Goal: Task Accomplishment & Management: Complete application form

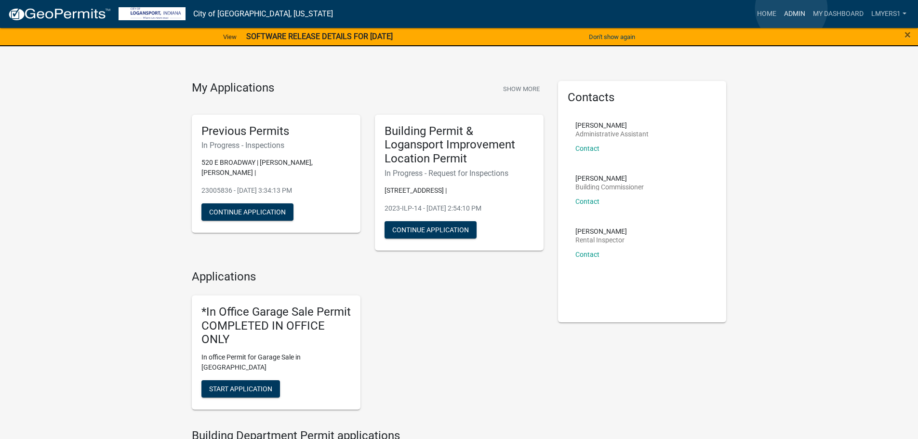
click at [791, 9] on link "Admin" at bounding box center [794, 14] width 29 height 18
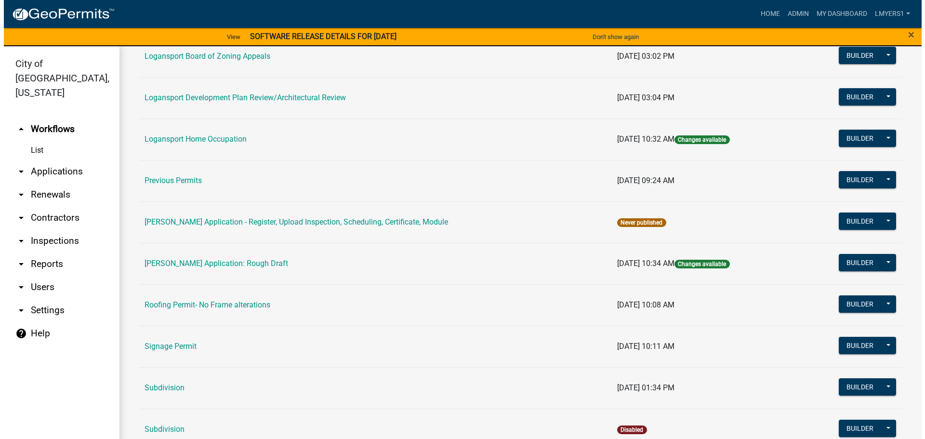
scroll to position [385, 0]
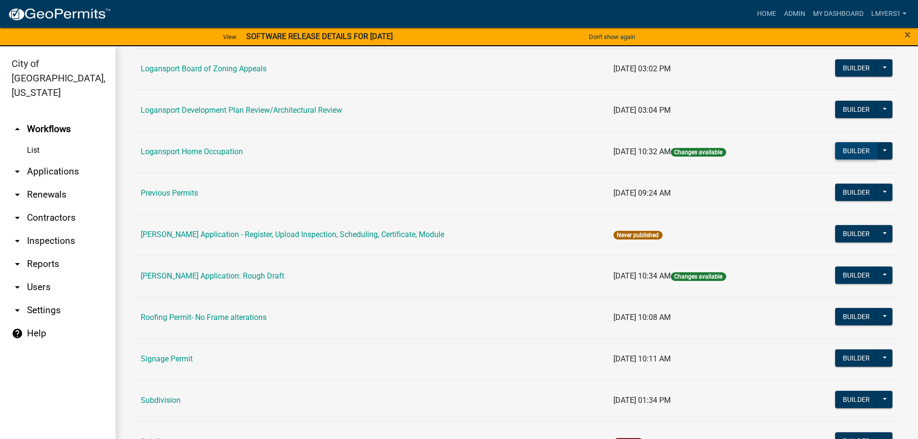
click at [848, 144] on button "Builder" at bounding box center [856, 150] width 42 height 17
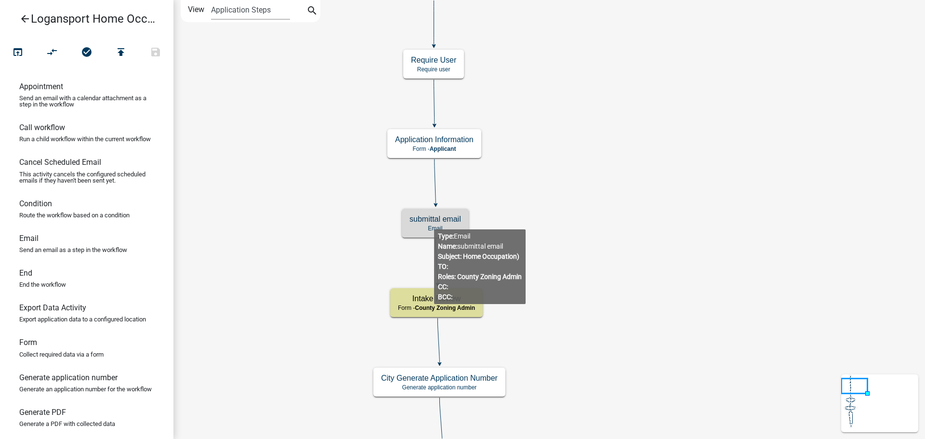
click at [434, 222] on h5 "submittal email" at bounding box center [436, 218] width 52 height 9
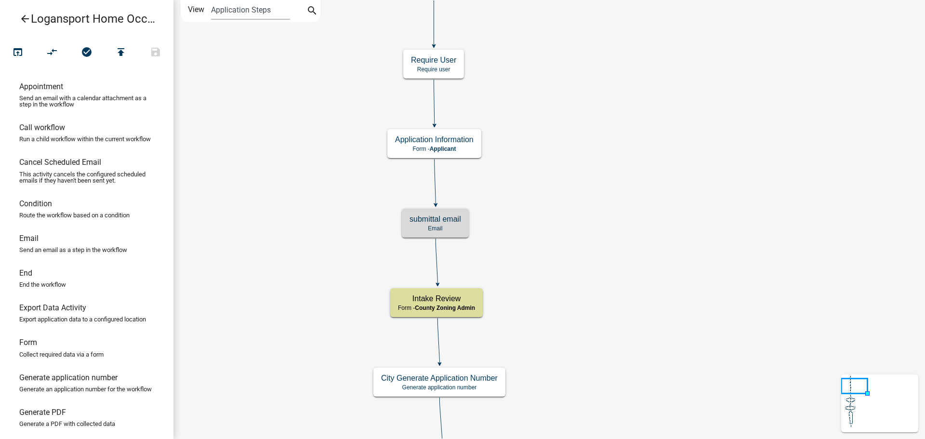
click at [434, 222] on h5 "submittal email" at bounding box center [436, 218] width 52 height 9
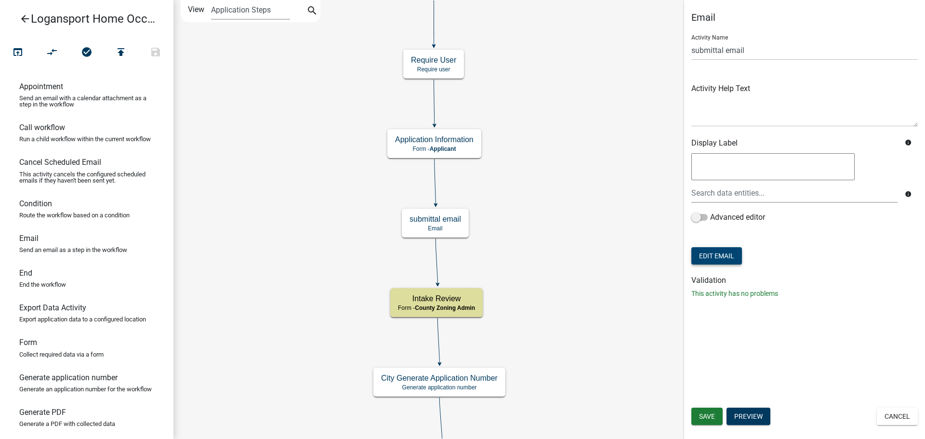
click at [718, 257] on button "Edit Email" at bounding box center [716, 255] width 51 height 17
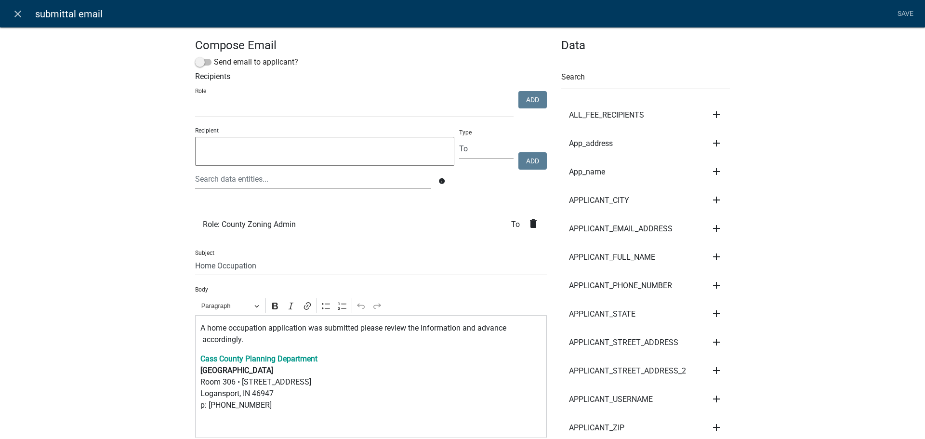
select select
click at [17, 16] on icon "close" at bounding box center [18, 14] width 12 height 12
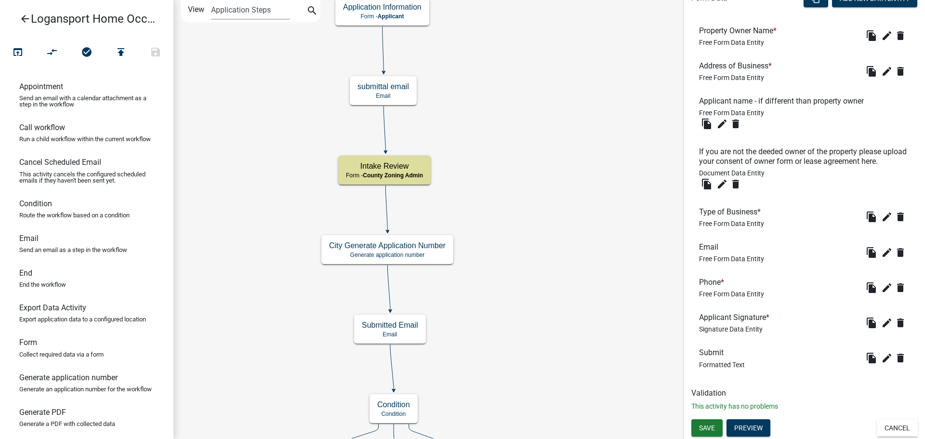
scroll to position [312, 0]
click at [759, 430] on button "Preview" at bounding box center [749, 427] width 44 height 17
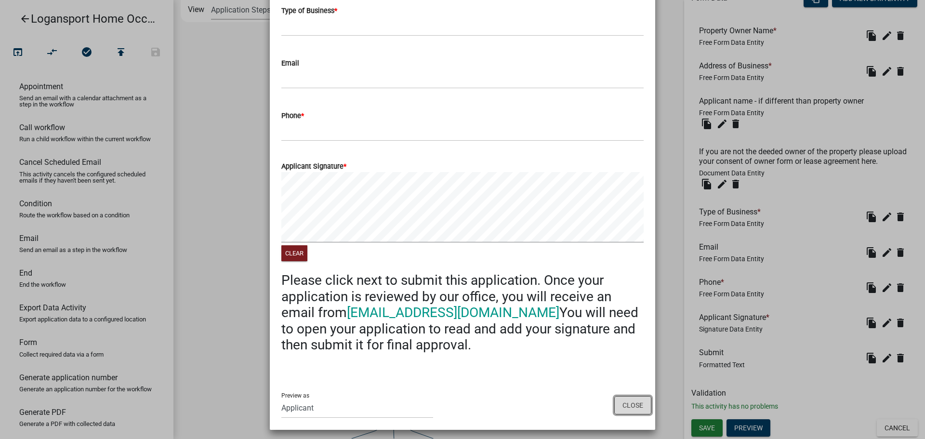
click at [630, 401] on button "Close" at bounding box center [632, 405] width 37 height 18
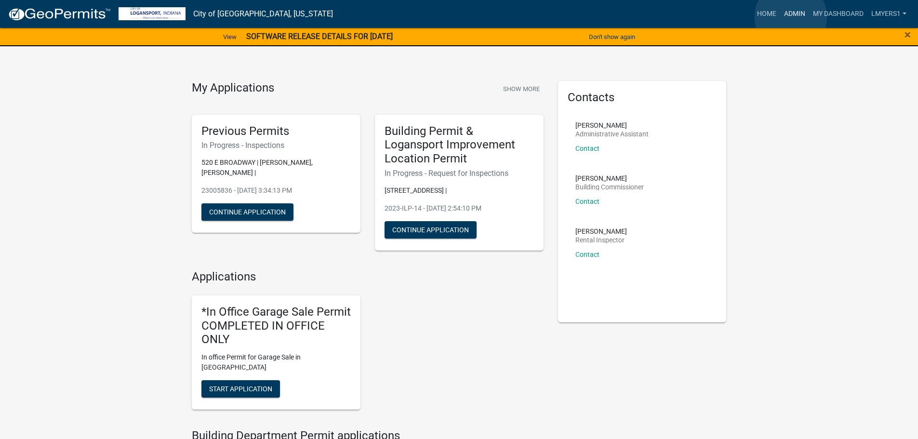
click at [791, 17] on link "Admin" at bounding box center [794, 14] width 29 height 18
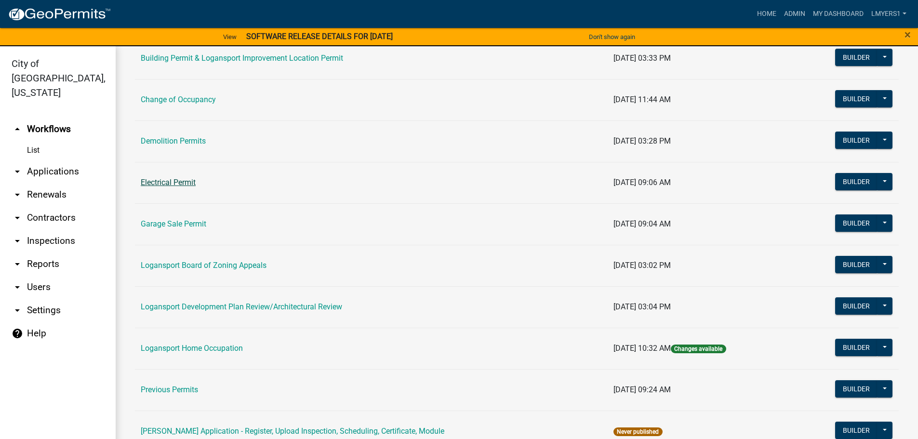
scroll to position [193, 0]
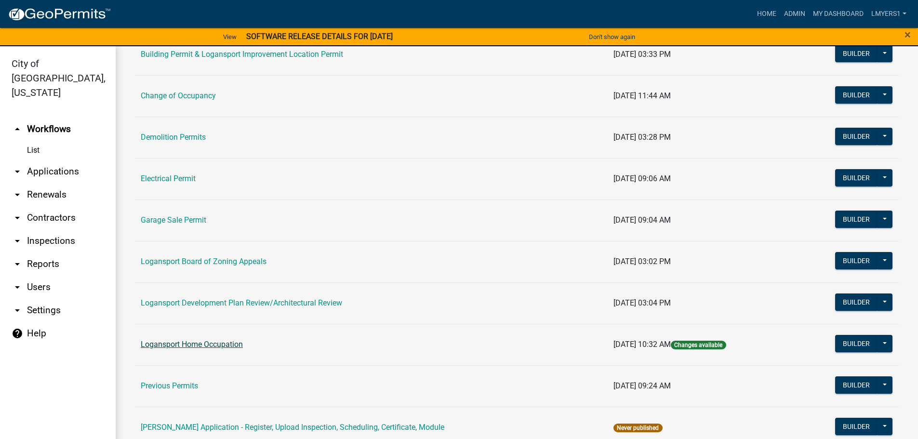
click at [186, 345] on link "Logansport Home Occupation" at bounding box center [192, 344] width 102 height 9
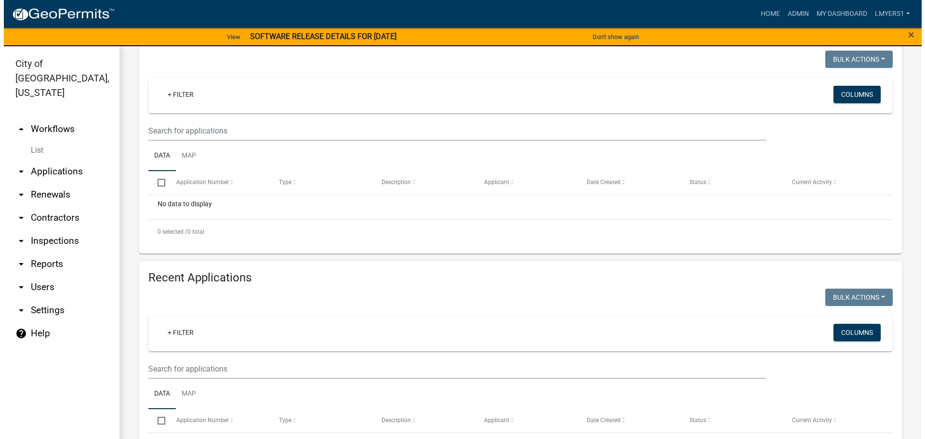
scroll to position [241, 0]
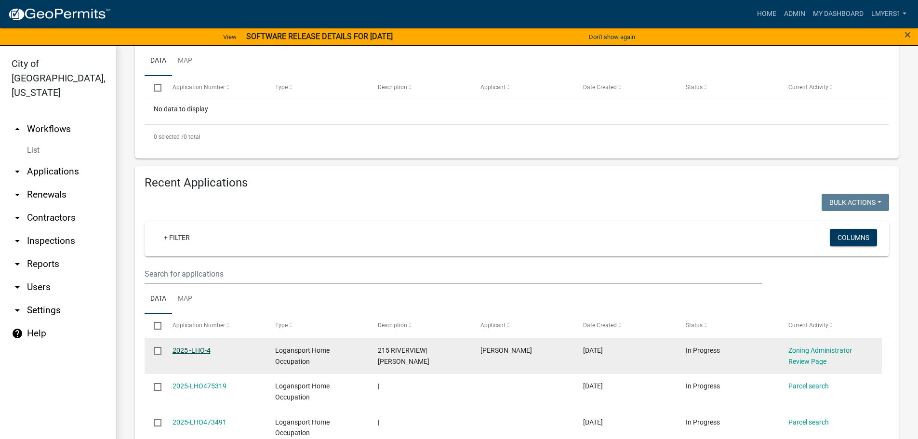
click at [185, 352] on link "2025 -LHO-4" at bounding box center [192, 350] width 38 height 8
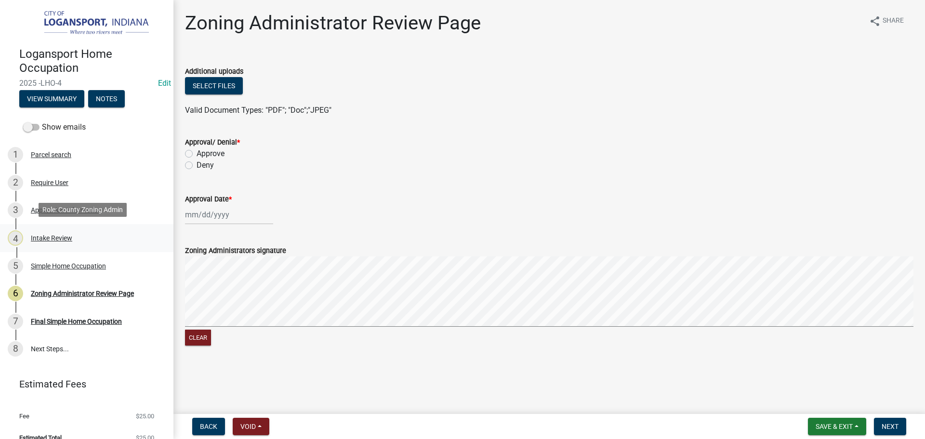
click at [46, 239] on div "Intake Review" at bounding box center [51, 238] width 41 height 7
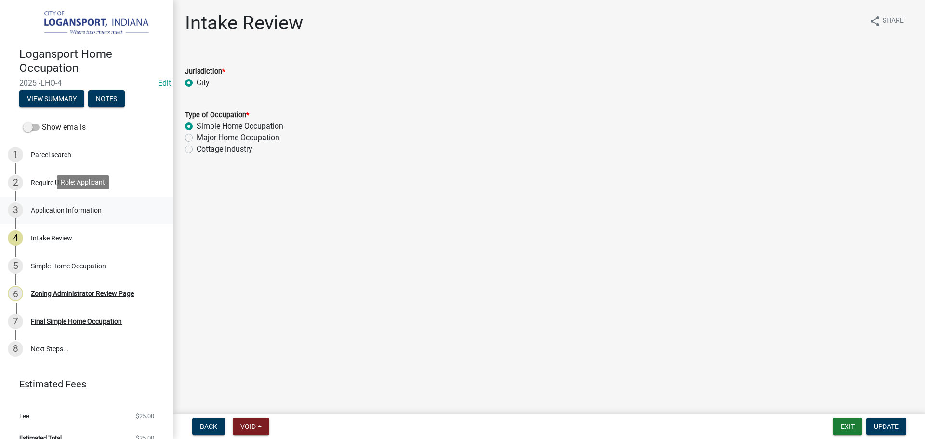
click at [42, 214] on div "3 Application Information" at bounding box center [83, 209] width 150 height 15
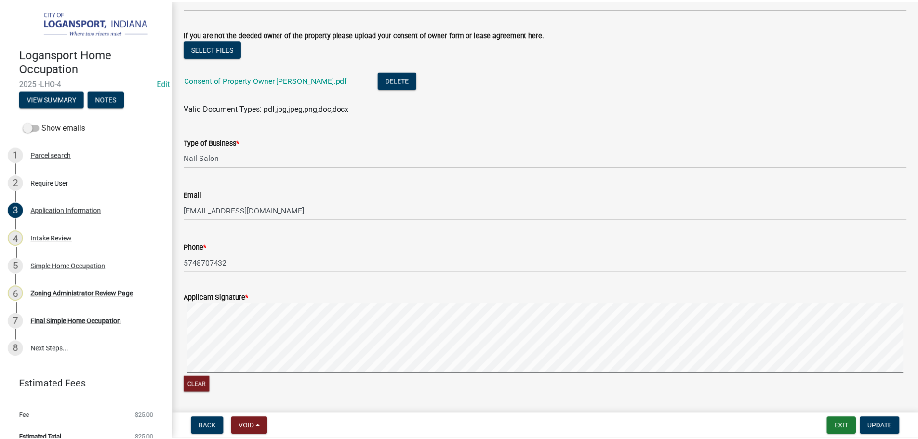
scroll to position [226, 0]
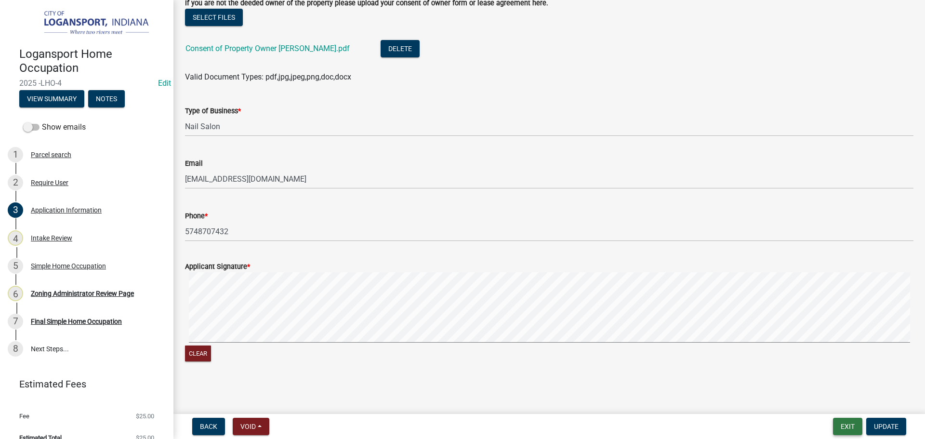
click at [849, 430] on button "Exit" at bounding box center [847, 426] width 29 height 17
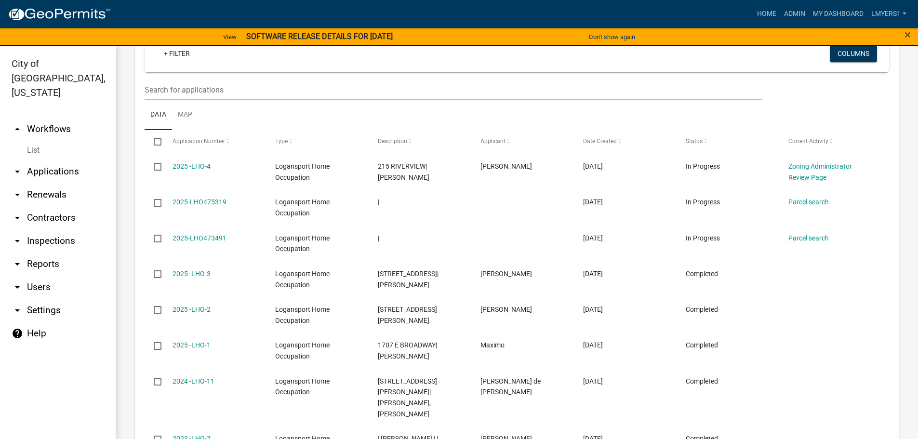
scroll to position [482, 0]
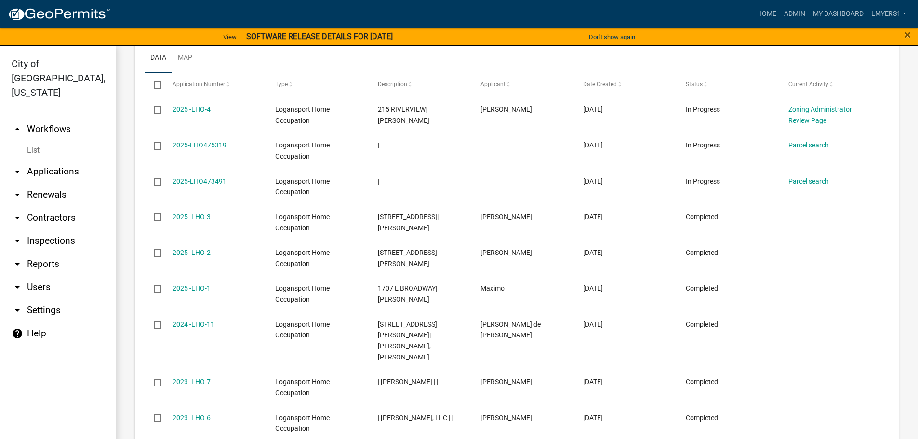
click at [44, 206] on link "arrow_drop_down Contractors" at bounding box center [58, 217] width 116 height 23
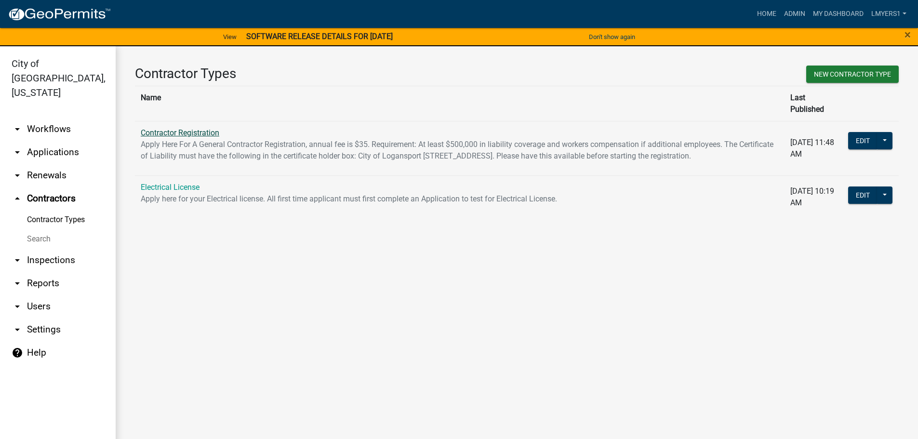
click at [193, 128] on link "Contractor Registration" at bounding box center [180, 132] width 79 height 9
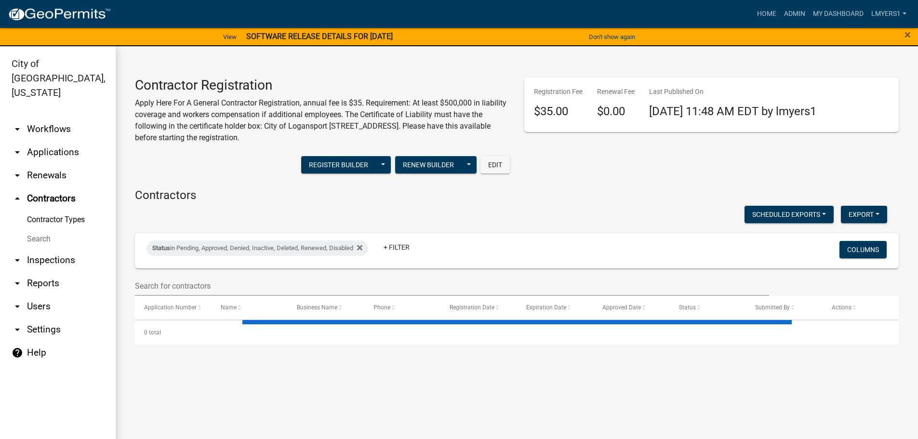
select select "3: 100"
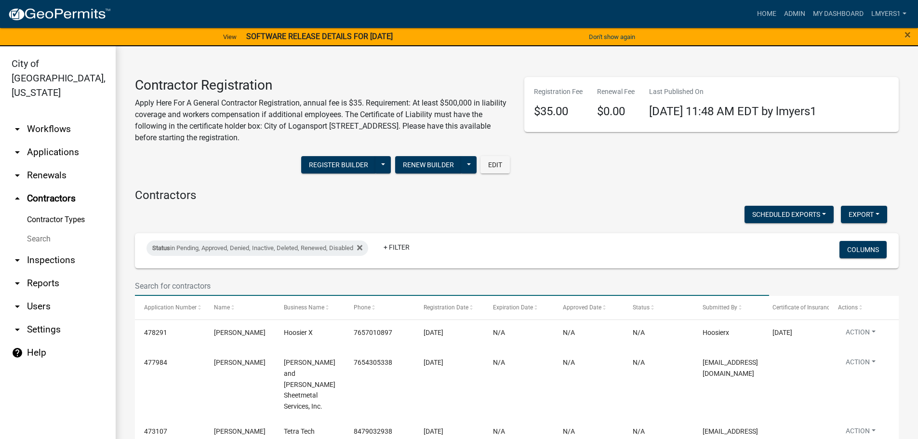
click at [188, 288] on input "text" at bounding box center [452, 286] width 634 height 20
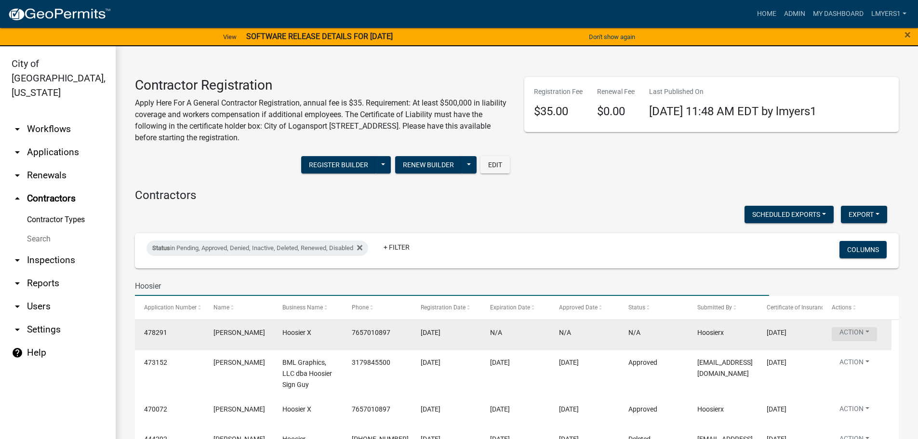
type input "Hoosier"
click at [861, 334] on button "Action" at bounding box center [854, 334] width 45 height 14
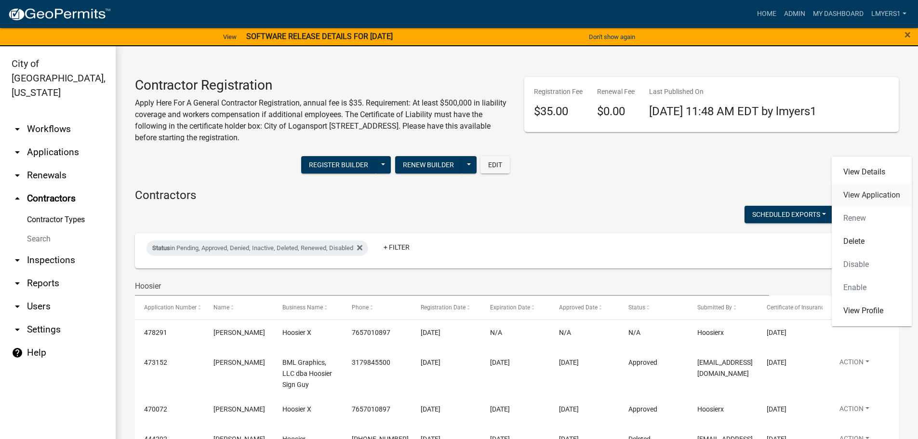
click at [869, 198] on link "View Application" at bounding box center [872, 195] width 80 height 23
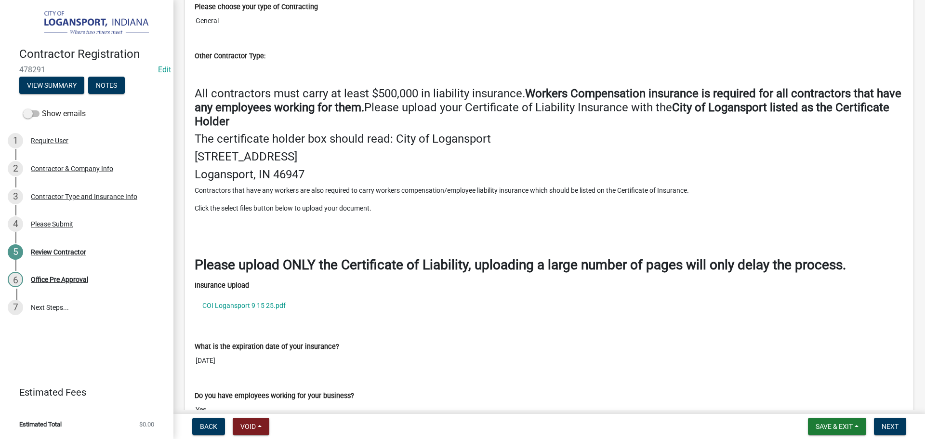
scroll to position [1156, 0]
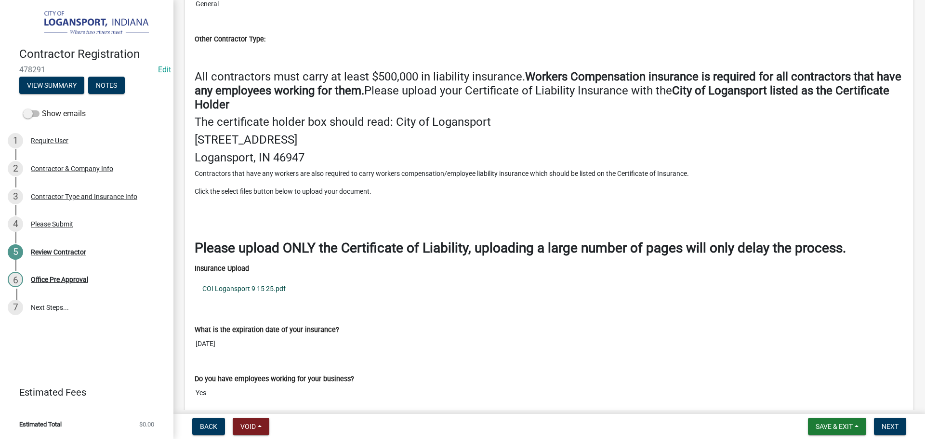
click at [258, 288] on link "COI Logansport 9 15 25.pdf" at bounding box center [549, 289] width 709 height 22
click at [894, 431] on button "Next" at bounding box center [890, 426] width 32 height 17
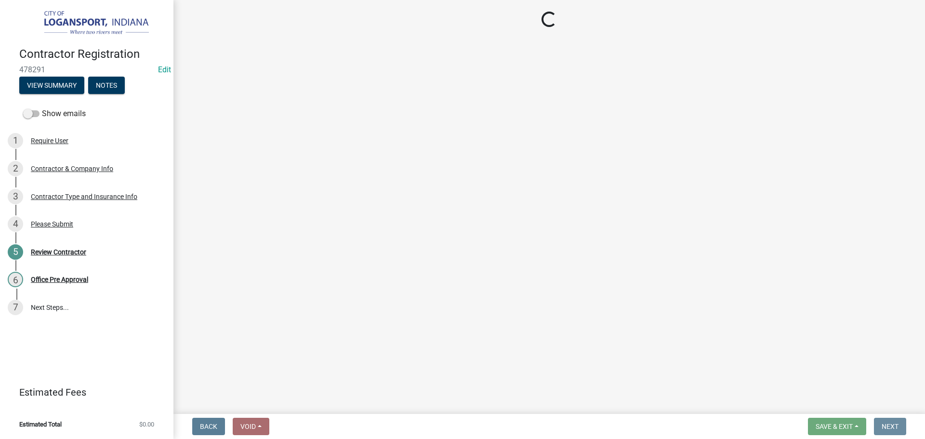
scroll to position [0, 0]
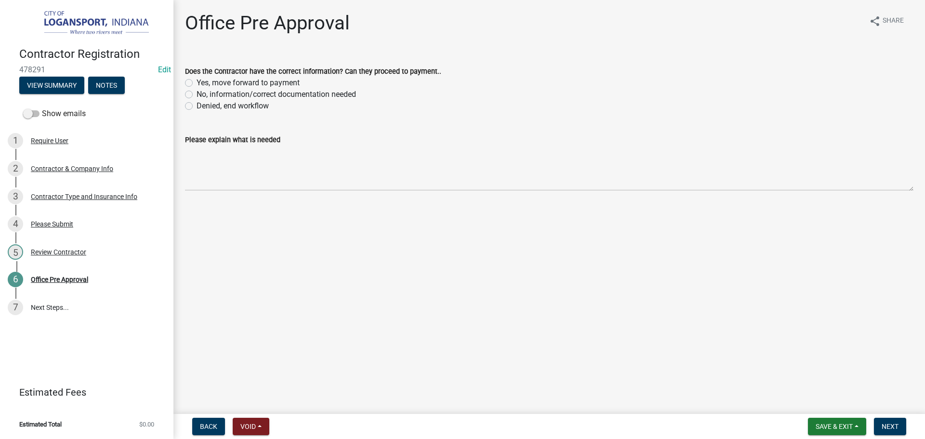
click at [197, 80] on label "Yes, move forward to payment" at bounding box center [248, 83] width 103 height 12
click at [197, 80] on input "Yes, move forward to payment" at bounding box center [200, 80] width 6 height 6
radio input "true"
click at [885, 429] on span "Next" at bounding box center [890, 427] width 17 height 8
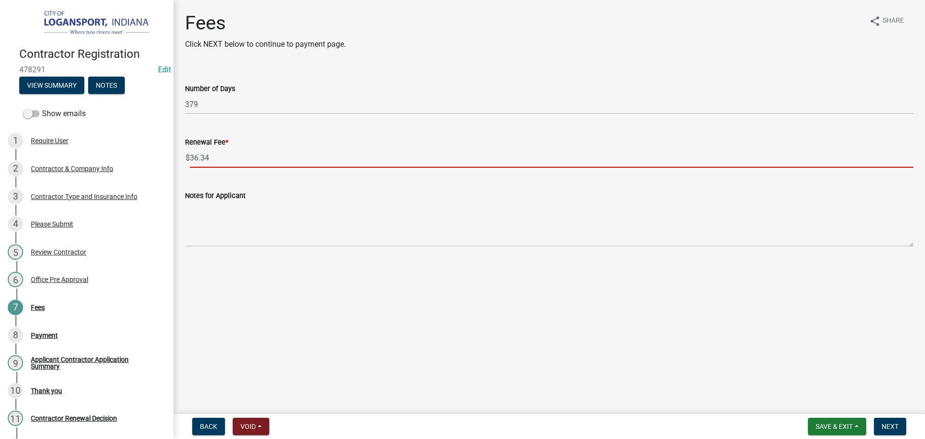
click at [223, 156] on input "36.34" at bounding box center [552, 158] width 724 height 20
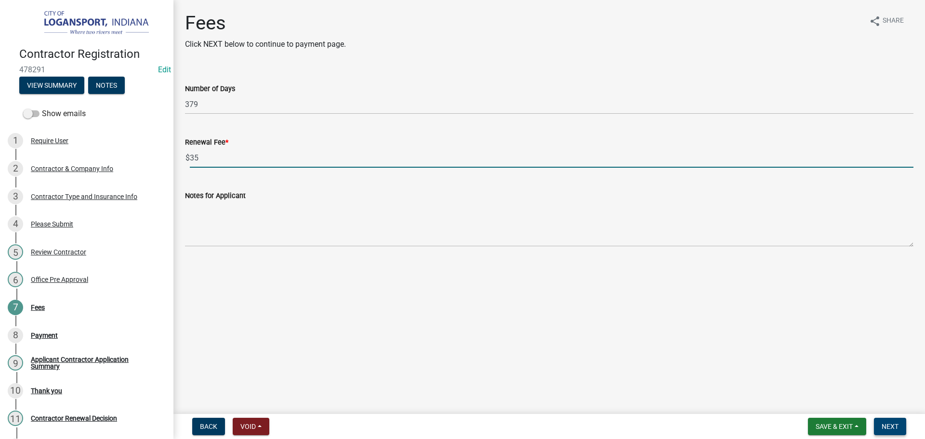
type input "35"
click at [895, 428] on span "Next" at bounding box center [890, 427] width 17 height 8
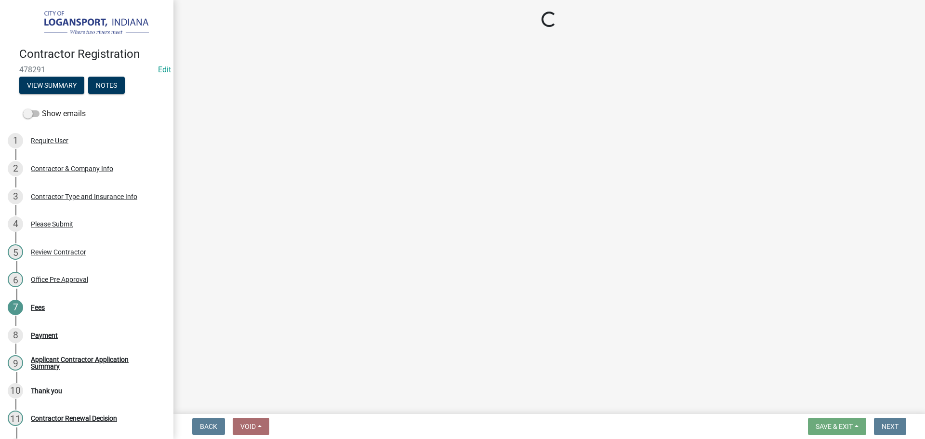
select select "3: 3"
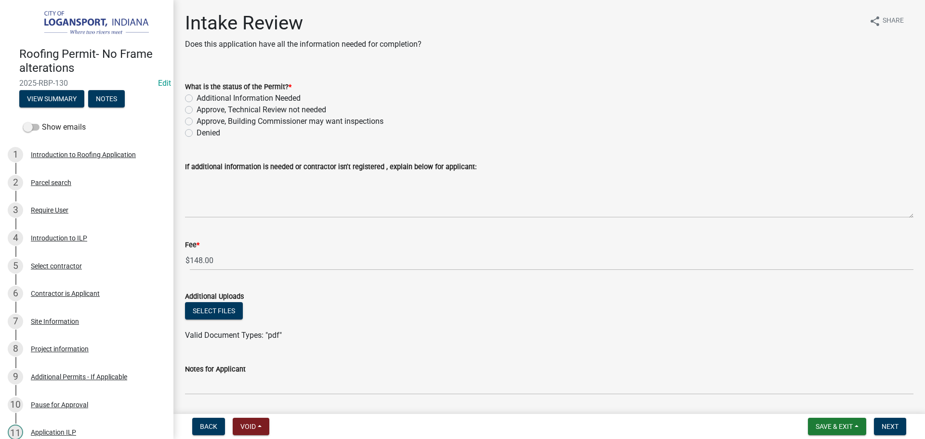
click at [197, 133] on label "Denied" at bounding box center [209, 133] width 24 height 12
click at [197, 133] on input "Denied" at bounding box center [200, 130] width 6 height 6
radio input "true"
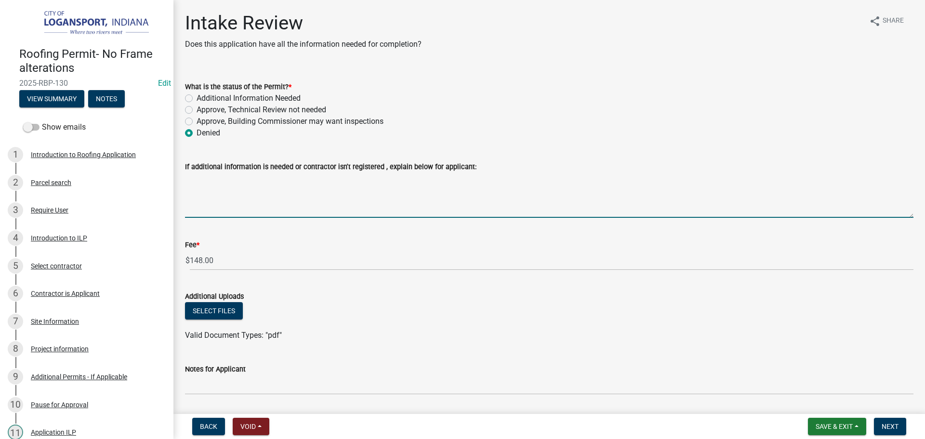
click at [220, 195] on textarea "If additional information is needed or contractor isn't registered , explain be…" at bounding box center [549, 195] width 729 height 45
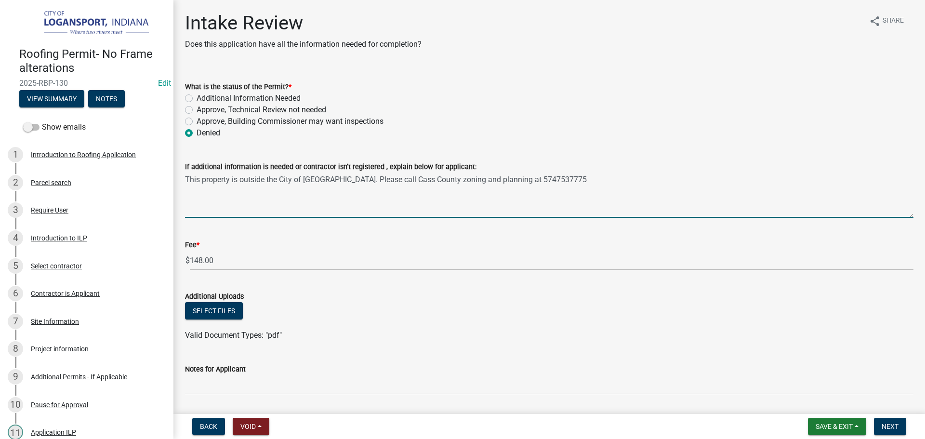
click at [433, 179] on textarea "This property is outside the City of Logansport. Please call Cass County zoning…" at bounding box center [549, 195] width 729 height 45
click at [476, 179] on textarea "This property is outside the City of Logansport. Please call Cass County Zoning…" at bounding box center [549, 195] width 729 height 45
click at [570, 179] on textarea "This property is outside the City of Logansport. Please call Cass County Zoning…" at bounding box center [549, 195] width 729 height 45
type textarea "This property is outside the City of Logansport. Please call Cass County Zoning…"
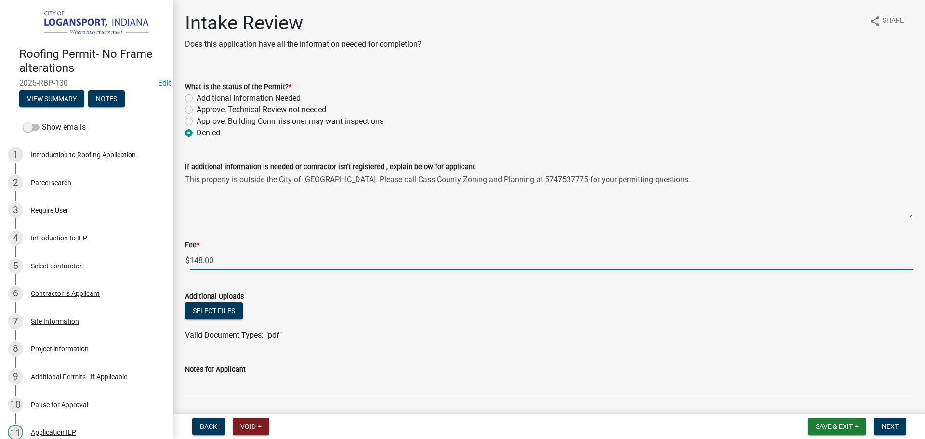
drag, startPoint x: 225, startPoint y: 257, endPoint x: 191, endPoint y: 264, distance: 33.9
click at [191, 264] on input "148.00" at bounding box center [552, 261] width 724 height 20
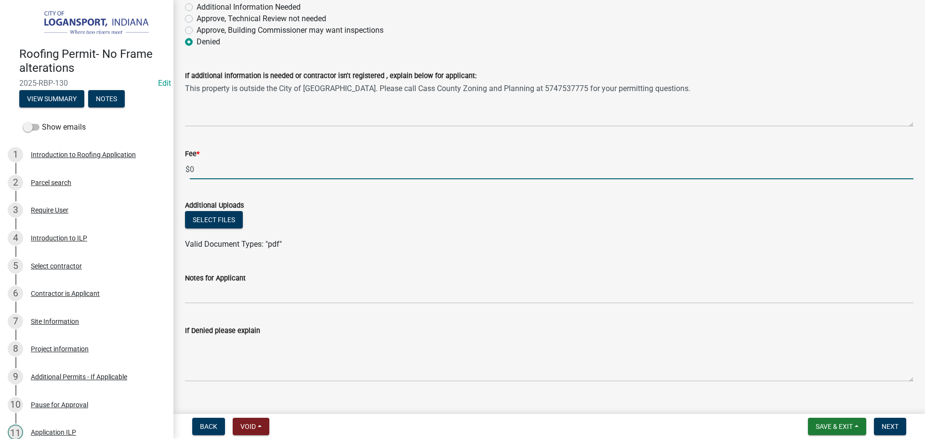
scroll to position [108, 0]
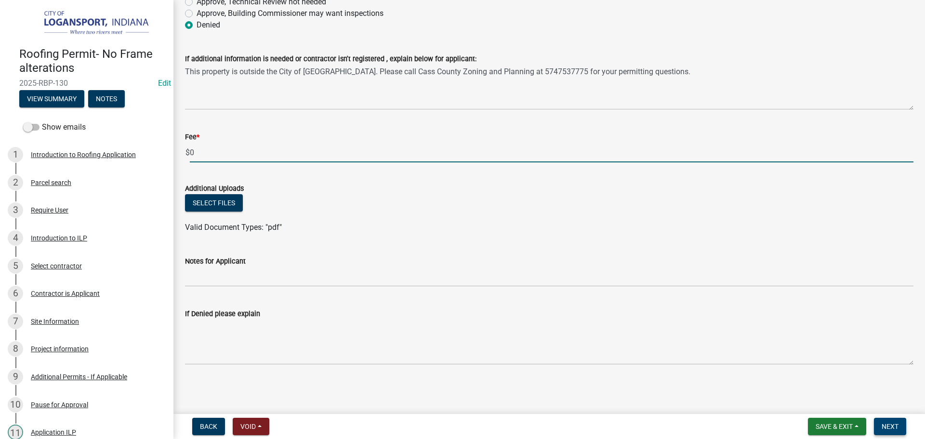
type input "0"
click at [896, 426] on span "Next" at bounding box center [890, 427] width 17 height 8
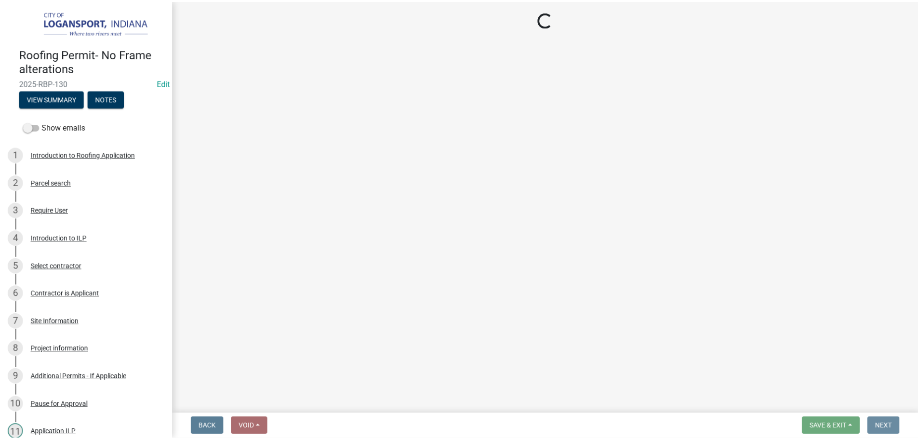
scroll to position [0, 0]
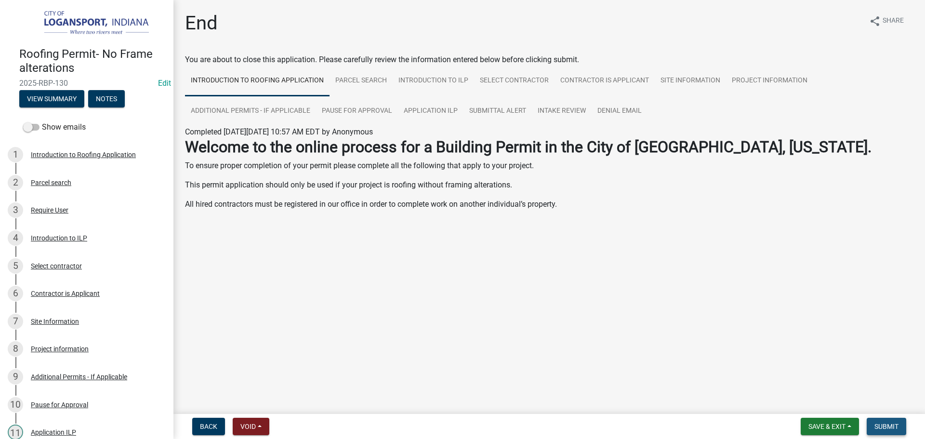
click at [877, 418] on button "Submit" at bounding box center [887, 426] width 40 height 17
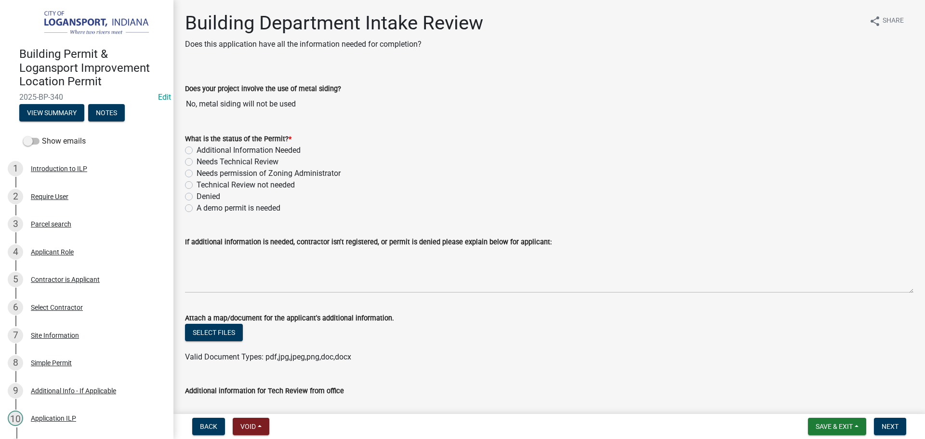
click at [185, 181] on div "Technical Review not needed" at bounding box center [549, 185] width 729 height 12
click at [197, 185] on label "Technical Review not needed" at bounding box center [246, 185] width 98 height 12
click at [197, 185] on input "Technical Review not needed" at bounding box center [200, 182] width 6 height 6
radio input "true"
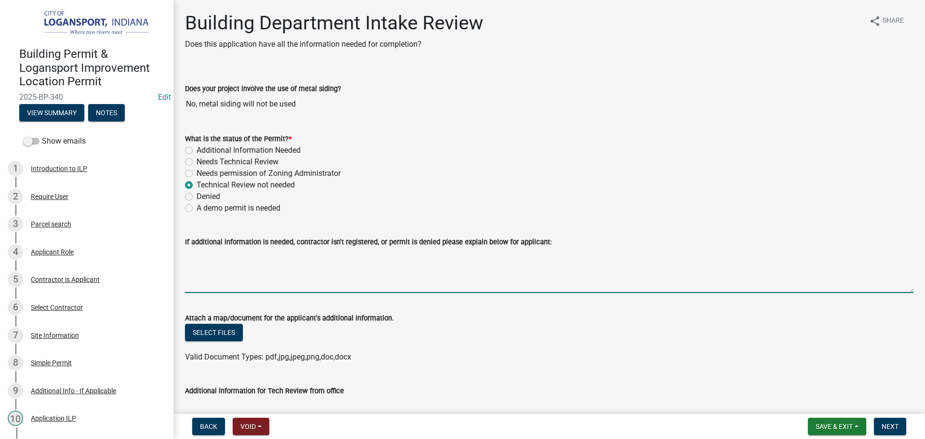
click at [206, 254] on textarea "If additional information is needed, contractor isn't registered, or permit is …" at bounding box center [549, 270] width 729 height 45
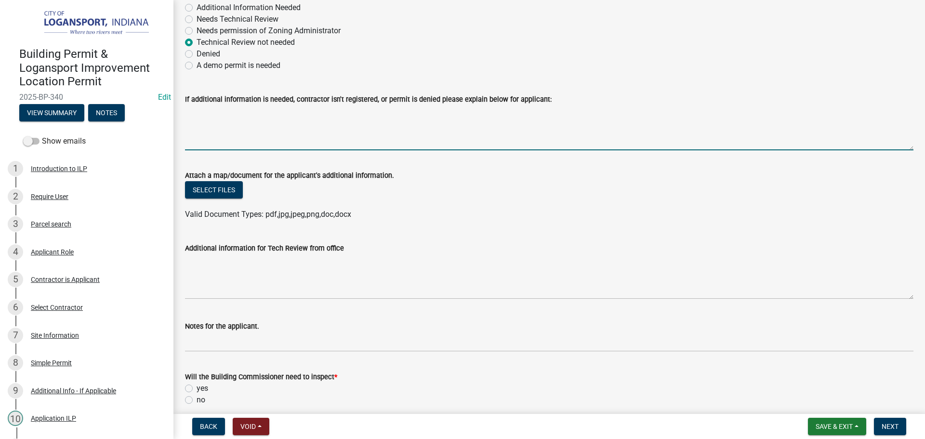
scroll to position [145, 0]
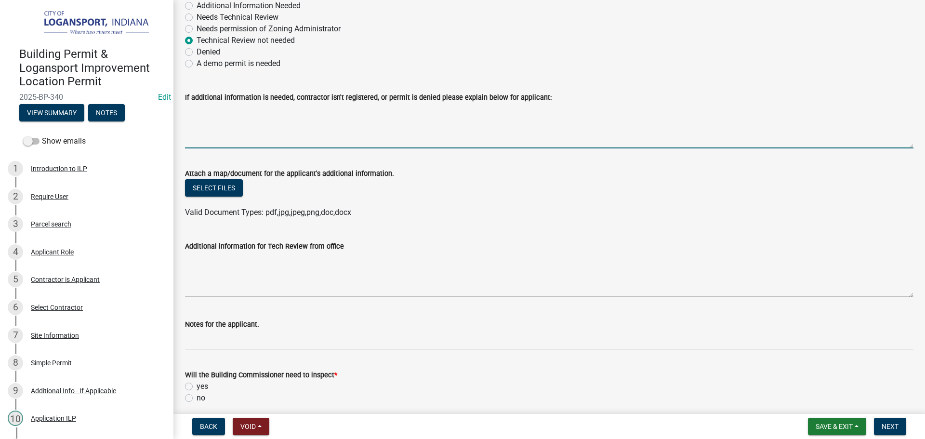
click at [197, 387] on label "yes" at bounding box center [203, 387] width 12 height 12
click at [197, 387] on input "yes" at bounding box center [200, 384] width 6 height 6
radio input "true"
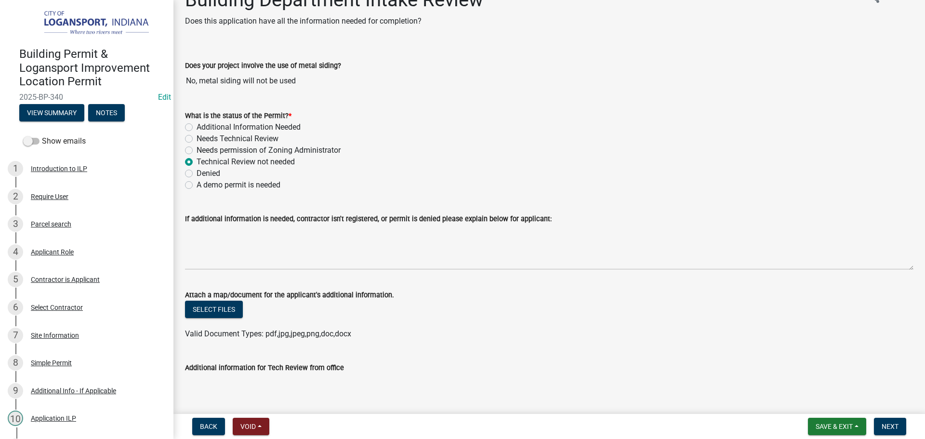
scroll to position [0, 0]
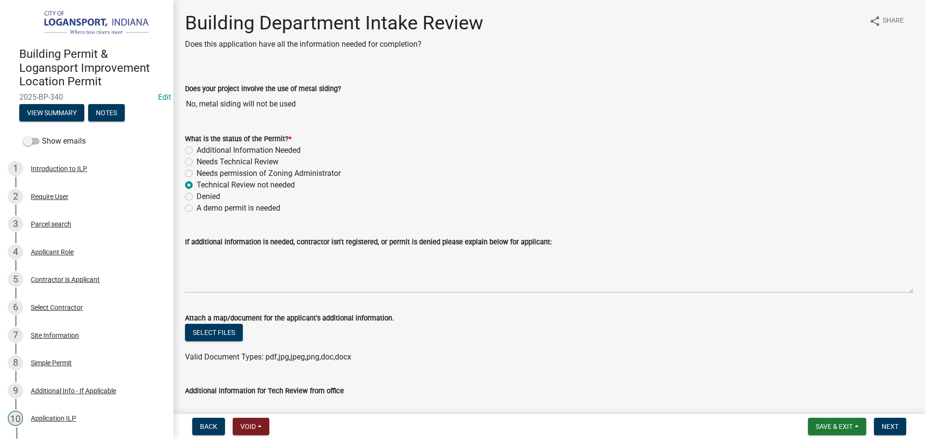
click at [197, 151] on label "Additional Information Needed" at bounding box center [249, 151] width 104 height 12
click at [197, 151] on input "Additional Information Needed" at bounding box center [200, 148] width 6 height 6
radio input "true"
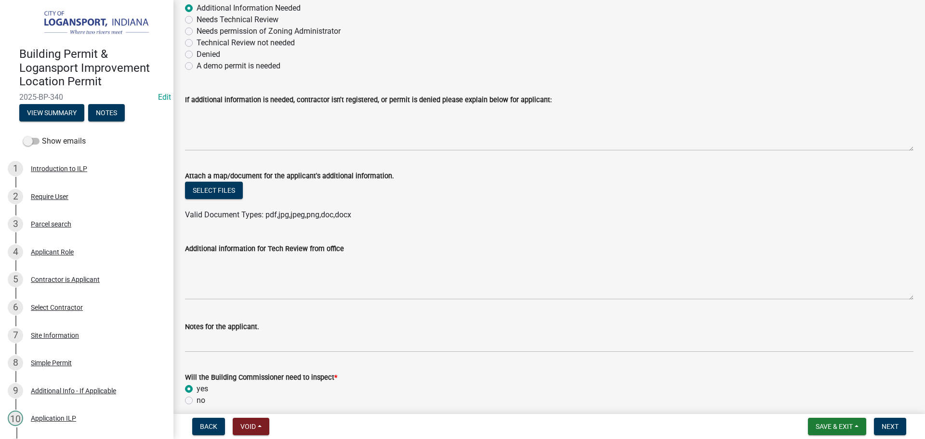
scroll to position [145, 0]
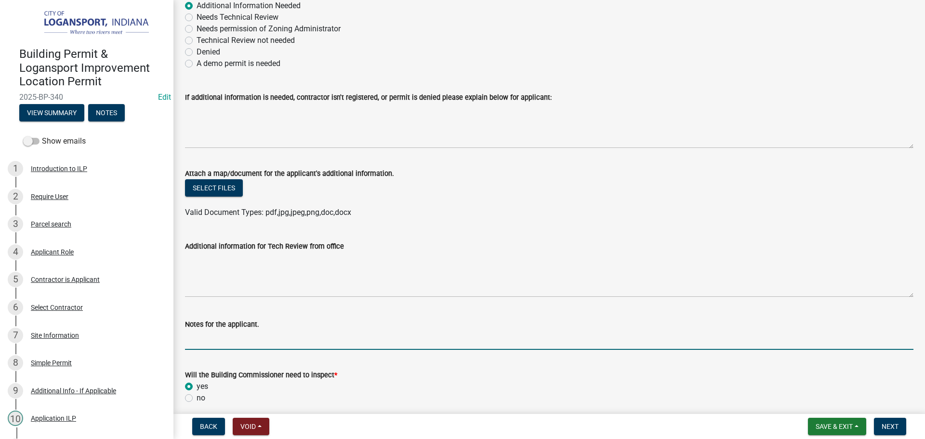
click at [214, 345] on input "Notes for the applicant." at bounding box center [549, 340] width 729 height 20
type input "p"
type input "{"
type input "P"
click at [244, 340] on input "When project protudes in" at bounding box center [549, 340] width 729 height 20
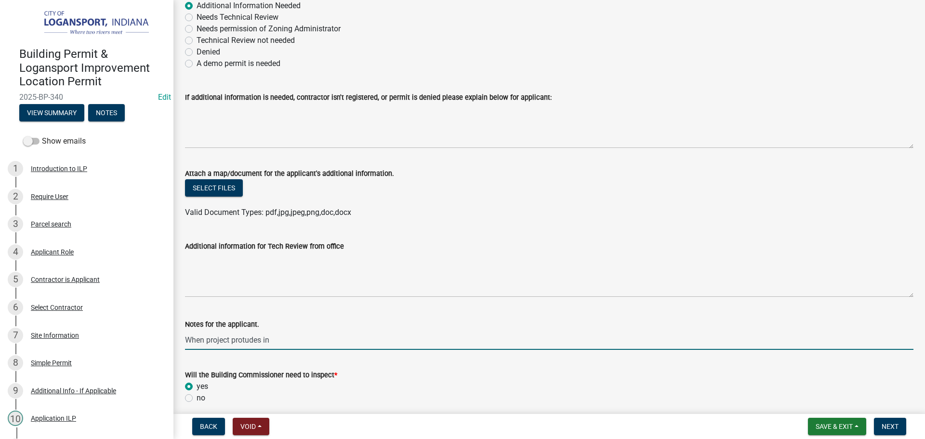
click at [244, 340] on input "When project protudes in" at bounding box center [549, 340] width 729 height 20
click at [246, 341] on input "When project protudes in" at bounding box center [549, 340] width 729 height 20
click at [293, 338] on input "When project protrudes in" at bounding box center [549, 340] width 729 height 20
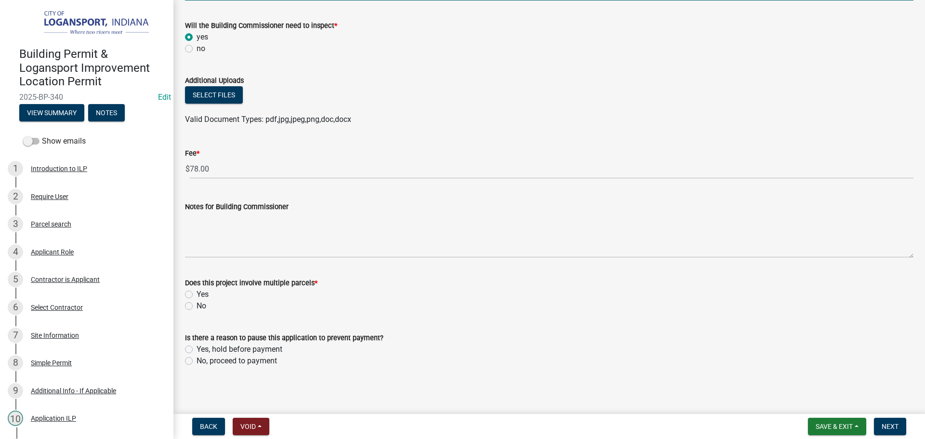
scroll to position [497, 0]
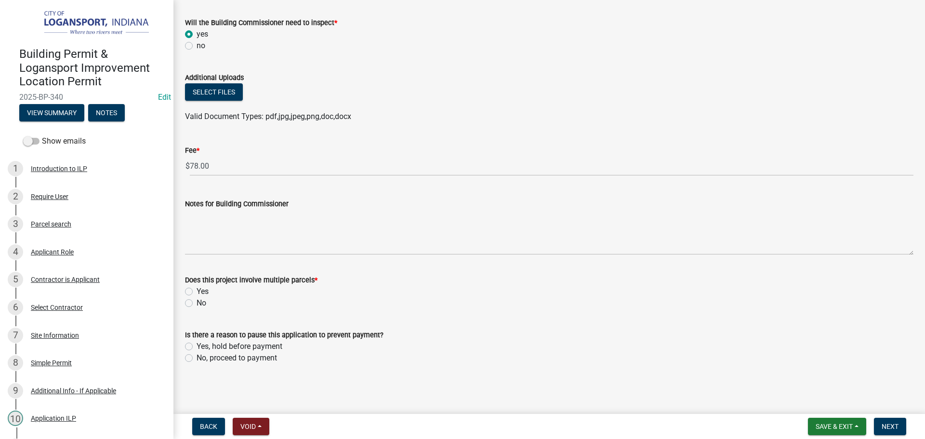
type input "When project protrudes into the street please specify in the project descriptio…"
click at [197, 304] on label "No" at bounding box center [202, 303] width 10 height 12
click at [197, 304] on input "No" at bounding box center [200, 300] width 6 height 6
radio input "true"
click at [197, 358] on label "No, proceed to payment" at bounding box center [237, 358] width 80 height 12
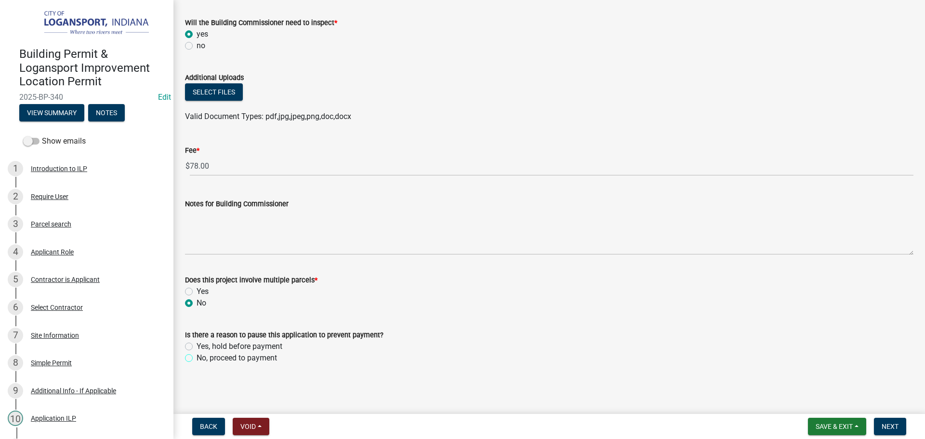
click at [197, 358] on input "No, proceed to payment" at bounding box center [200, 355] width 6 height 6
radio input "true"
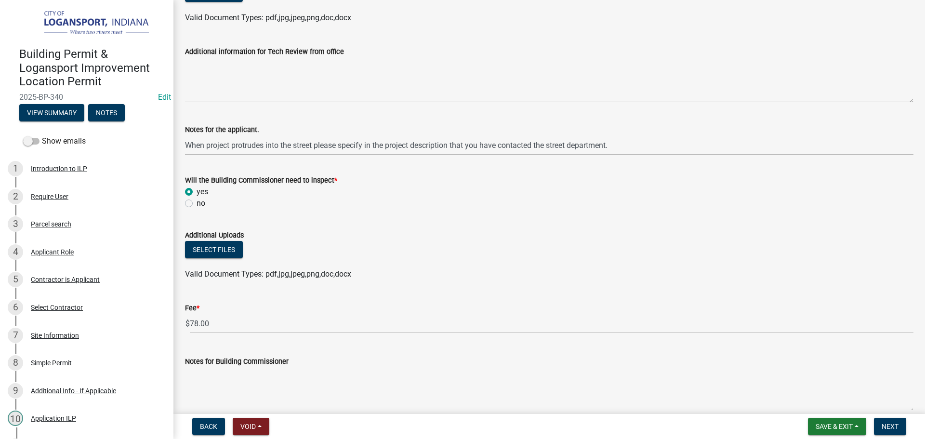
scroll to position [352, 0]
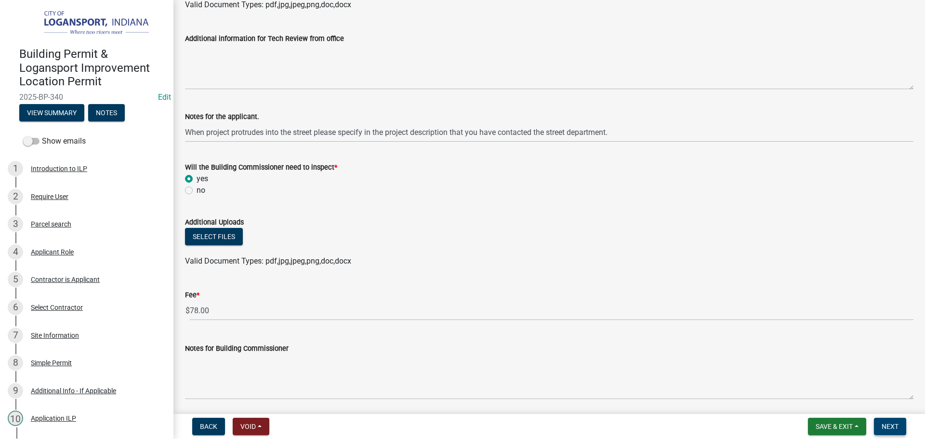
click at [893, 427] on span "Next" at bounding box center [890, 427] width 17 height 8
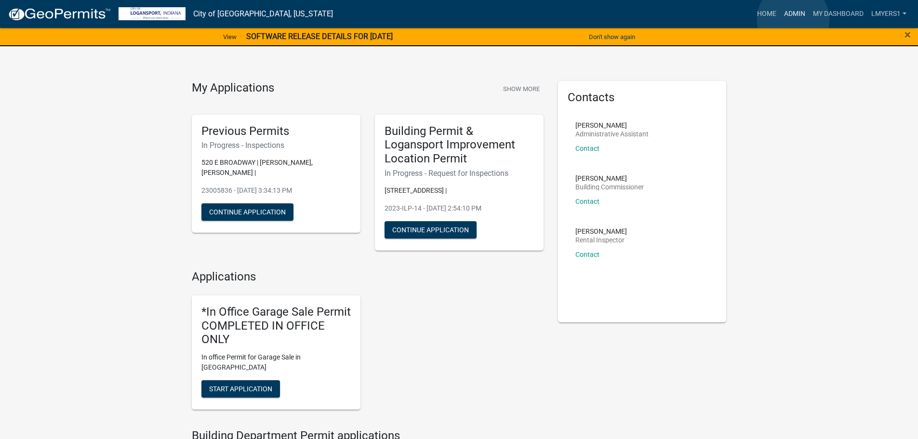
click at [793, 19] on link "Admin" at bounding box center [794, 14] width 29 height 18
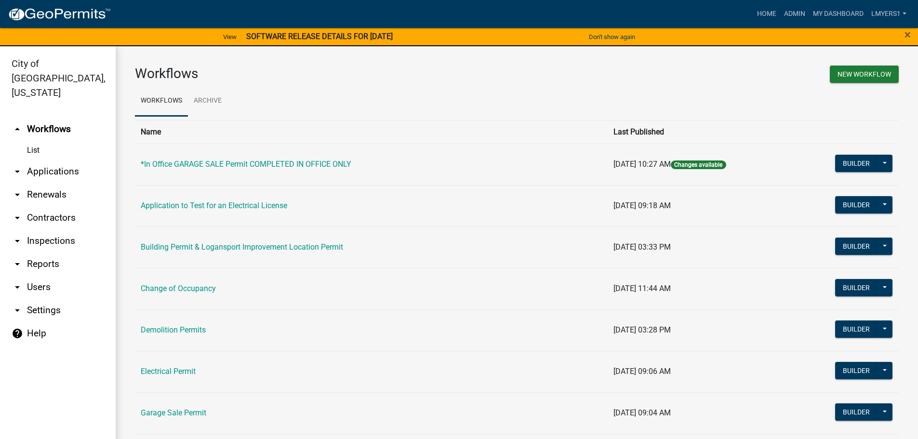
click at [68, 160] on link "arrow_drop_down Applications" at bounding box center [58, 171] width 116 height 23
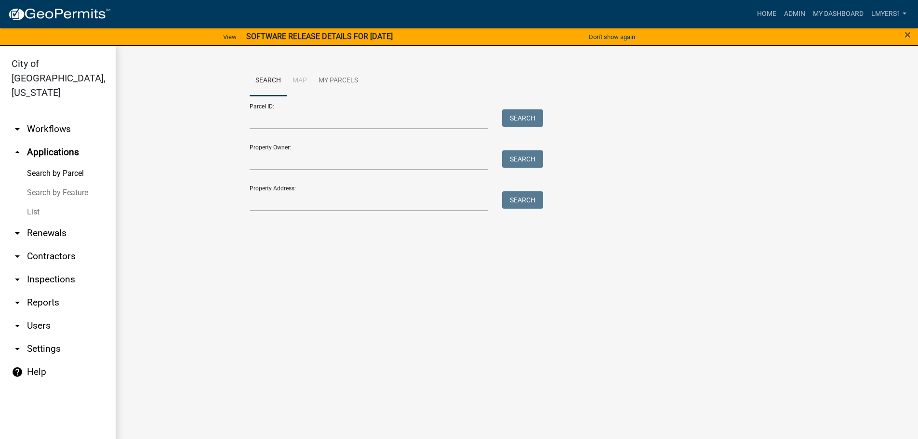
click at [28, 202] on link "List" at bounding box center [58, 211] width 116 height 19
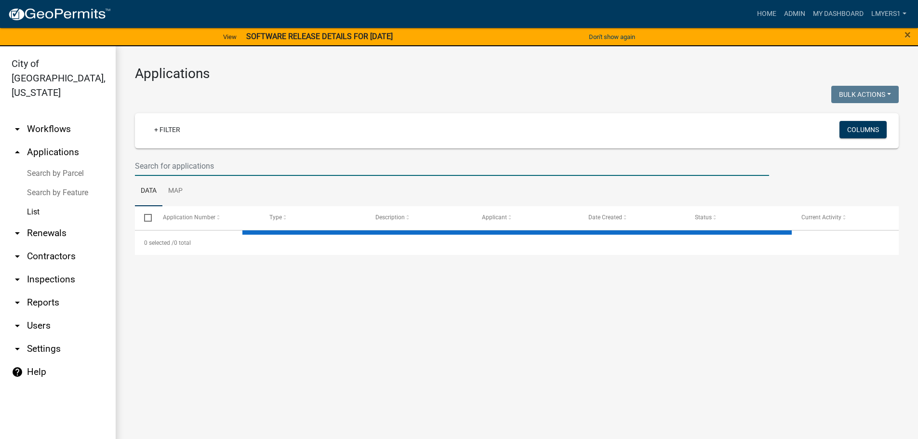
click at [173, 165] on input "text" at bounding box center [452, 166] width 634 height 20
select select "3: 100"
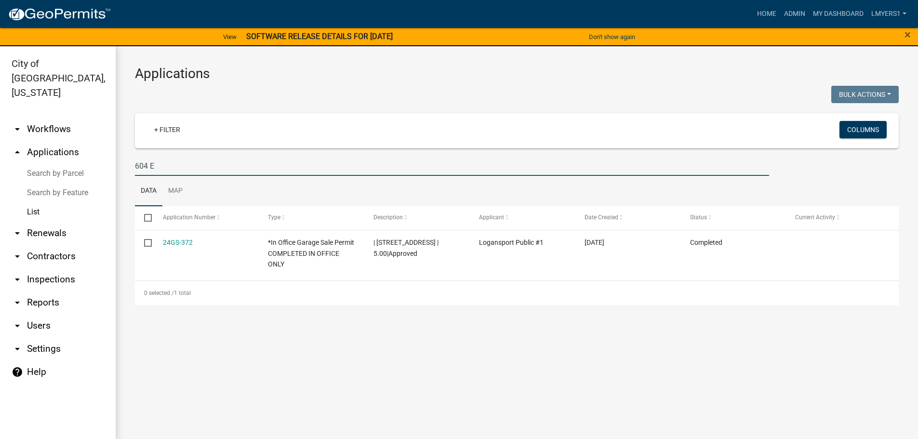
type input "604 E"
click at [844, 14] on link "My Dashboard" at bounding box center [838, 14] width 58 height 18
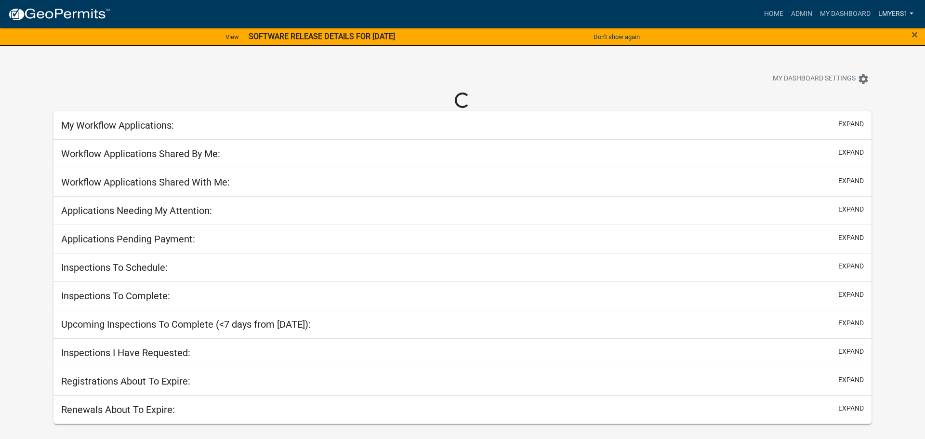
click at [914, 14] on nav "more_horiz Home Admin My Dashboard lmyers1 Admin Account Logout" at bounding box center [462, 14] width 925 height 28
select select "2: 50"
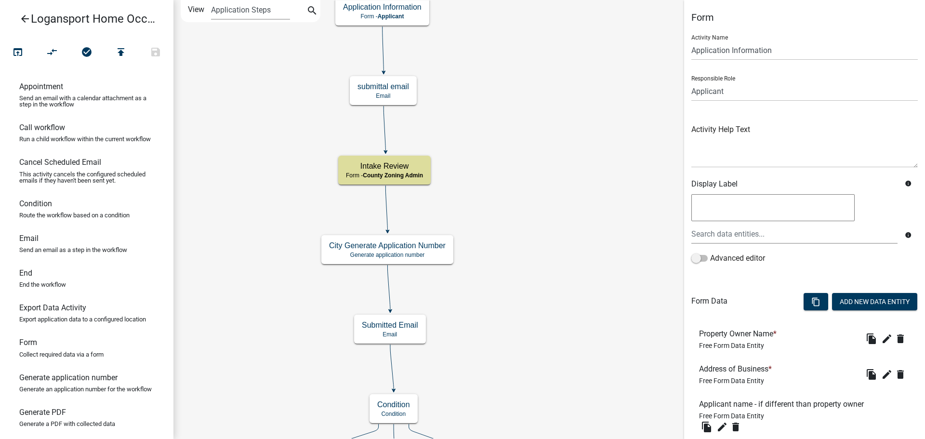
scroll to position [312, 0]
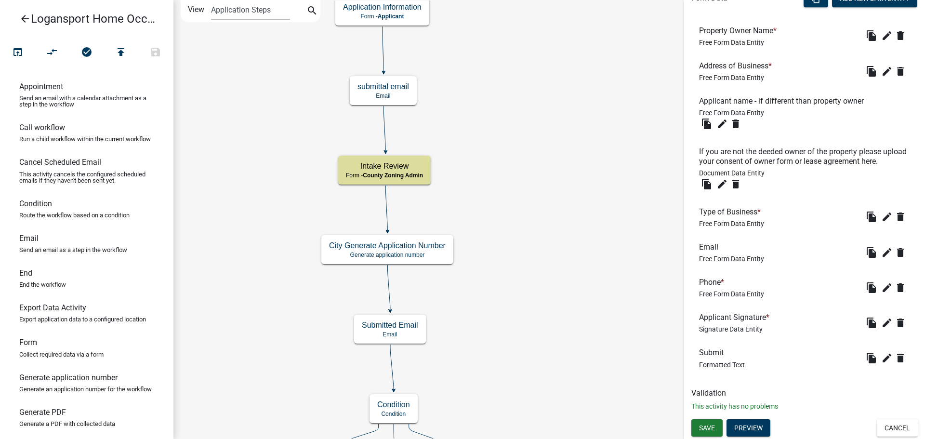
click at [28, 22] on icon "arrow_back" at bounding box center [25, 19] width 12 height 13
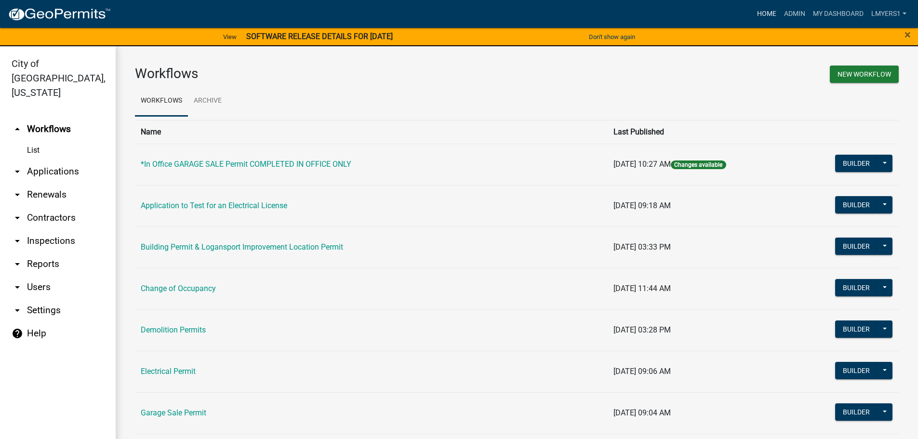
click at [766, 8] on link "Home" at bounding box center [766, 14] width 27 height 18
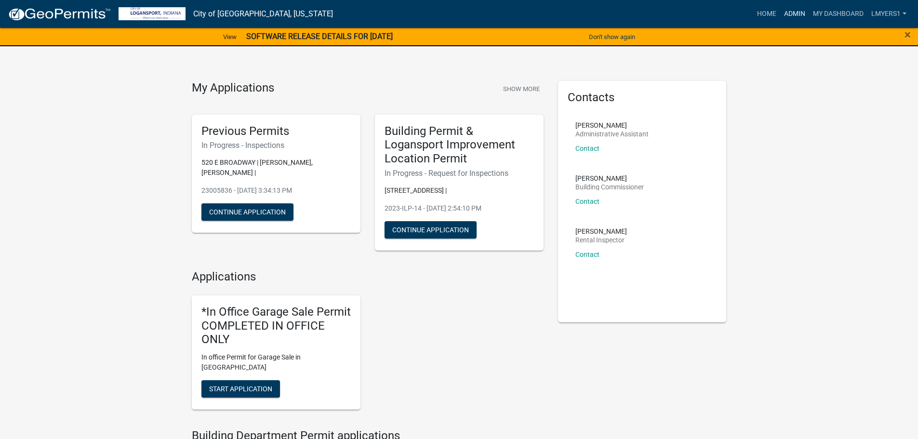
click at [792, 21] on link "Admin" at bounding box center [794, 14] width 29 height 18
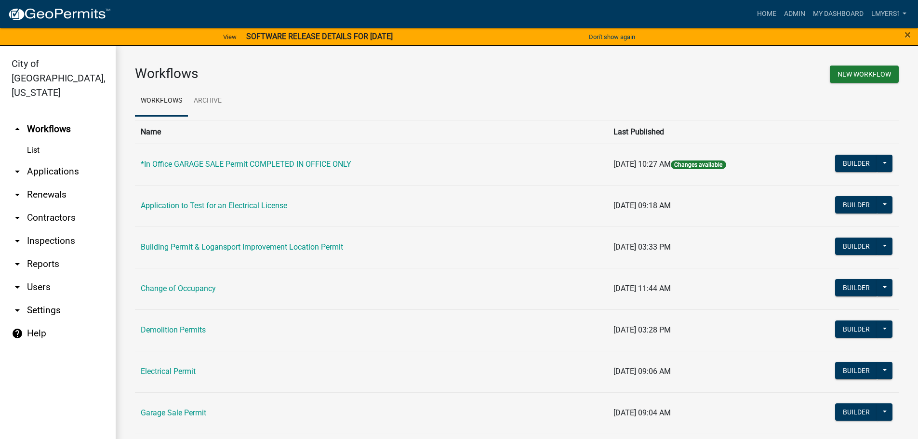
click at [35, 160] on link "arrow_drop_down Applications" at bounding box center [58, 171] width 116 height 23
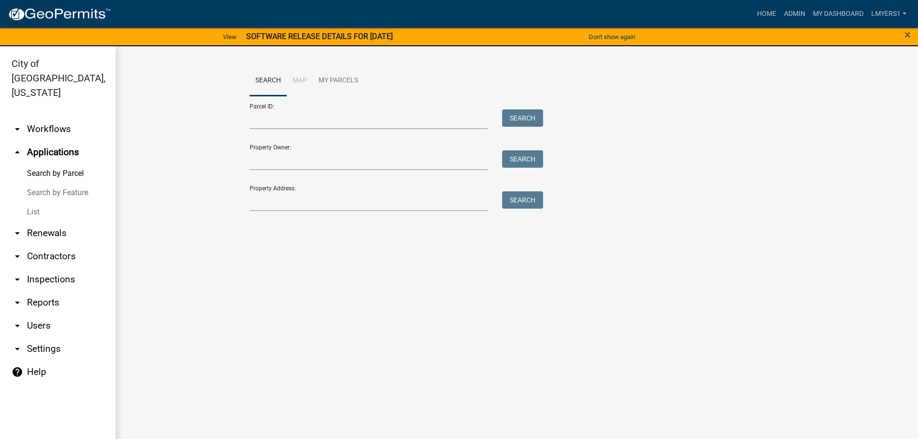
click at [48, 202] on link "List" at bounding box center [58, 211] width 116 height 19
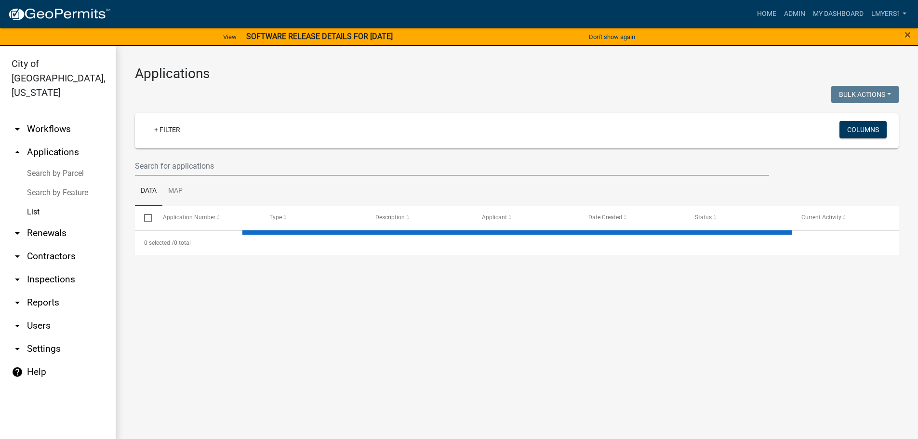
drag, startPoint x: 166, startPoint y: 154, endPoint x: 167, endPoint y: 165, distance: 11.2
click at [167, 155] on wm-filter-builder "+ Filter Columns" at bounding box center [517, 144] width 764 height 63
click at [169, 165] on input "text" at bounding box center [452, 166] width 634 height 20
select select "3: 100"
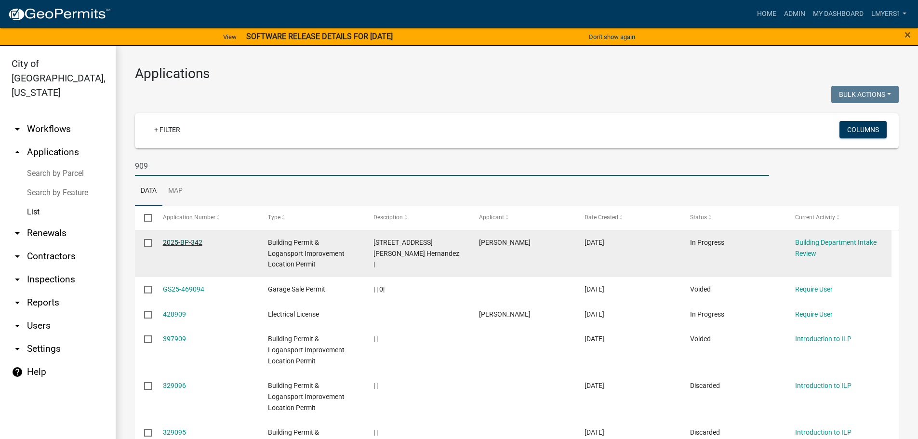
type input "909"
click at [171, 242] on link "2025-BP-342" at bounding box center [183, 243] width 40 height 8
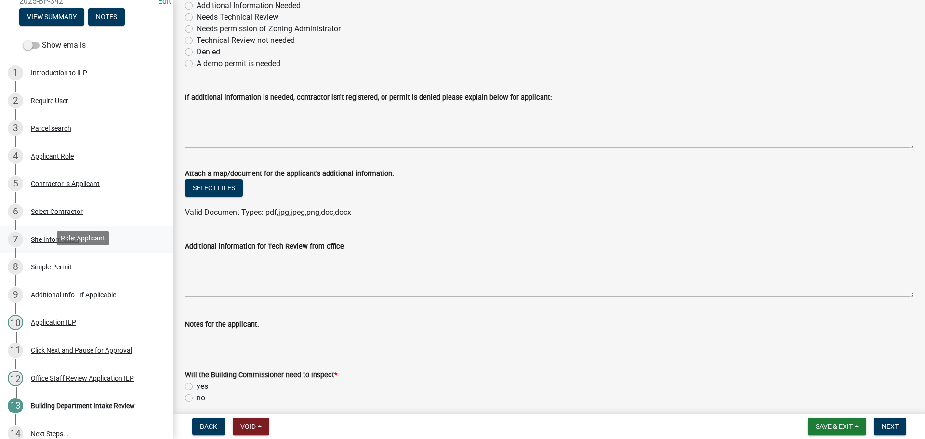
scroll to position [96, 0]
click at [41, 263] on div "Simple Permit" at bounding box center [51, 266] width 41 height 7
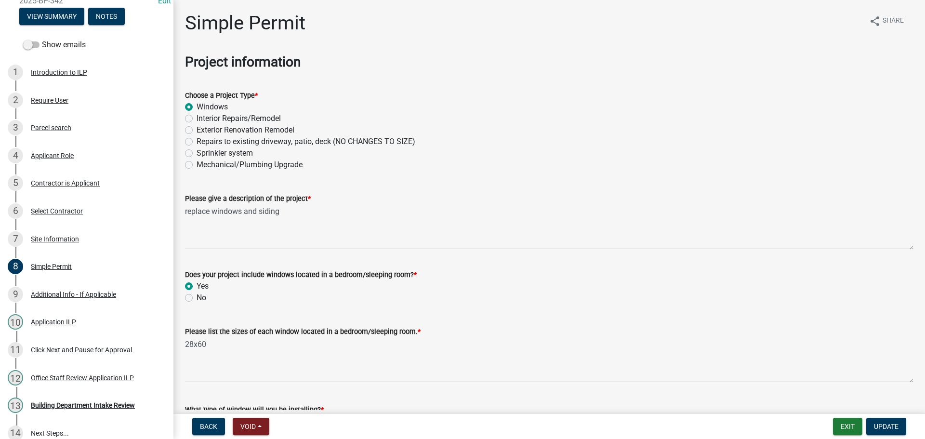
click at [197, 133] on label "Exterior Renovation Remodel" at bounding box center [246, 130] width 98 height 12
click at [197, 131] on input "Exterior Renovation Remodel" at bounding box center [200, 127] width 6 height 6
radio input "true"
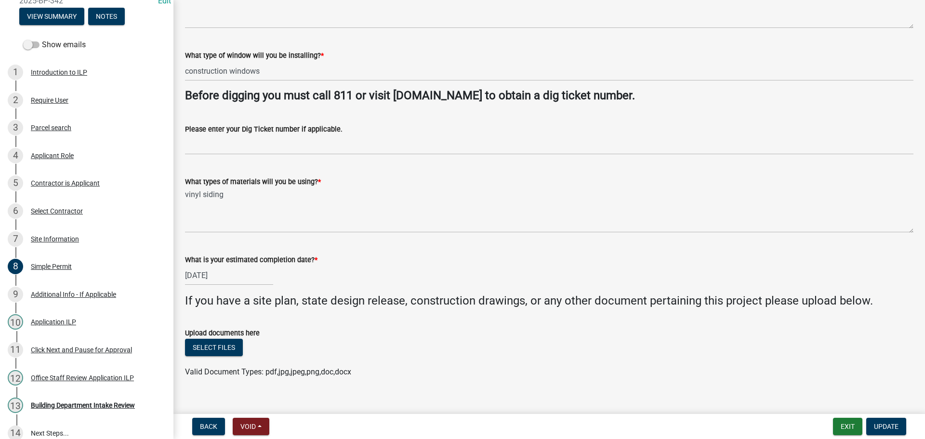
scroll to position [368, 0]
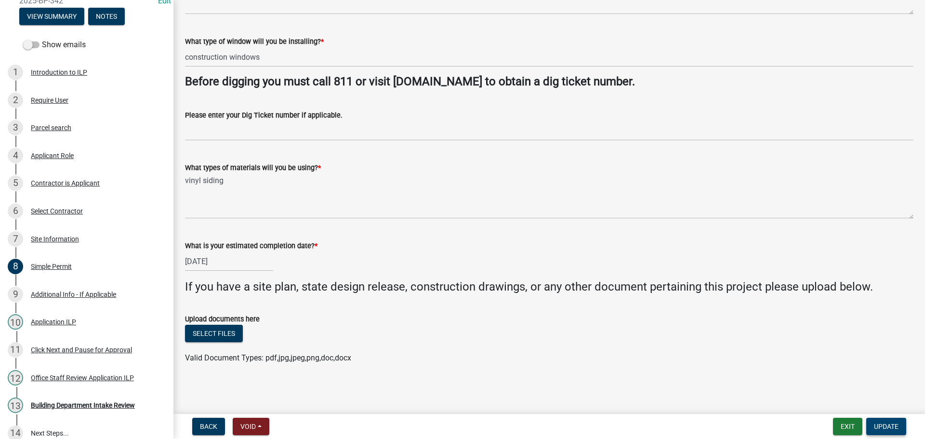
click at [884, 424] on span "Update" at bounding box center [886, 427] width 25 height 8
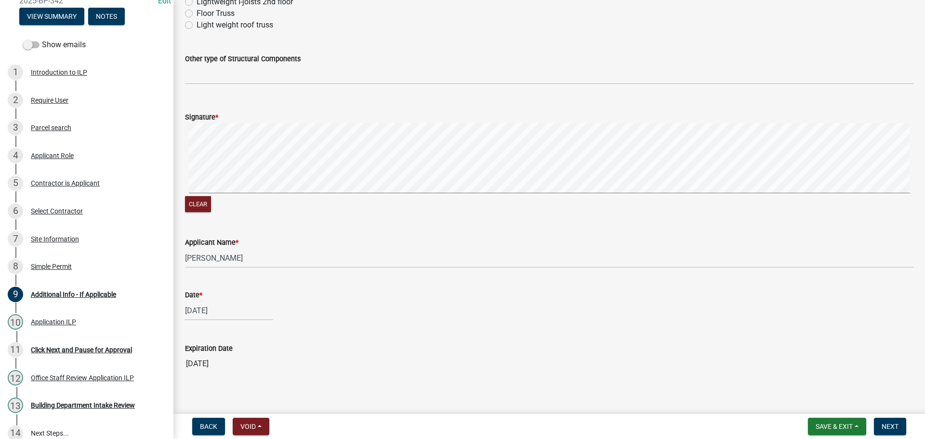
scroll to position [529, 0]
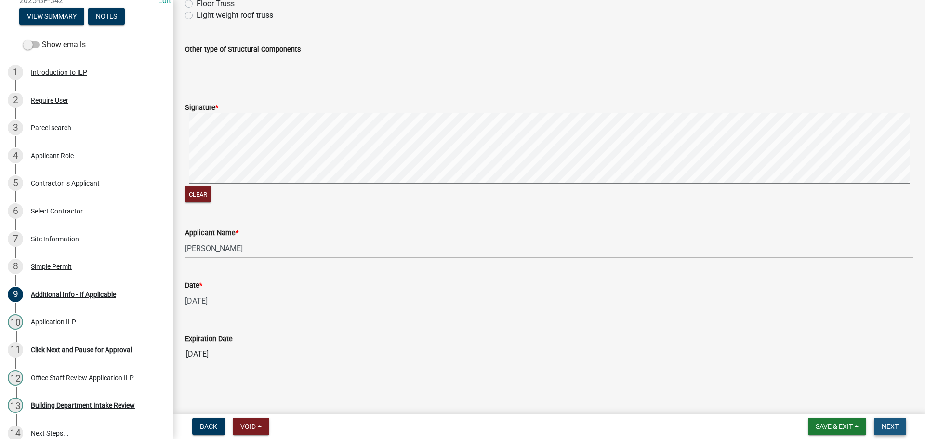
click at [886, 425] on span "Next" at bounding box center [890, 427] width 17 height 8
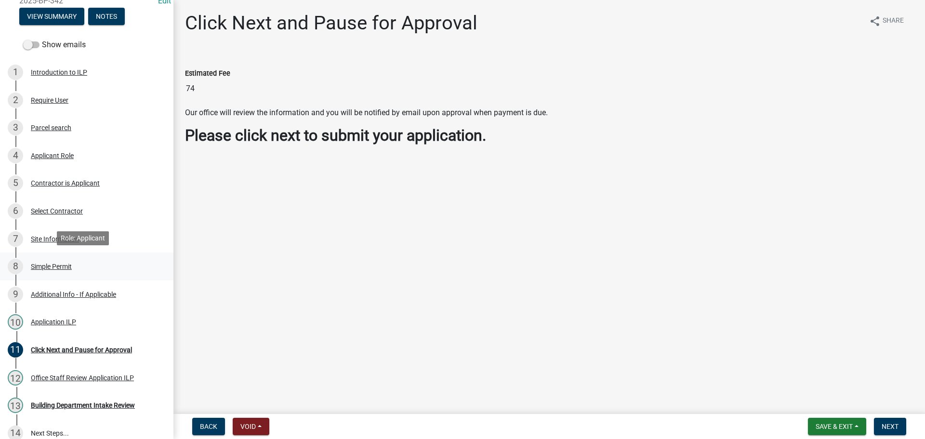
click at [49, 263] on div "Simple Permit" at bounding box center [51, 266] width 41 height 7
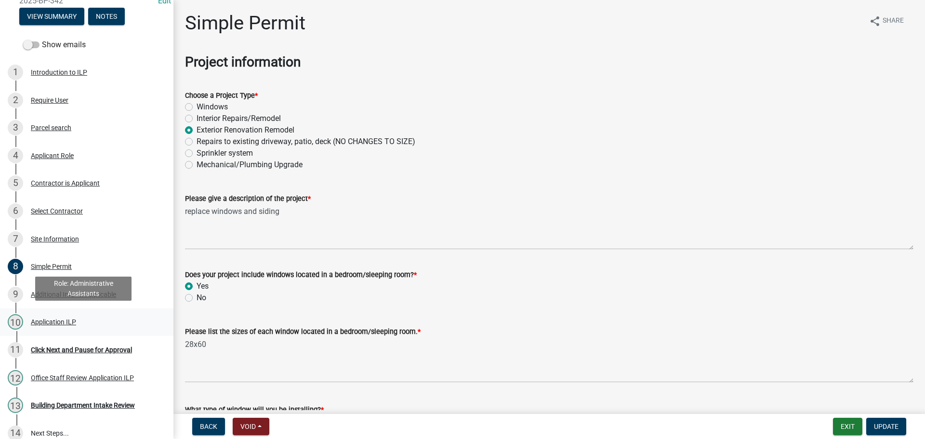
scroll to position [171, 0]
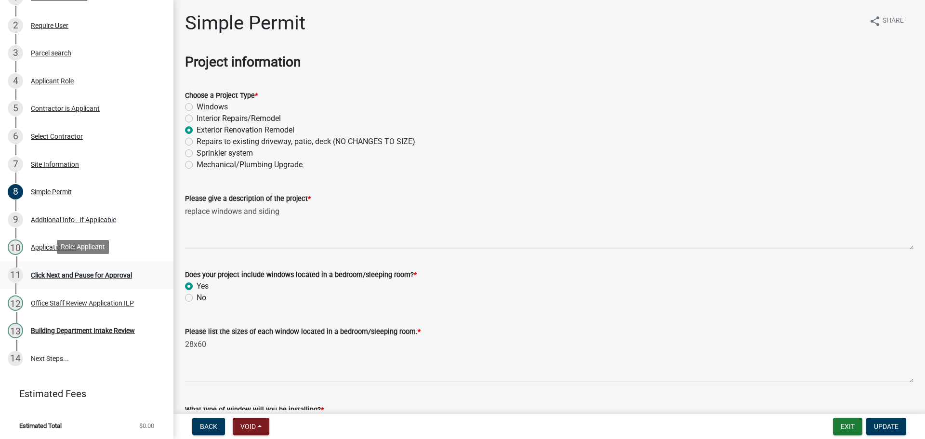
click at [70, 277] on div "Click Next and Pause for Approval" at bounding box center [81, 275] width 101 height 7
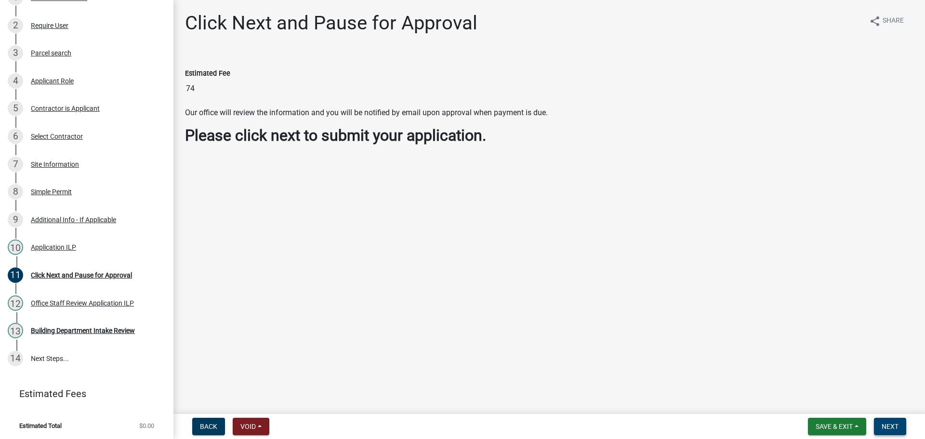
click at [890, 423] on span "Next" at bounding box center [890, 427] width 17 height 8
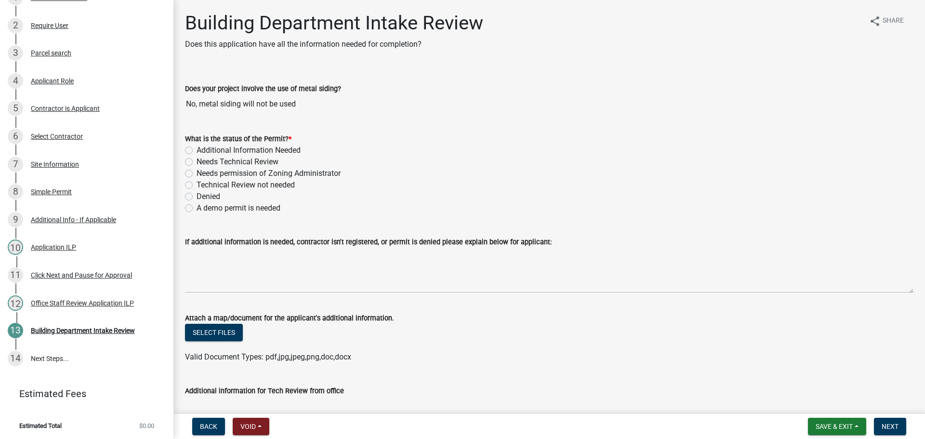
click at [197, 163] on label "Needs Technical Review" at bounding box center [238, 162] width 82 height 12
click at [197, 162] on input "Needs Technical Review" at bounding box center [200, 159] width 6 height 6
radio input "true"
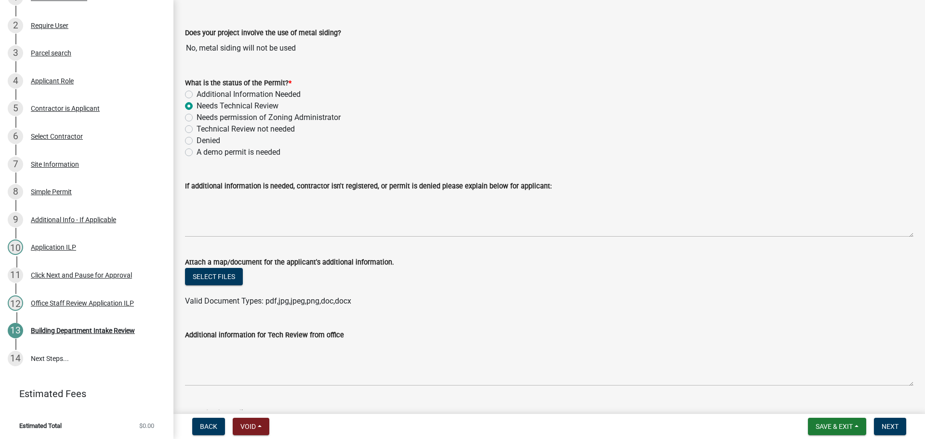
scroll to position [0, 0]
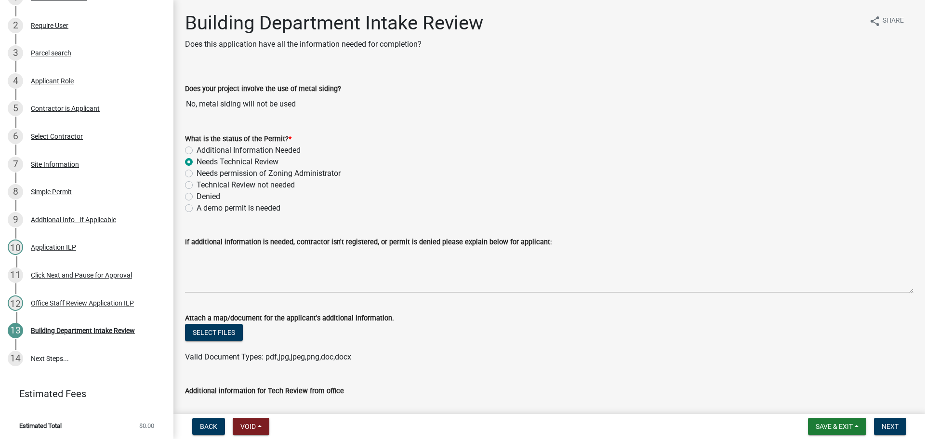
click at [197, 183] on label "Technical Review not needed" at bounding box center [246, 185] width 98 height 12
click at [197, 183] on input "Technical Review not needed" at bounding box center [200, 182] width 6 height 6
radio input "true"
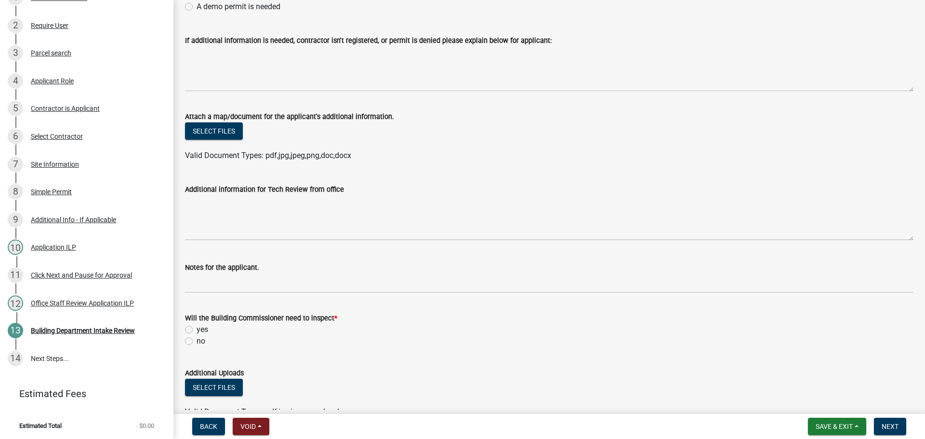
scroll to position [241, 0]
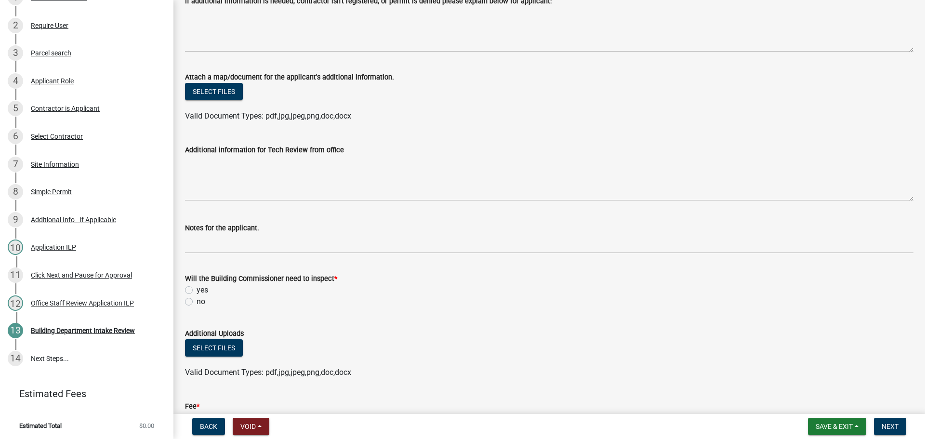
click at [197, 288] on label "yes" at bounding box center [203, 290] width 12 height 12
click at [197, 288] on input "yes" at bounding box center [200, 287] width 6 height 6
radio input "true"
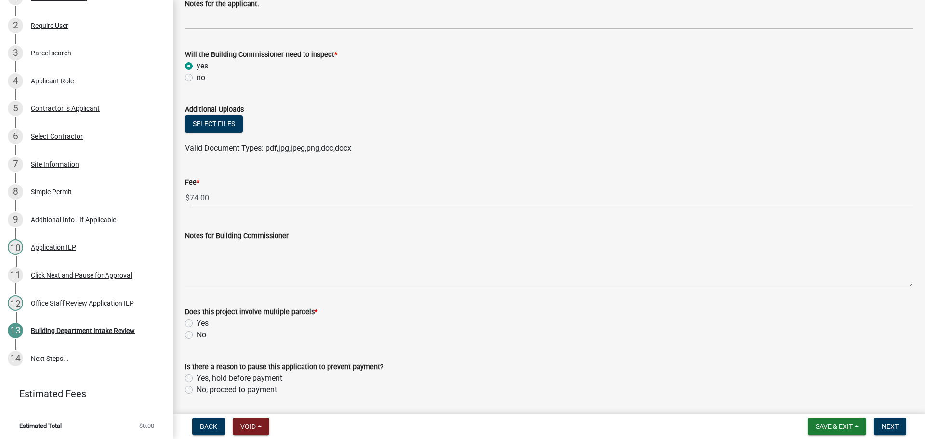
scroll to position [482, 0]
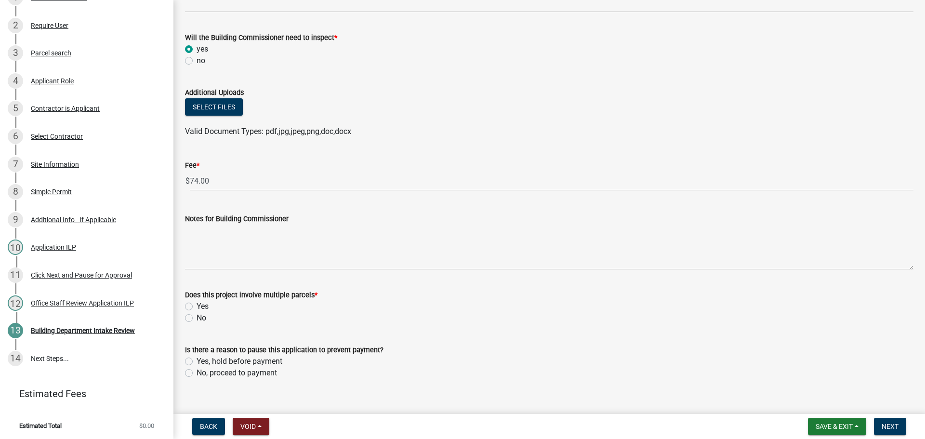
click at [189, 329] on wm-data-entity-input "Does this project involve multiple parcels * Yes No" at bounding box center [549, 305] width 729 height 55
click at [197, 318] on label "No" at bounding box center [202, 318] width 10 height 12
click at [197, 318] on input "No" at bounding box center [200, 315] width 6 height 6
radio input "true"
click at [197, 371] on label "No, proceed to payment" at bounding box center [237, 373] width 80 height 12
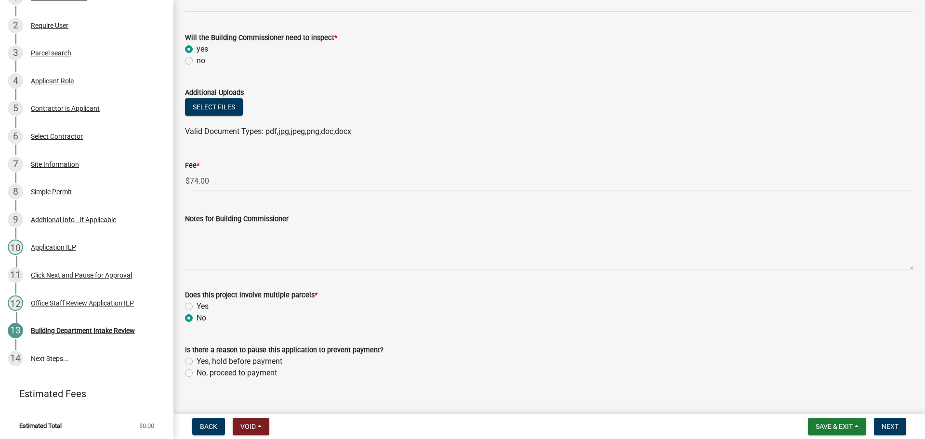
click at [197, 371] on input "No, proceed to payment" at bounding box center [200, 370] width 6 height 6
radio input "true"
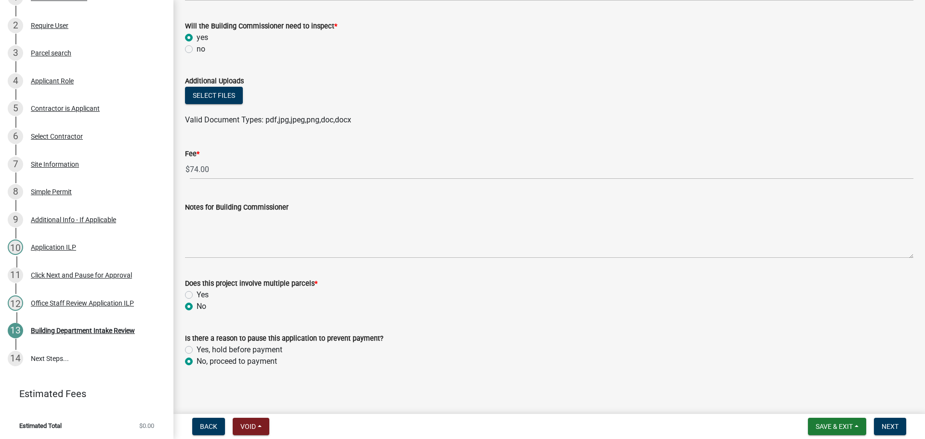
scroll to position [497, 0]
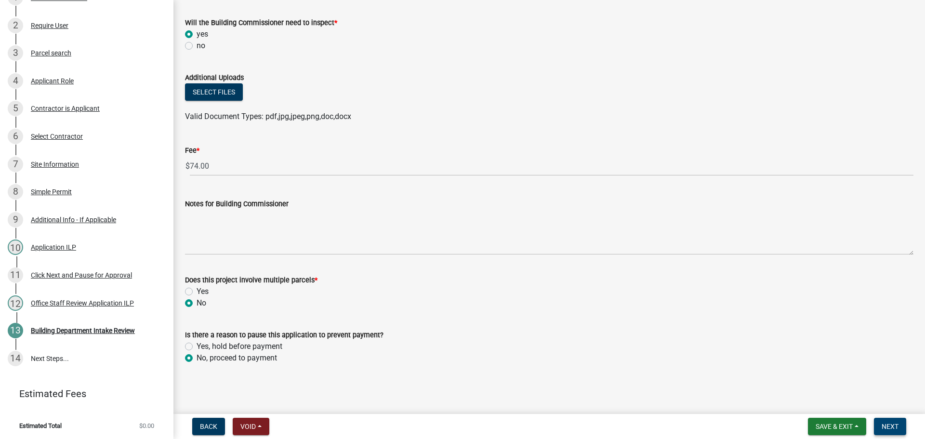
click at [899, 429] on button "Next" at bounding box center [890, 426] width 32 height 17
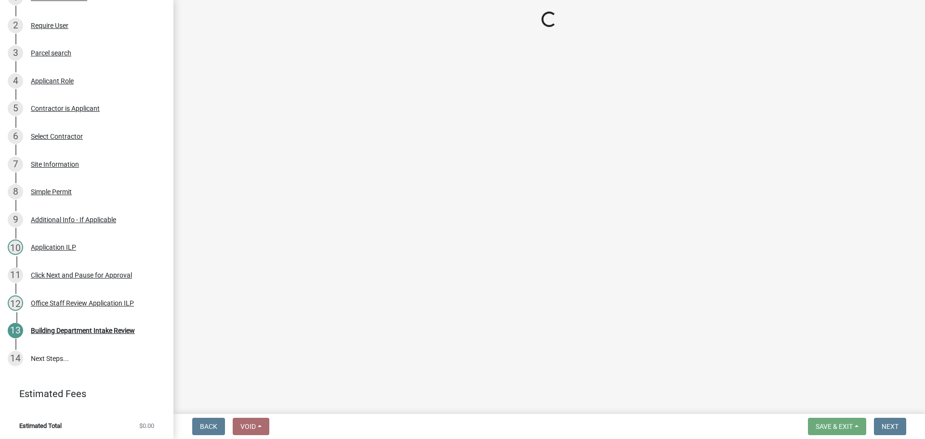
scroll to position [226, 0]
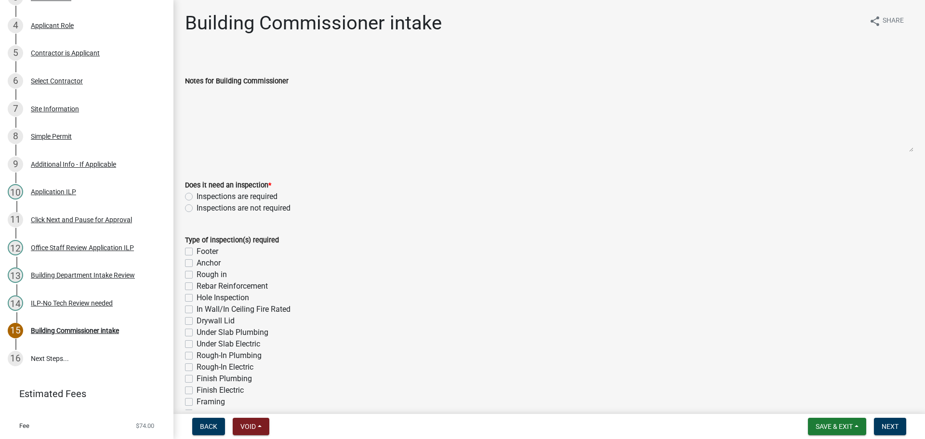
click at [197, 196] on label "Inspections are required" at bounding box center [237, 197] width 81 height 12
click at [197, 196] on input "Inspections are required" at bounding box center [200, 194] width 6 height 6
radio input "true"
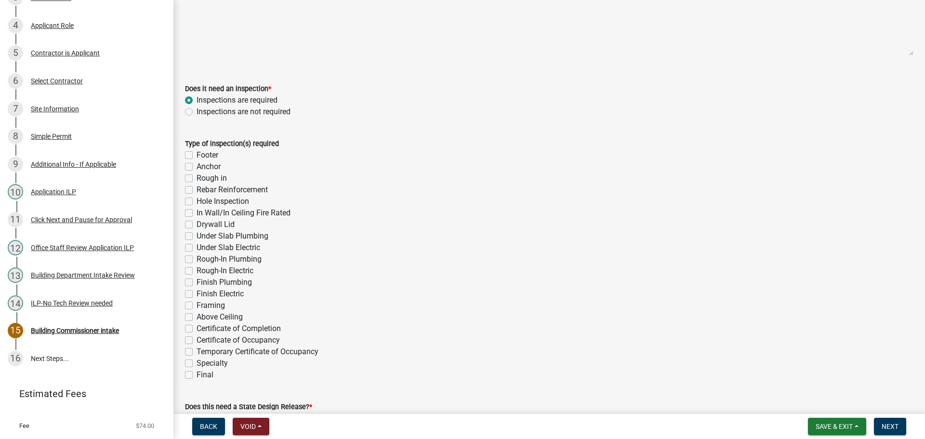
scroll to position [193, 0]
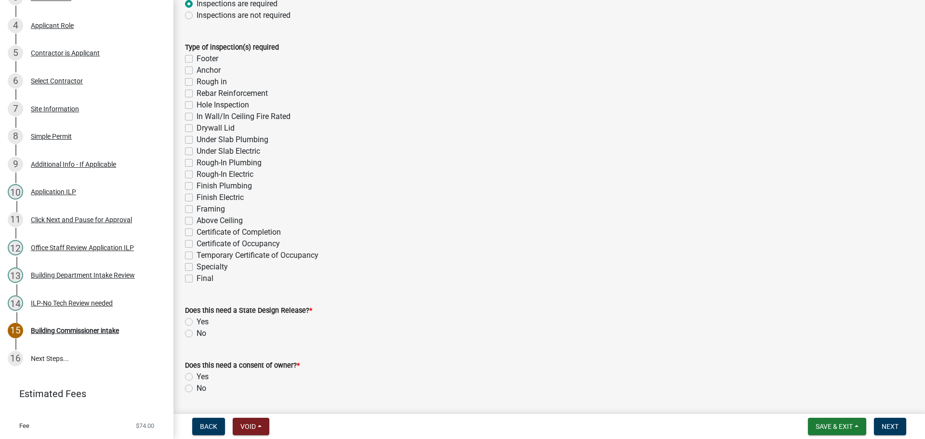
click at [185, 281] on div "Type of inspection(s) required Footer Anchor Rough in Rebar Reinforcement Hole …" at bounding box center [549, 157] width 743 height 254
click at [197, 277] on label "Final" at bounding box center [205, 279] width 17 height 12
click at [197, 277] on input "Final" at bounding box center [200, 276] width 6 height 6
checkbox input "true"
checkbox input "false"
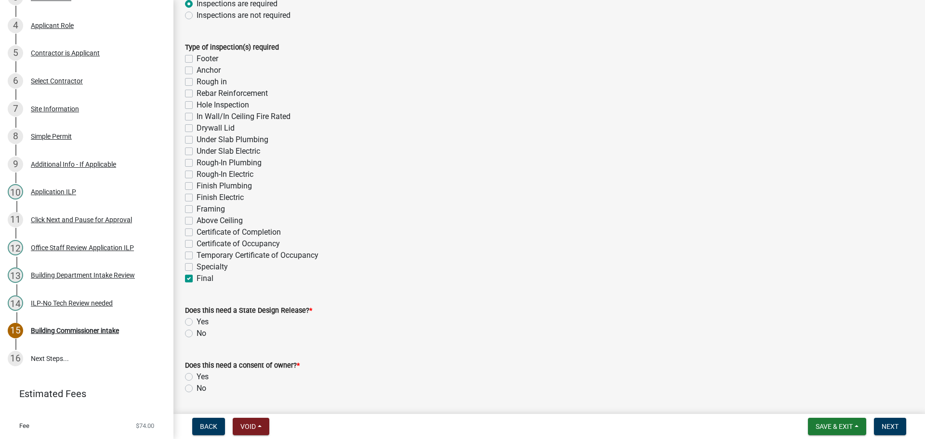
checkbox input "false"
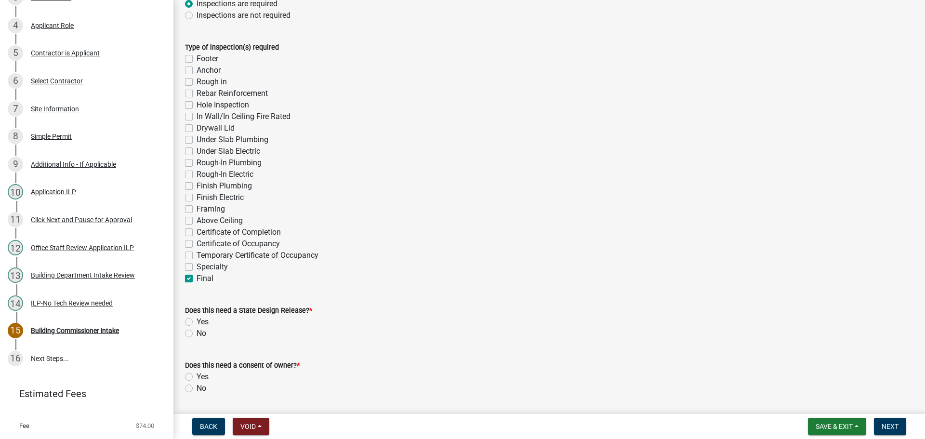
checkbox input "false"
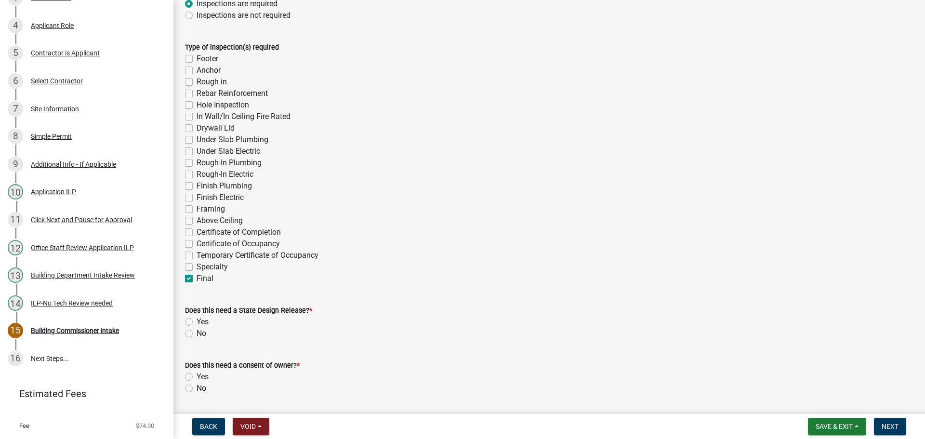
checkbox input "false"
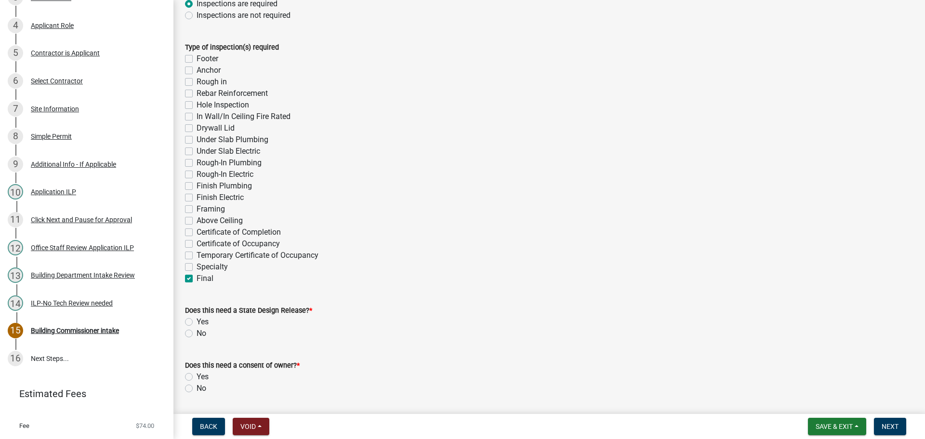
checkbox input "false"
checkbox input "true"
click at [197, 335] on label "No" at bounding box center [202, 334] width 10 height 12
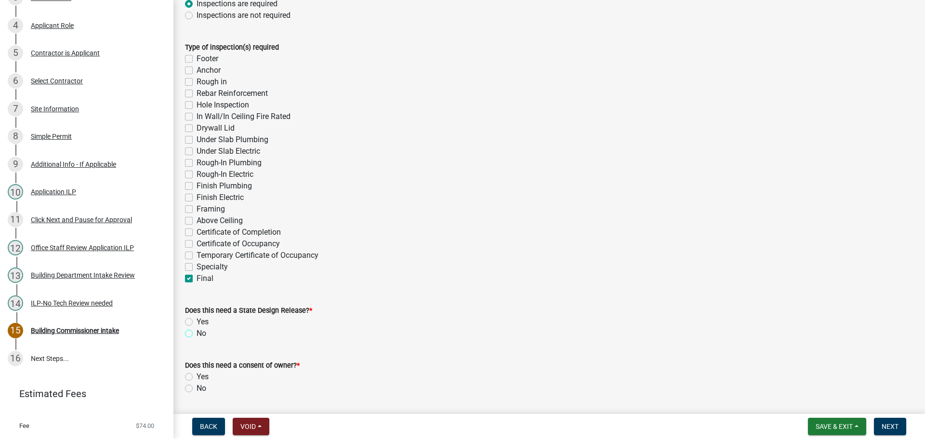
click at [197, 334] on input "No" at bounding box center [200, 331] width 6 height 6
radio input "true"
click at [197, 269] on label "Specialty" at bounding box center [212, 267] width 31 height 12
click at [197, 267] on input "Specialty" at bounding box center [200, 264] width 6 height 6
checkbox input "true"
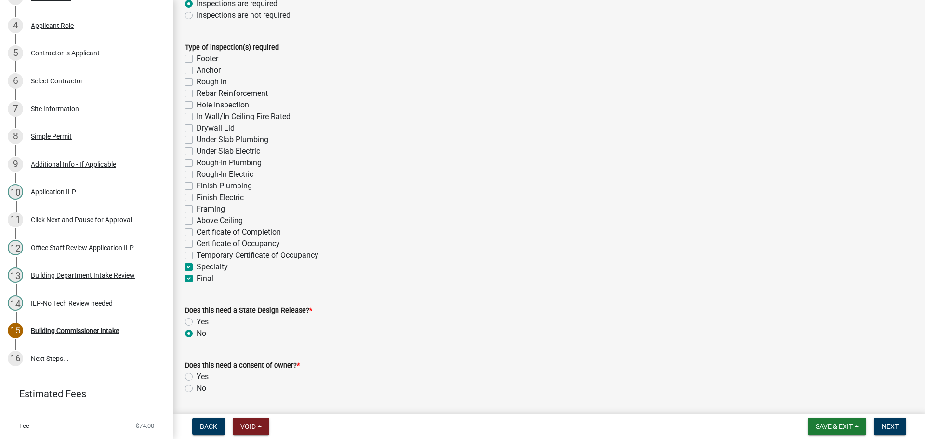
checkbox input "false"
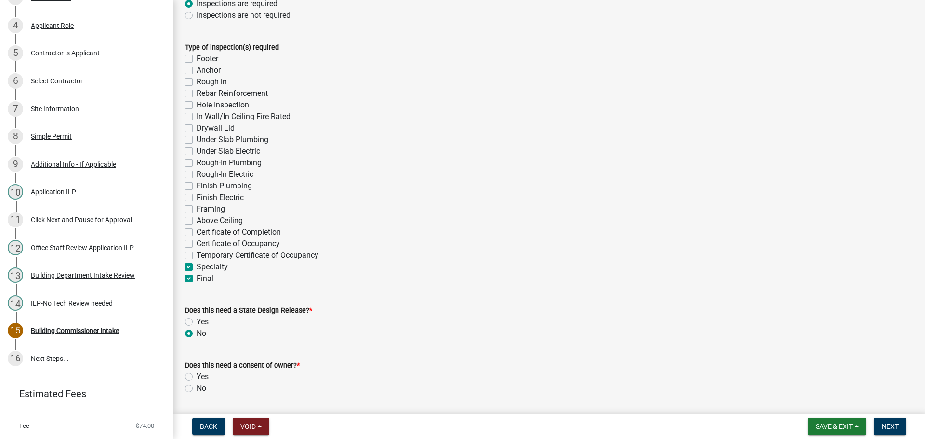
checkbox input "false"
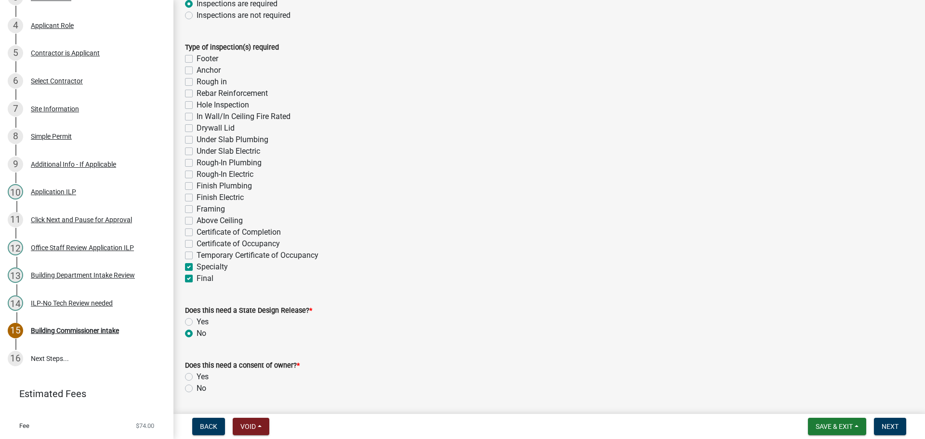
checkbox input "false"
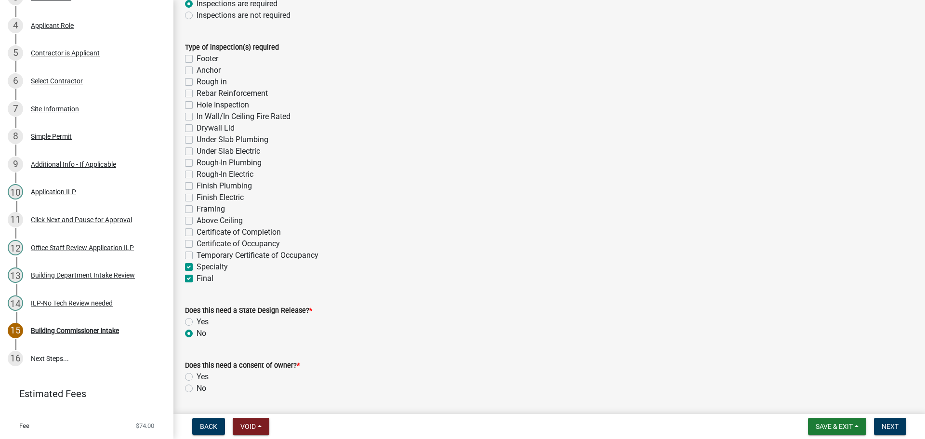
checkbox input "false"
checkbox input "true"
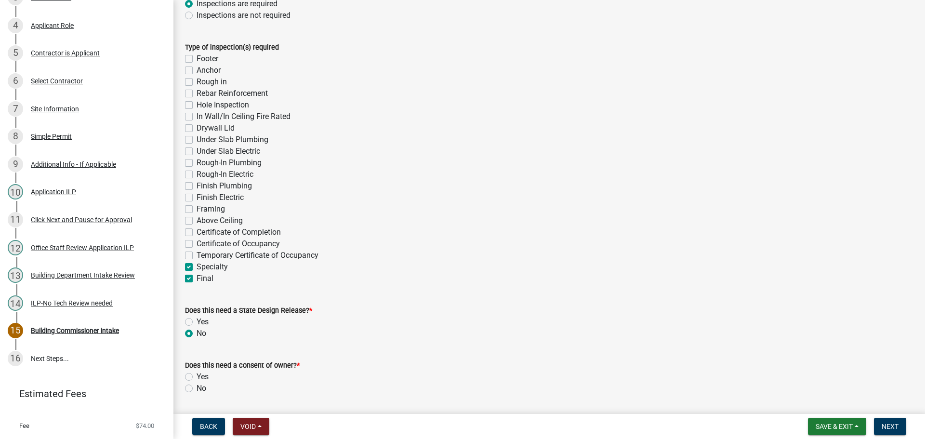
click at [197, 388] on label "No" at bounding box center [202, 389] width 10 height 12
click at [197, 388] on input "No" at bounding box center [200, 386] width 6 height 6
radio input "true"
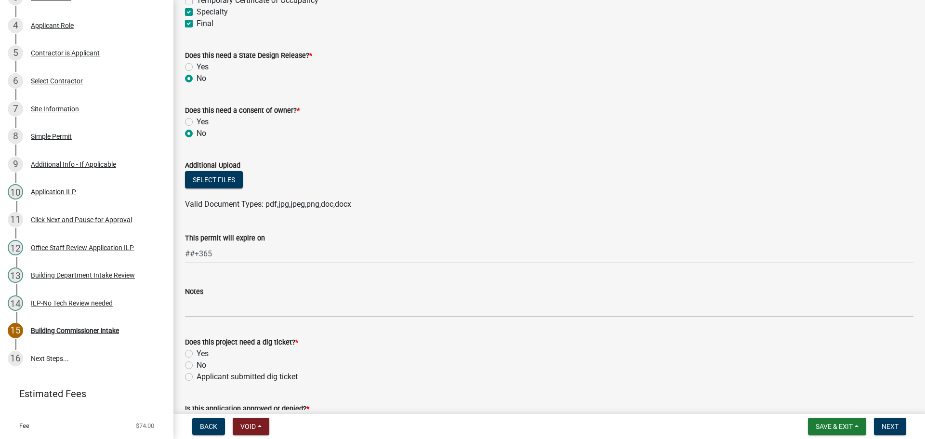
scroll to position [530, 0]
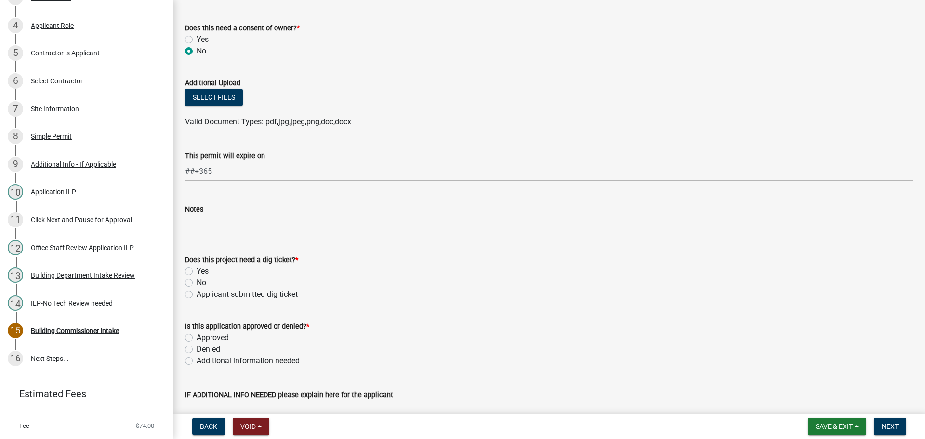
click at [197, 280] on label "No" at bounding box center [202, 283] width 10 height 12
click at [197, 280] on input "No" at bounding box center [200, 280] width 6 height 6
radio input "true"
click at [197, 338] on label "Approved" at bounding box center [213, 338] width 32 height 12
click at [197, 338] on input "Approved" at bounding box center [200, 335] width 6 height 6
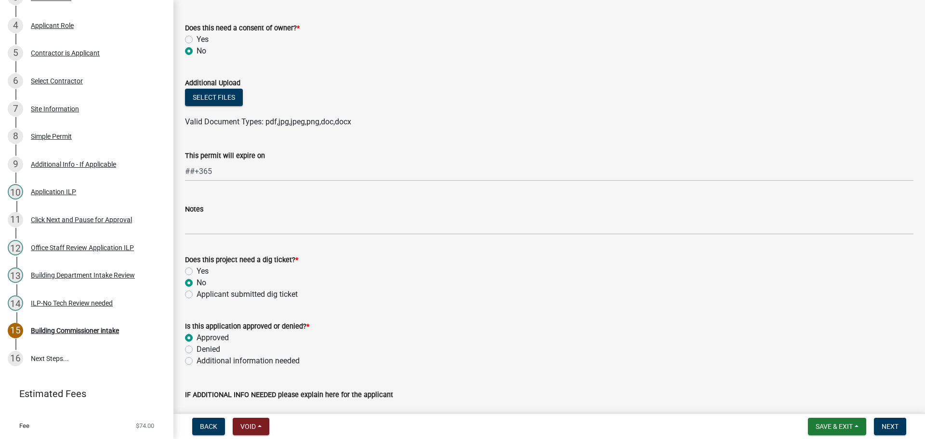
radio input "true"
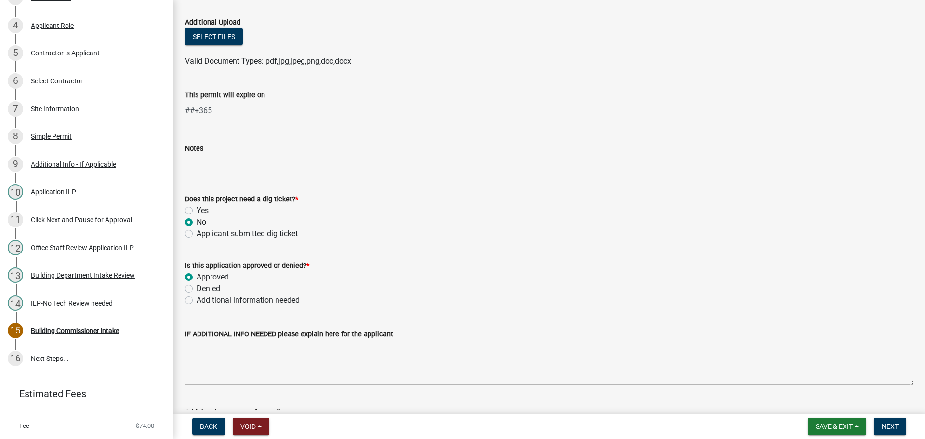
scroll to position [718, 0]
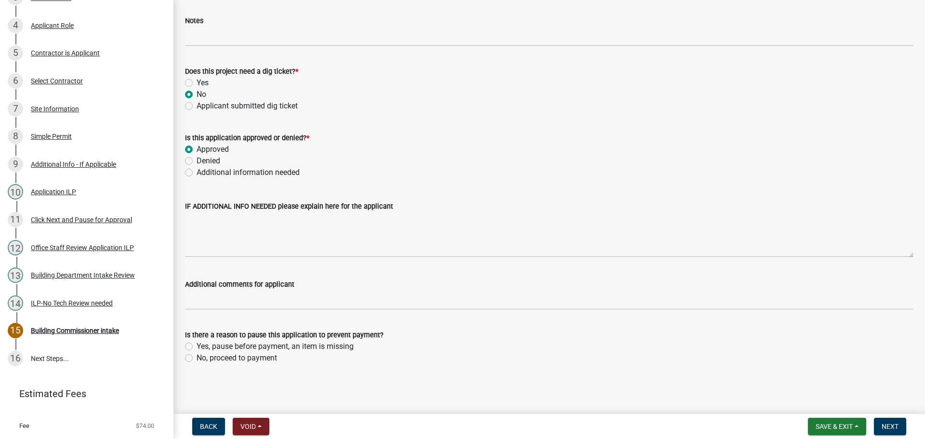
click at [197, 349] on label "Yes, pause before payment, an item is missing" at bounding box center [275, 347] width 157 height 12
click at [197, 347] on input "Yes, pause before payment, an item is missing" at bounding box center [200, 344] width 6 height 6
radio input "true"
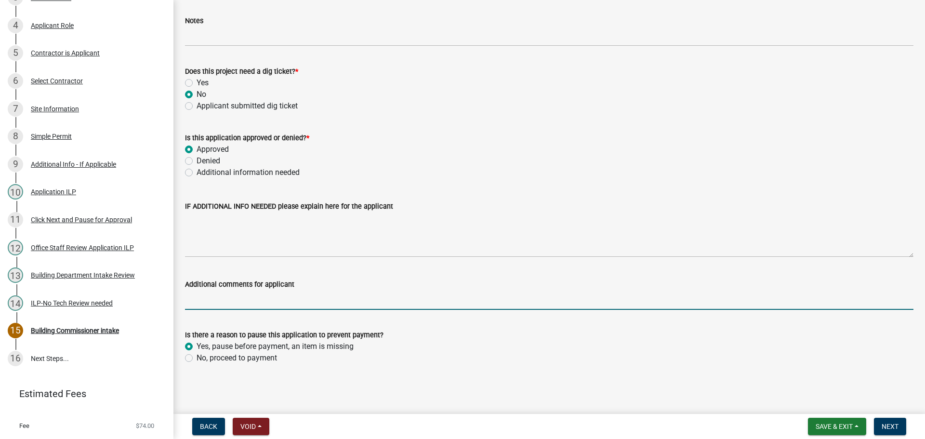
click at [197, 305] on input "Additional comments for applicant" at bounding box center [549, 300] width 729 height 20
type input "Egress discussed Contractor said all windows will be 28x60"
click at [894, 425] on span "Next" at bounding box center [890, 427] width 17 height 8
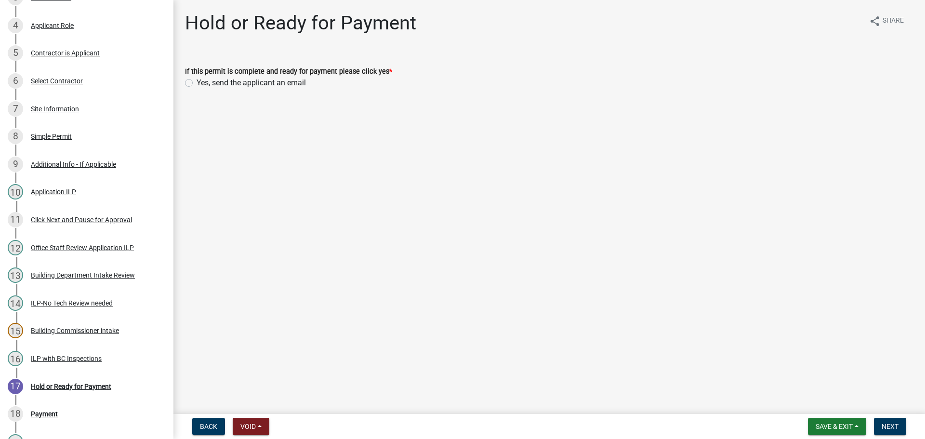
scroll to position [338, 0]
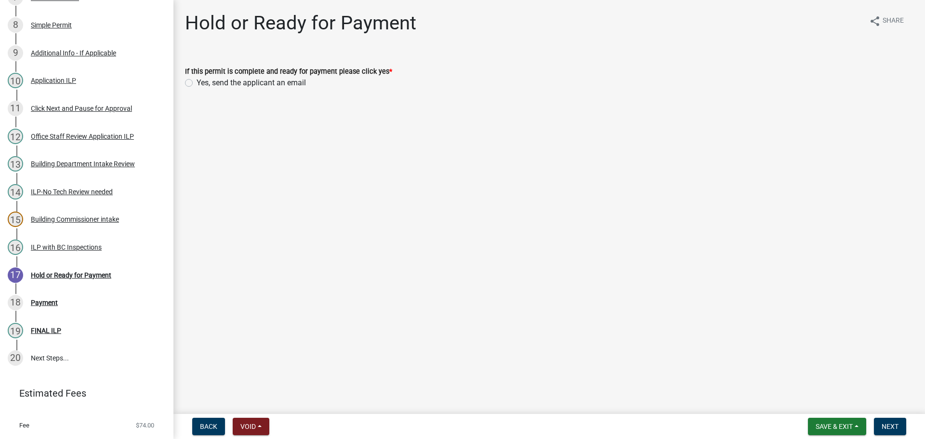
click at [197, 80] on label "Yes, send the applicant an email" at bounding box center [251, 83] width 109 height 12
click at [197, 80] on input "Yes, send the applicant an email" at bounding box center [200, 80] width 6 height 6
radio input "true"
click at [882, 425] on span "Next" at bounding box center [890, 427] width 17 height 8
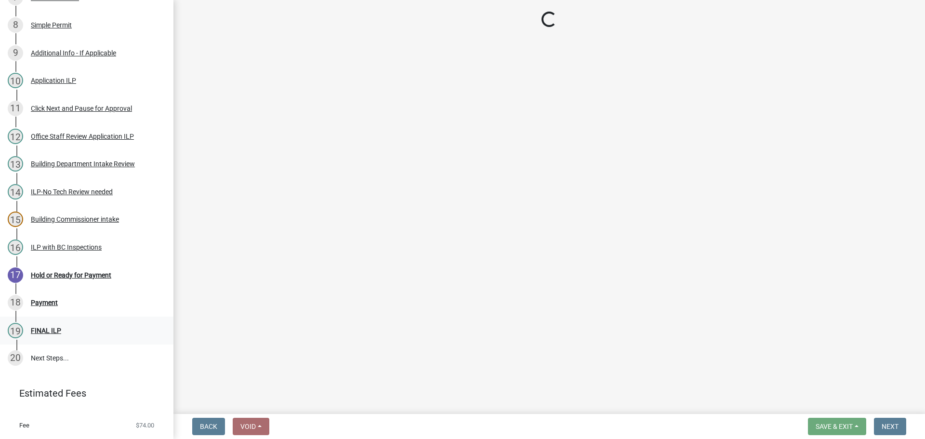
scroll to position [359, 0]
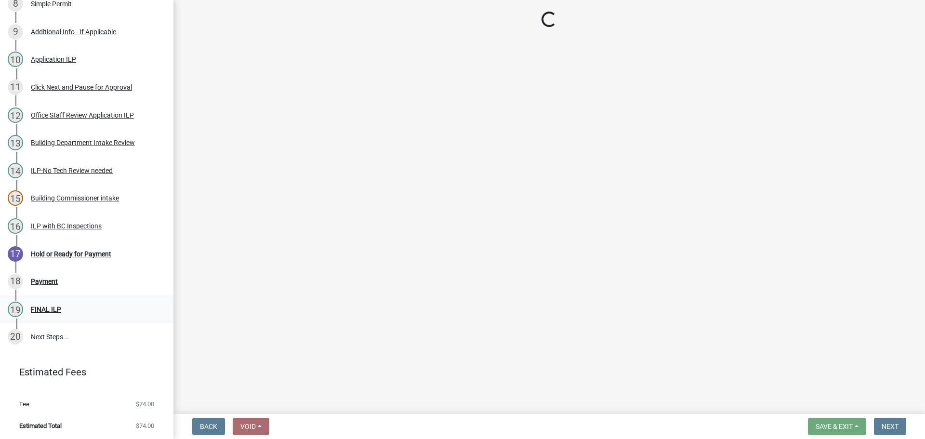
select select "3: 3"
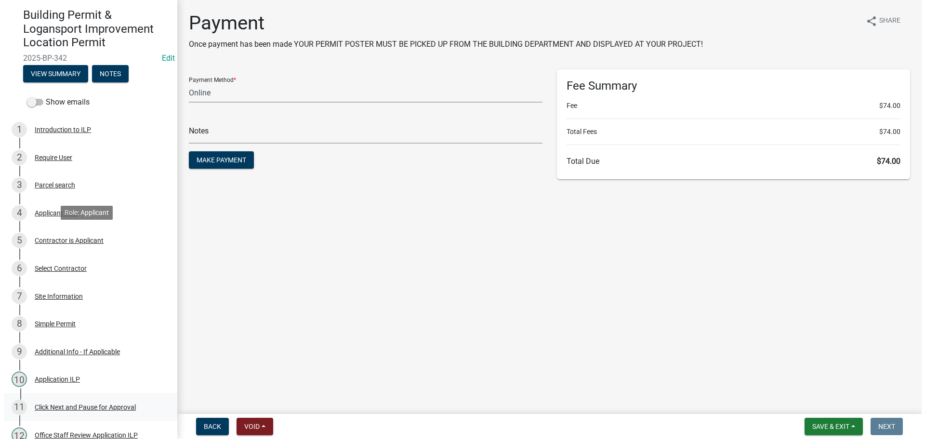
scroll to position [0, 0]
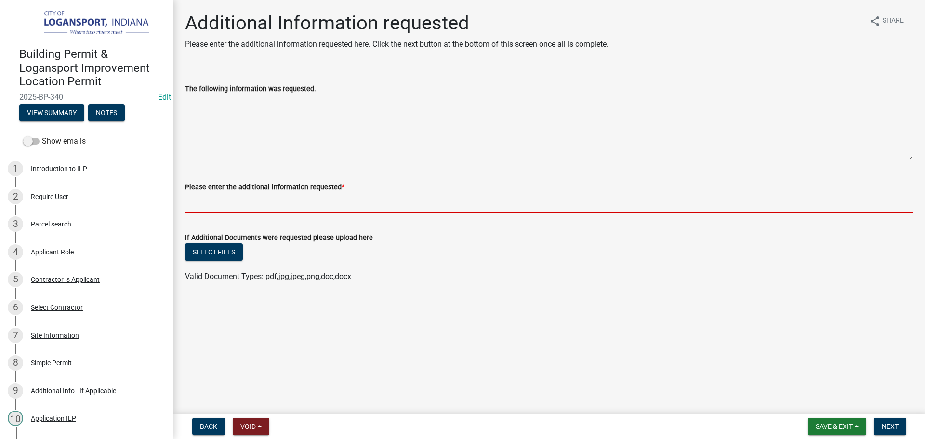
click at [200, 200] on input "Please enter the additional information requested *" at bounding box center [549, 203] width 729 height 20
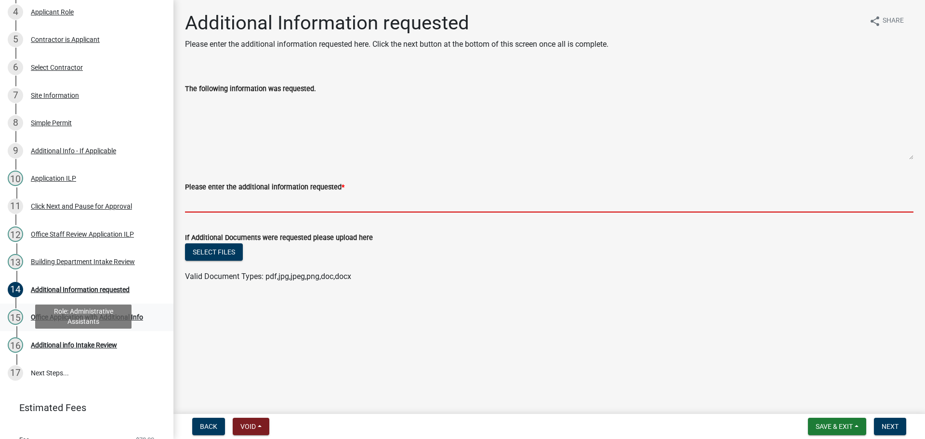
scroll to position [241, 0]
click at [83, 264] on div "13 Building Department Intake Review" at bounding box center [83, 260] width 150 height 15
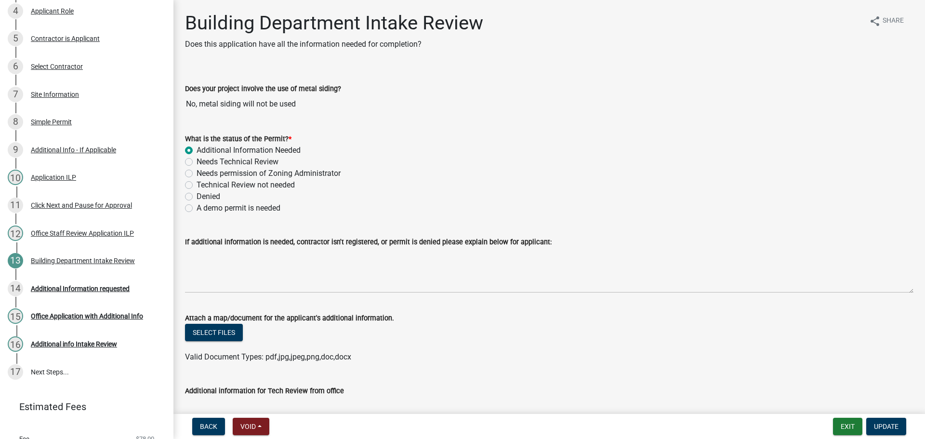
click at [180, 184] on div "What is the status of the Permit? * Additional Information Needed Needs Technic…" at bounding box center [549, 167] width 743 height 93
click at [197, 184] on label "Technical Review not needed" at bounding box center [246, 185] width 98 height 12
click at [197, 184] on input "Technical Review not needed" at bounding box center [200, 182] width 6 height 6
radio input "true"
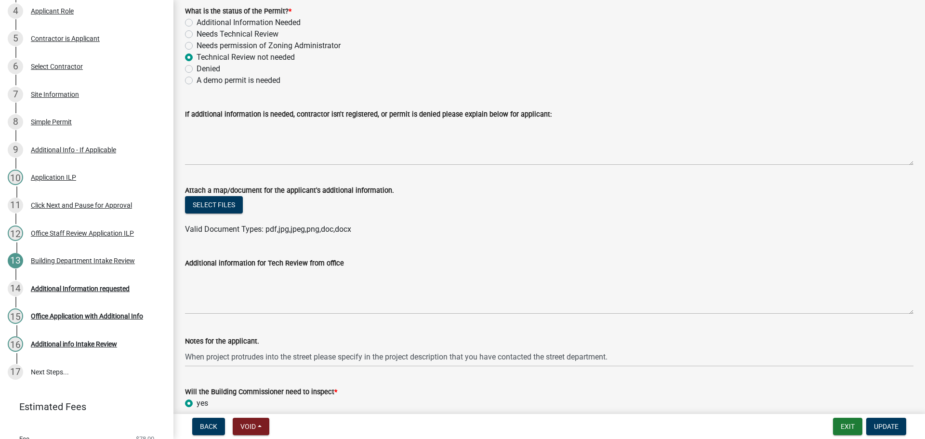
scroll to position [145, 0]
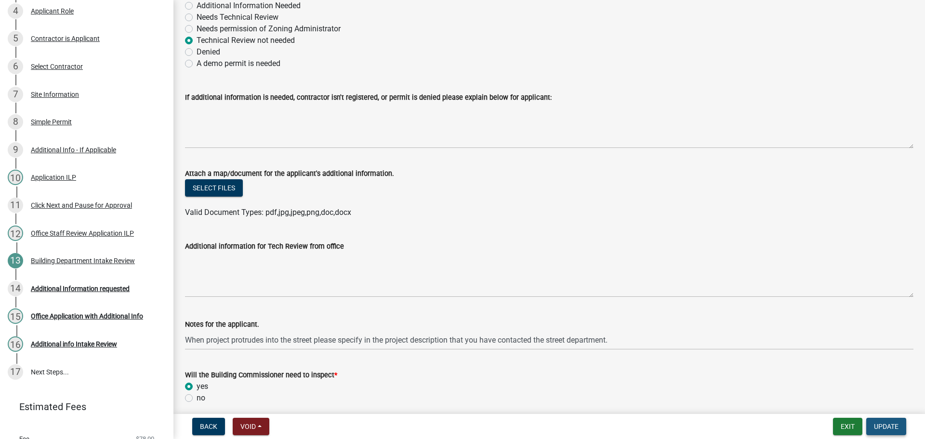
click at [883, 426] on span "Update" at bounding box center [886, 427] width 25 height 8
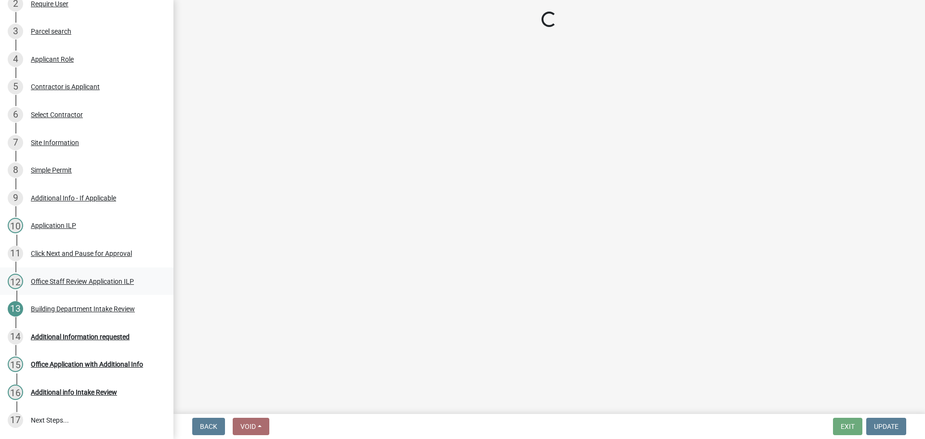
scroll to position [165, 0]
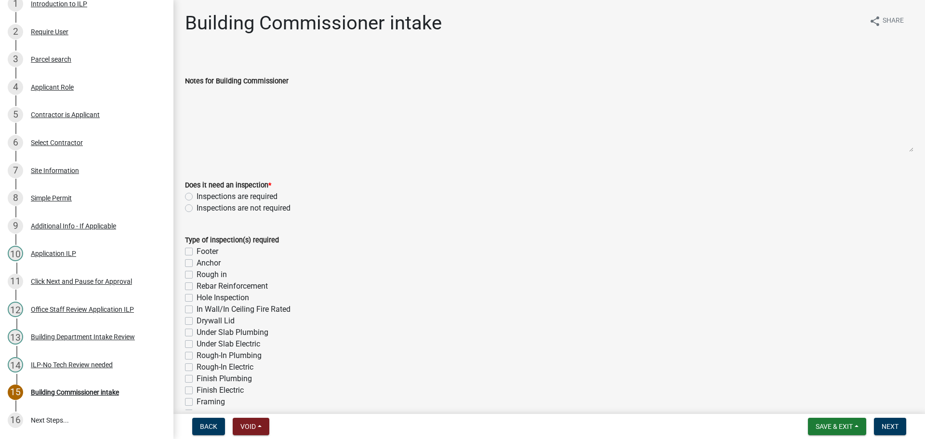
click at [197, 195] on label "Inspections are required" at bounding box center [237, 197] width 81 height 12
click at [197, 195] on input "Inspections are required" at bounding box center [200, 194] width 6 height 6
radio input "true"
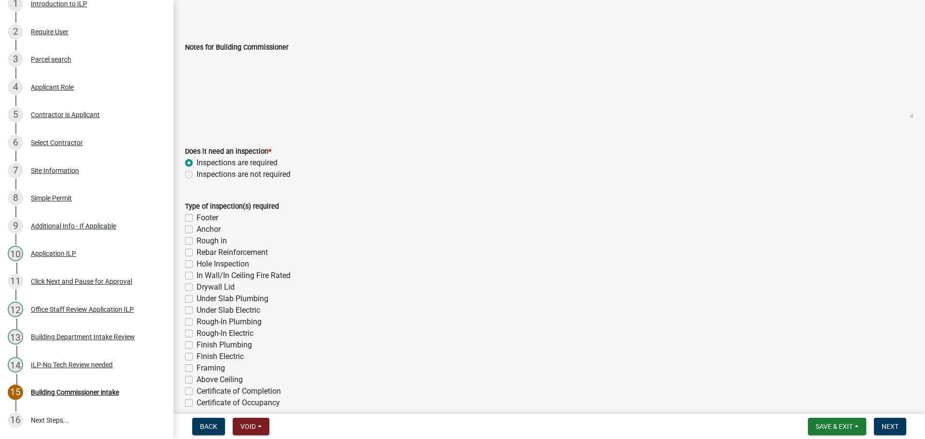
scroll to position [96, 0]
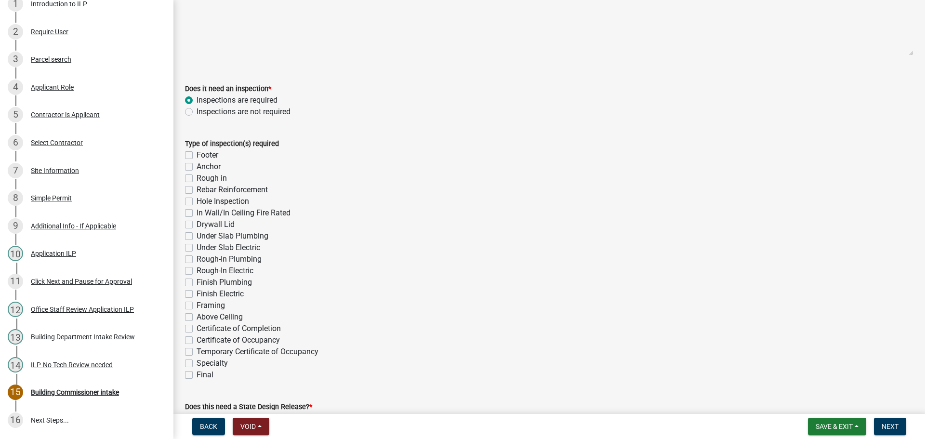
click at [197, 199] on label "Hole Inspection" at bounding box center [223, 202] width 53 height 12
click at [197, 199] on input "Hole Inspection" at bounding box center [200, 199] width 6 height 6
checkbox input "true"
checkbox input "false"
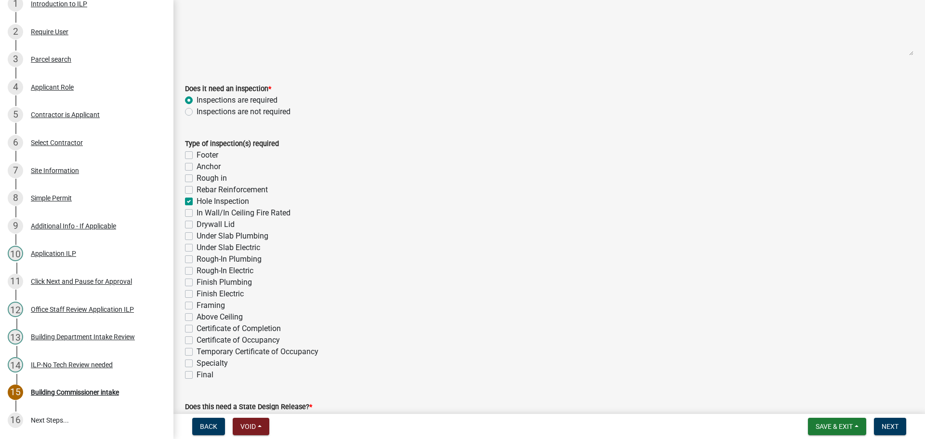
checkbox input "false"
checkbox input "true"
checkbox input "false"
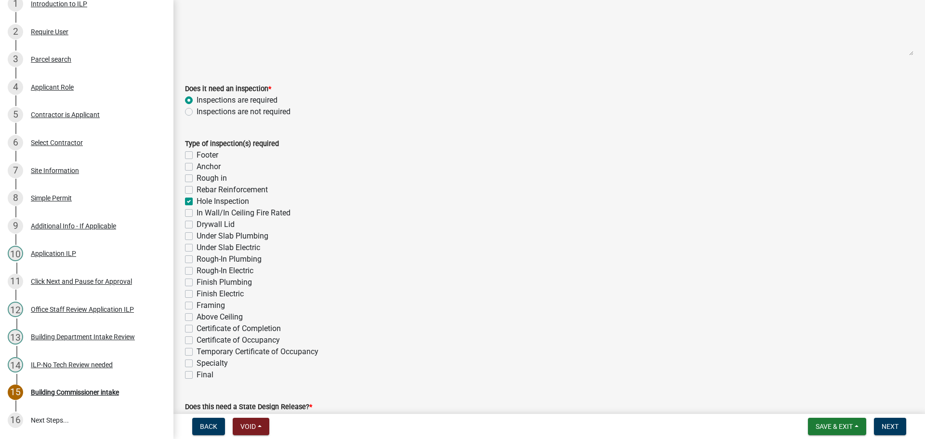
checkbox input "false"
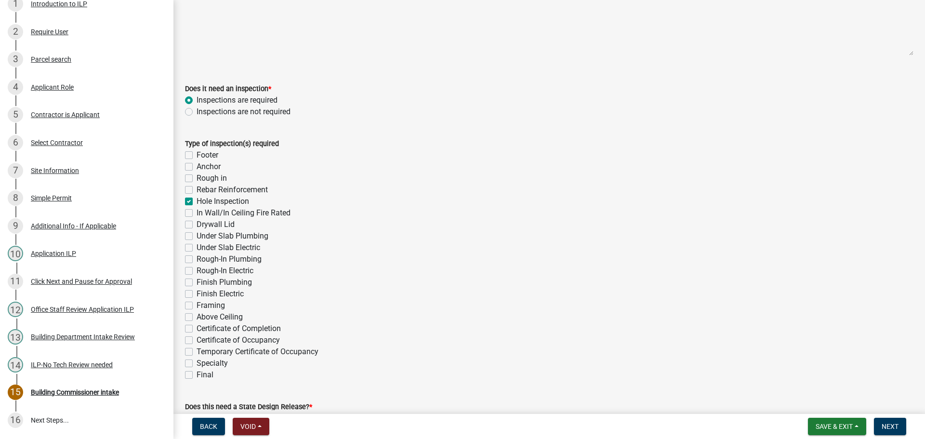
checkbox input "false"
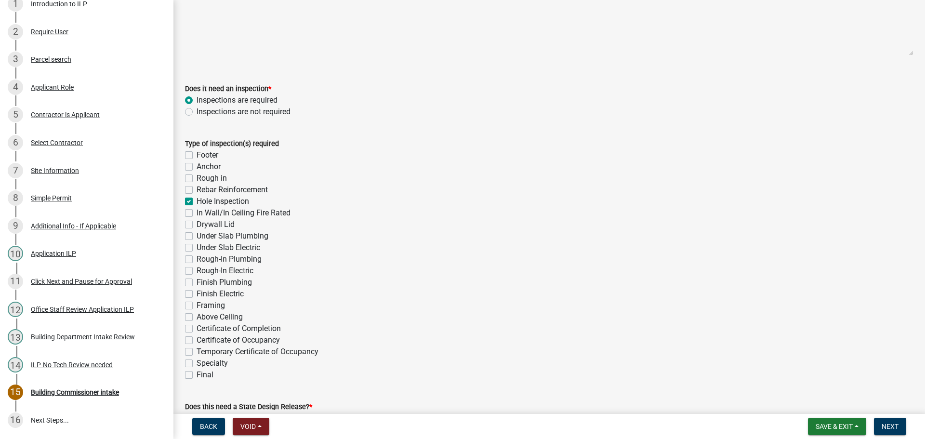
checkbox input "false"
click at [197, 372] on label "Final" at bounding box center [205, 375] width 17 height 12
click at [197, 372] on input "Final" at bounding box center [200, 372] width 6 height 6
checkbox input "true"
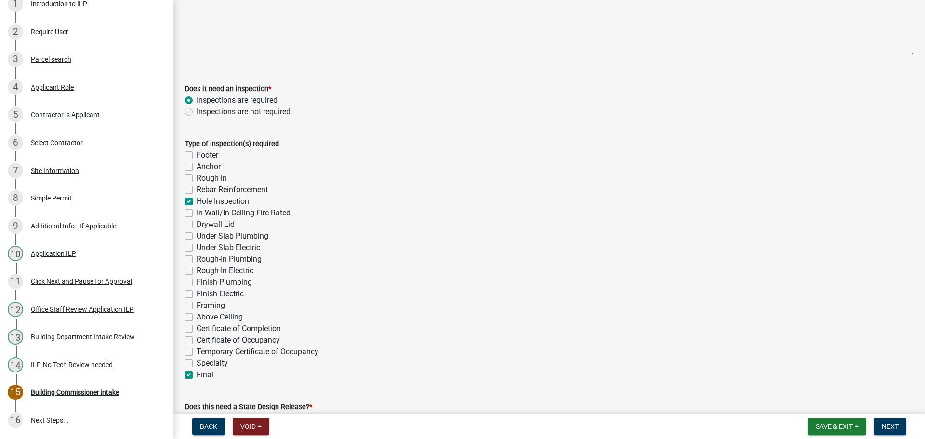
checkbox input "false"
checkbox input "true"
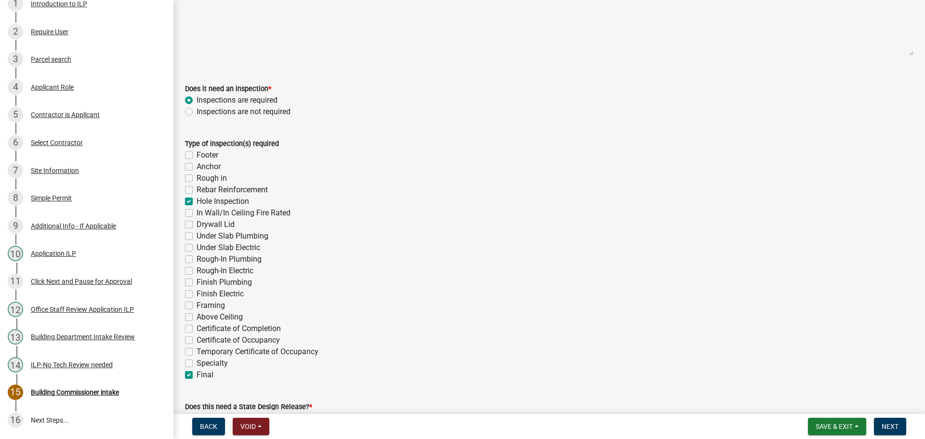
checkbox input "false"
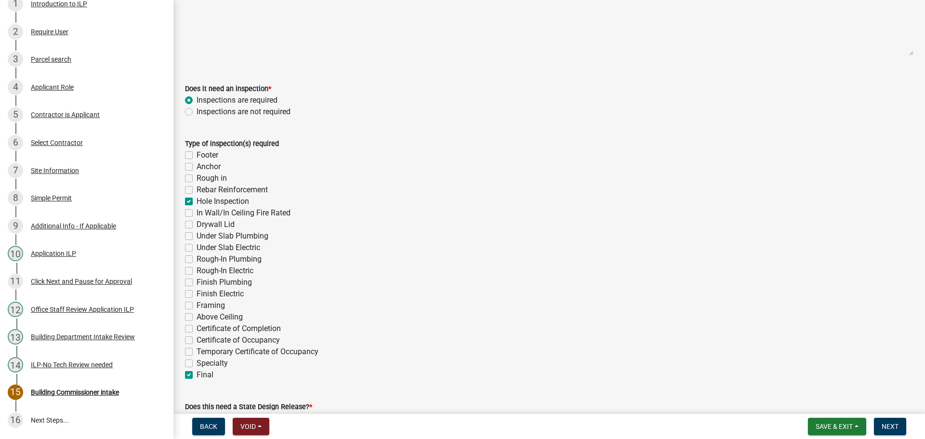
checkbox input "false"
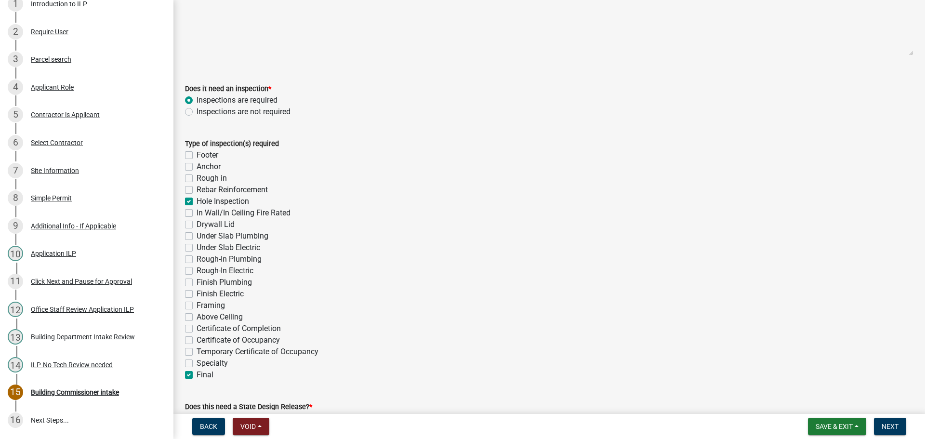
checkbox input "false"
checkbox input "true"
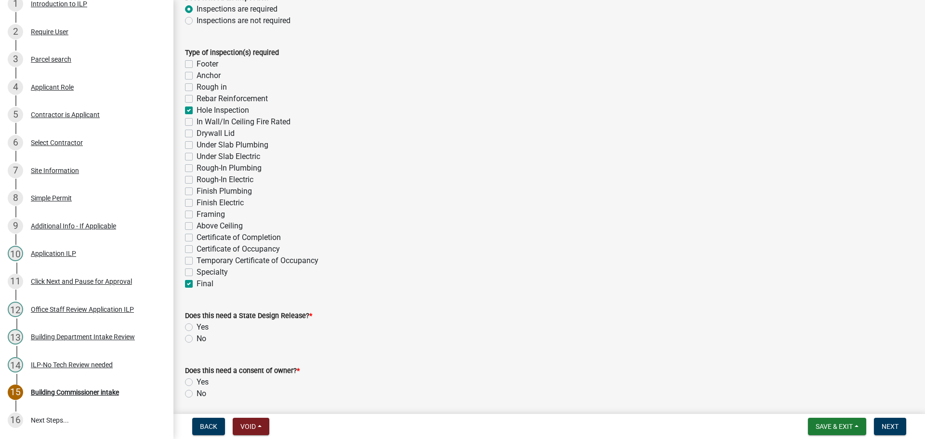
scroll to position [385, 0]
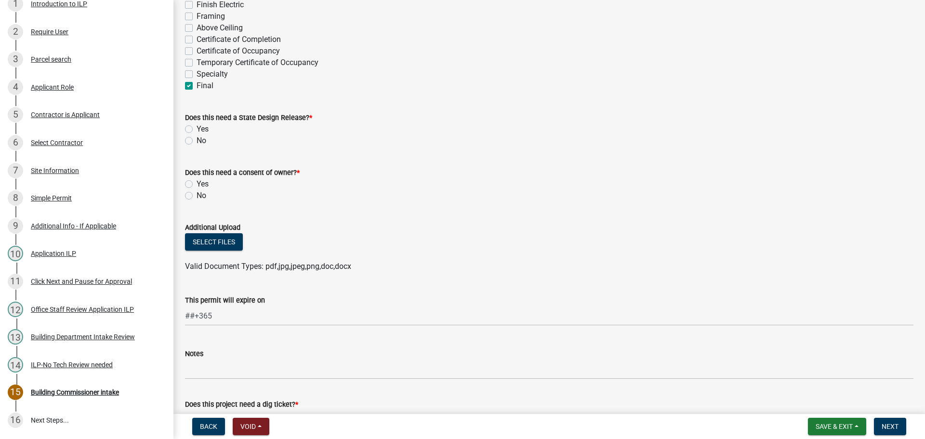
click at [197, 182] on label "Yes" at bounding box center [203, 184] width 12 height 12
click at [197, 182] on input "Yes" at bounding box center [200, 181] width 6 height 6
radio input "true"
click at [197, 194] on label "No" at bounding box center [202, 196] width 10 height 12
click at [197, 194] on input "No" at bounding box center [200, 193] width 6 height 6
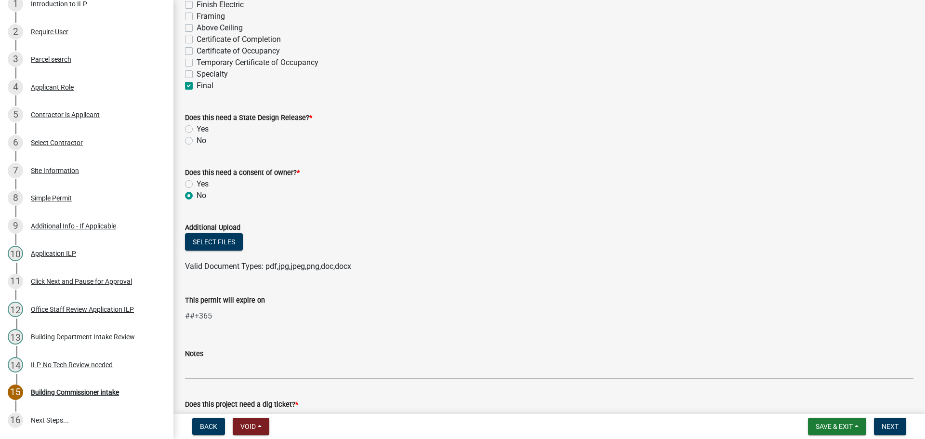
radio input "true"
click at [197, 143] on label "No" at bounding box center [202, 141] width 10 height 12
click at [197, 141] on input "No" at bounding box center [200, 138] width 6 height 6
radio input "true"
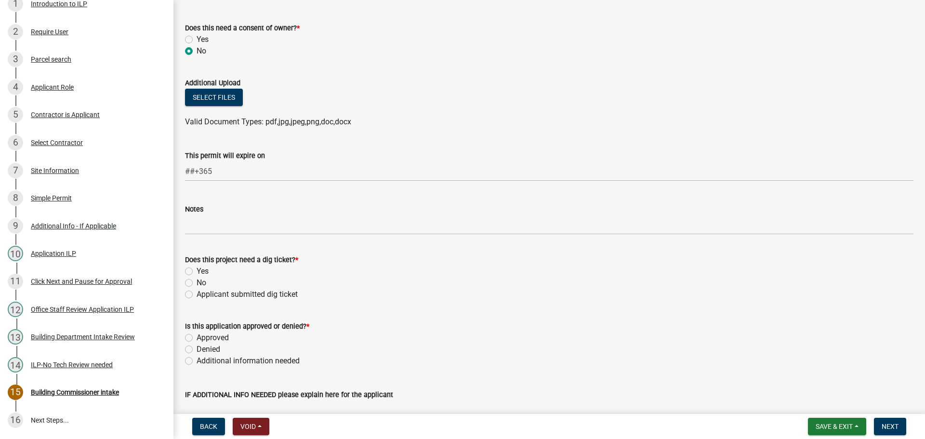
scroll to position [578, 0]
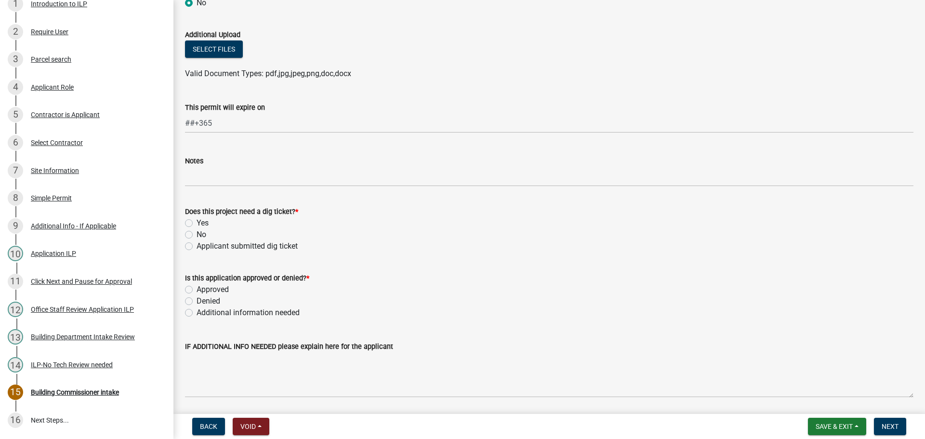
click at [197, 236] on label "No" at bounding box center [202, 235] width 10 height 12
click at [197, 235] on input "No" at bounding box center [200, 232] width 6 height 6
radio input "true"
click at [191, 293] on div "Approved" at bounding box center [549, 290] width 729 height 12
click at [197, 290] on label "Approved" at bounding box center [213, 290] width 32 height 12
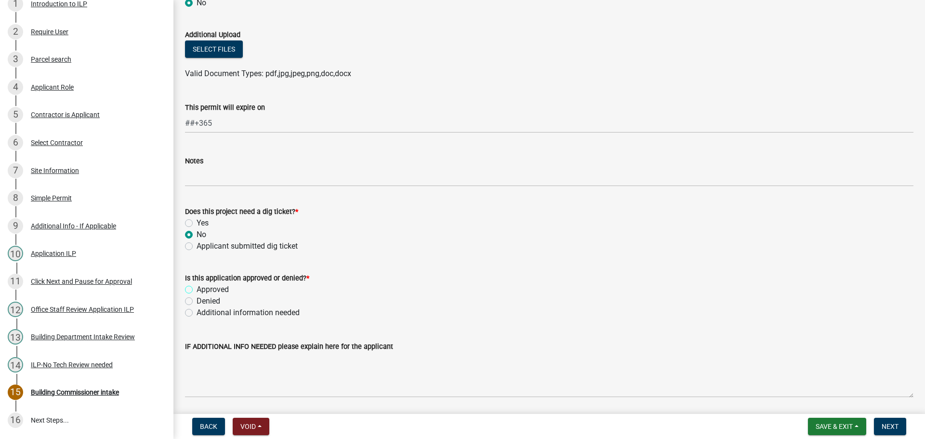
click at [197, 290] on input "Approved" at bounding box center [200, 287] width 6 height 6
radio input "true"
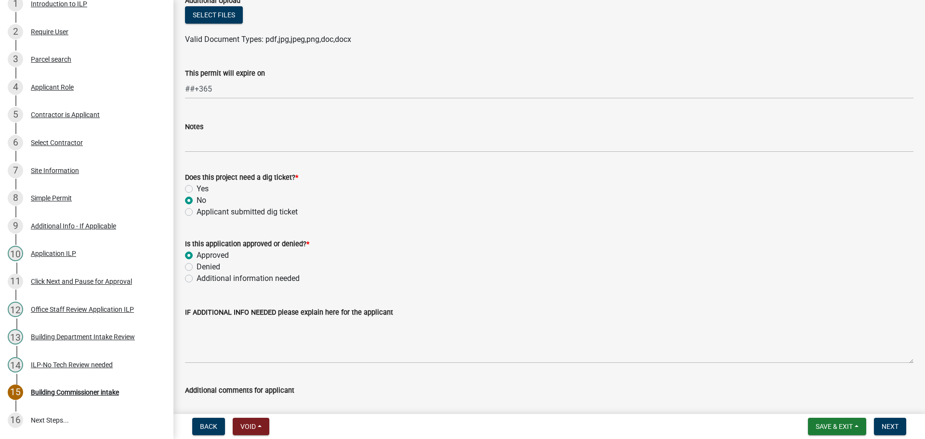
scroll to position [718, 0]
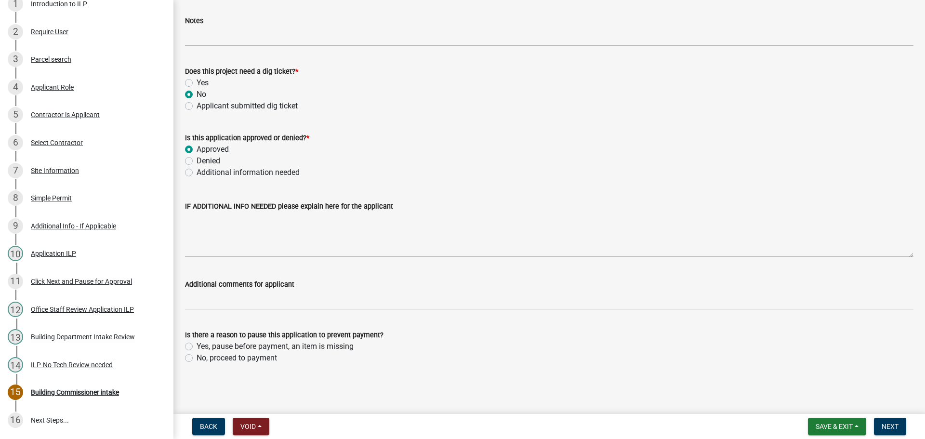
click at [197, 358] on label "No, proceed to payment" at bounding box center [237, 358] width 80 height 12
click at [197, 358] on input "No, proceed to payment" at bounding box center [200, 355] width 6 height 6
radio input "true"
click at [882, 429] on span "Next" at bounding box center [890, 427] width 17 height 8
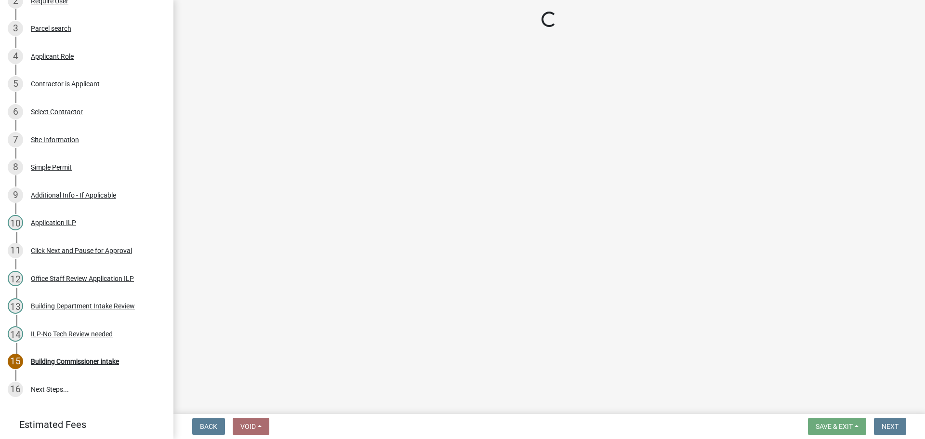
scroll to position [248, 0]
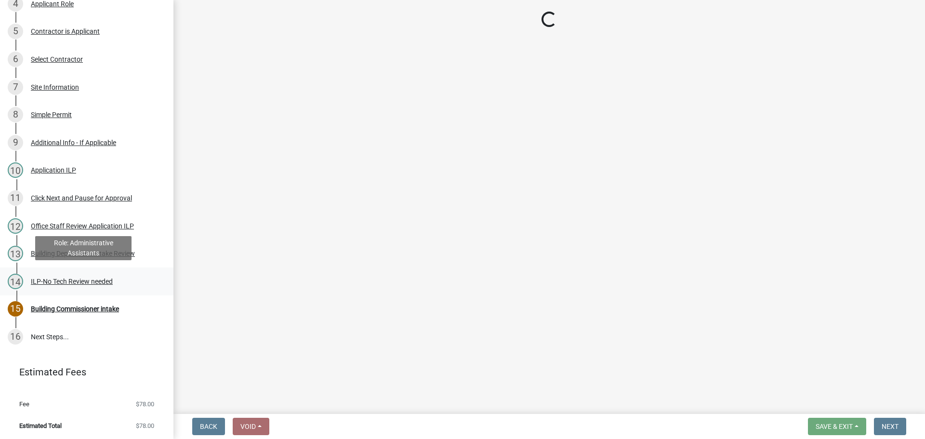
select select "3: 3"
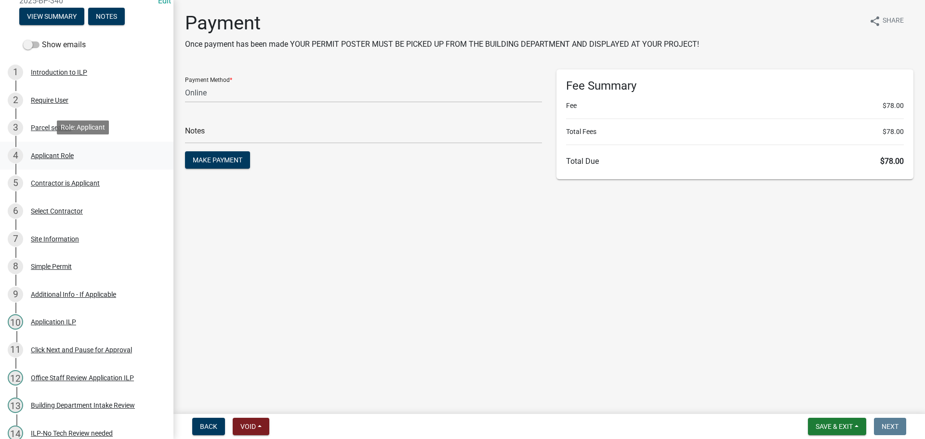
scroll to position [0, 0]
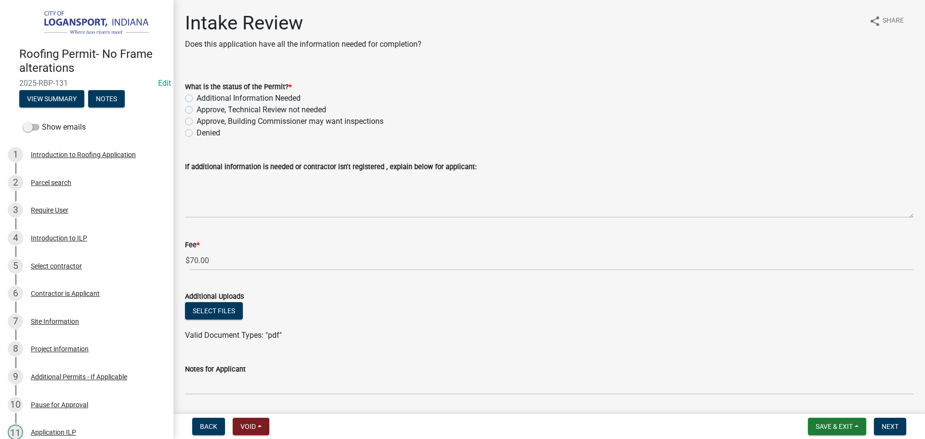
click at [197, 107] on label "Approve, Technical Review not needed" at bounding box center [262, 110] width 130 height 12
click at [197, 107] on input "Approve, Technical Review not needed" at bounding box center [200, 107] width 6 height 6
radio input "true"
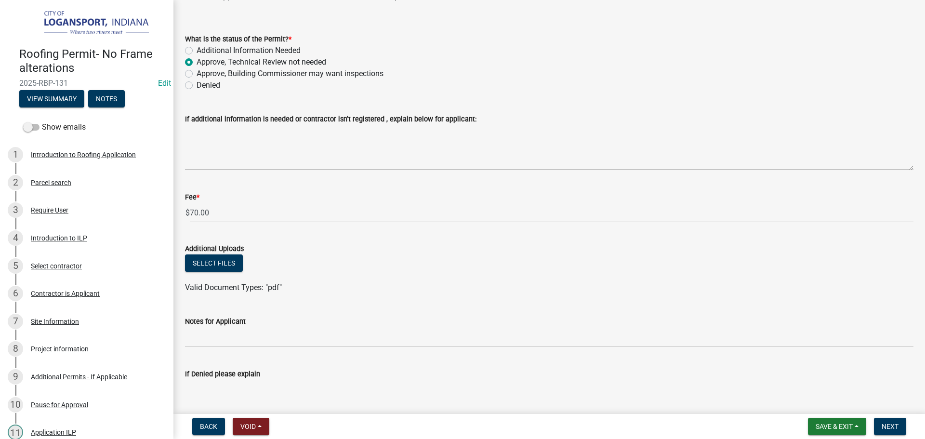
scroll to position [108, 0]
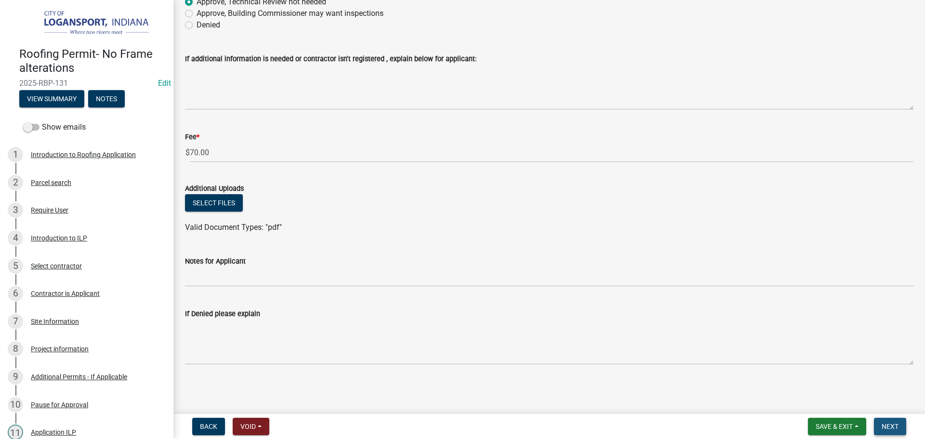
click at [897, 424] on span "Next" at bounding box center [890, 427] width 17 height 8
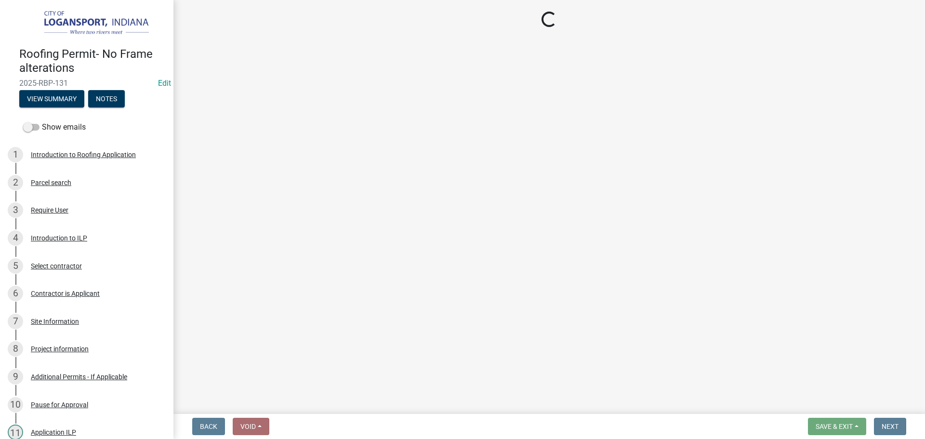
select select "3: 3"
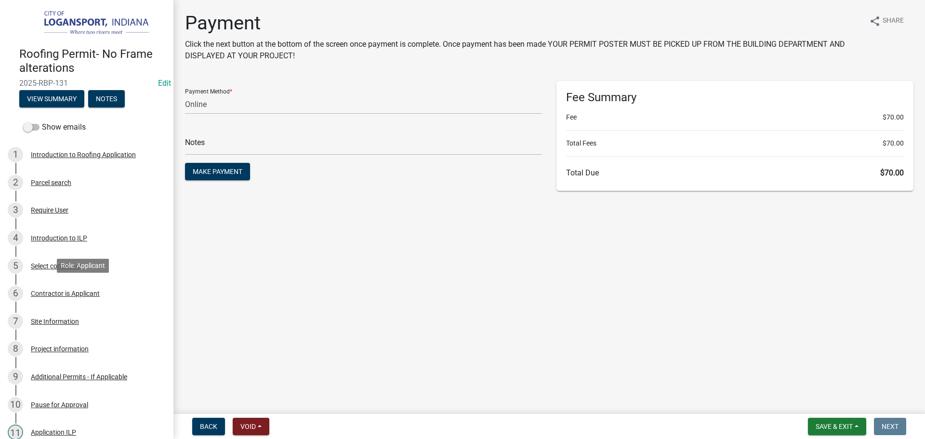
scroll to position [206, 0]
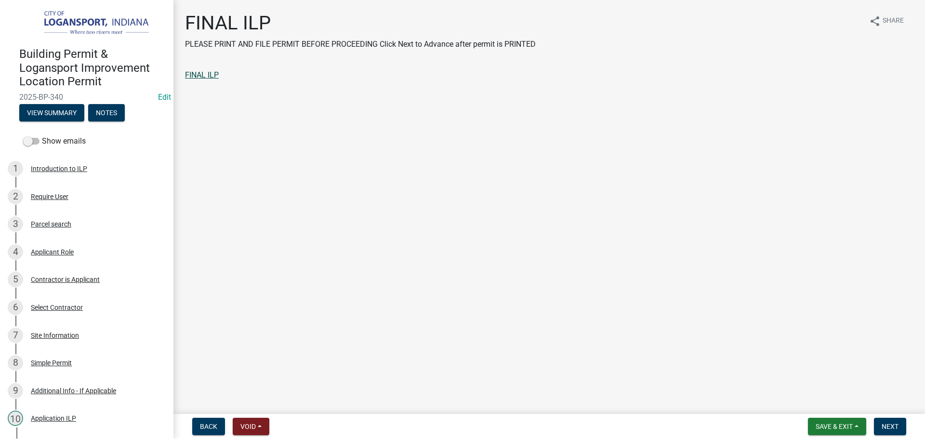
click at [202, 75] on link "FINAL ILP" at bounding box center [202, 74] width 34 height 9
click at [884, 427] on span "Next" at bounding box center [890, 427] width 17 height 8
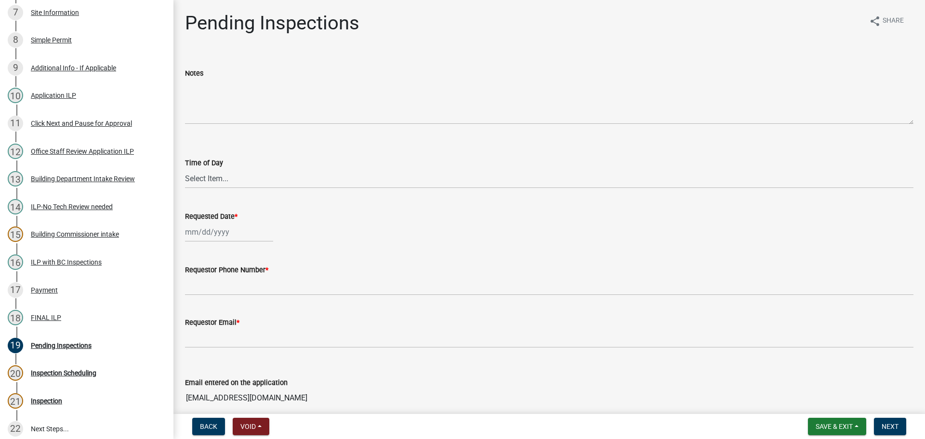
scroll to position [406, 0]
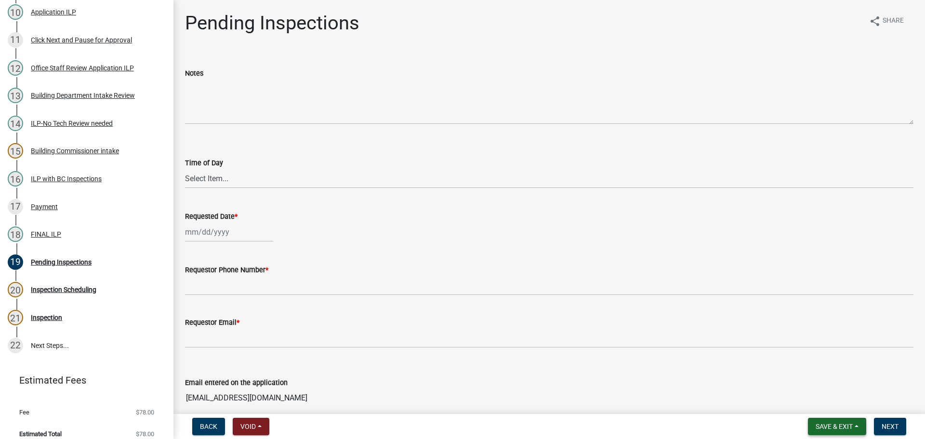
click at [845, 425] on span "Save & Exit" at bounding box center [834, 427] width 37 height 8
click at [838, 398] on button "Save & Exit" at bounding box center [827, 401] width 77 height 23
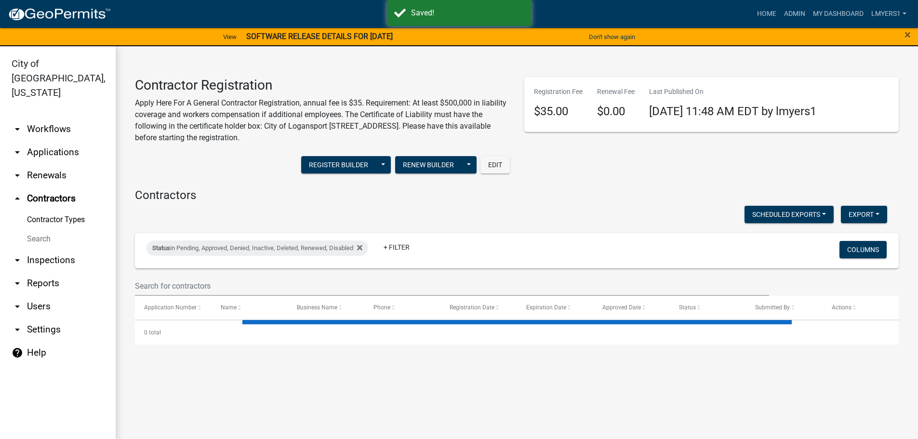
select select "3: 100"
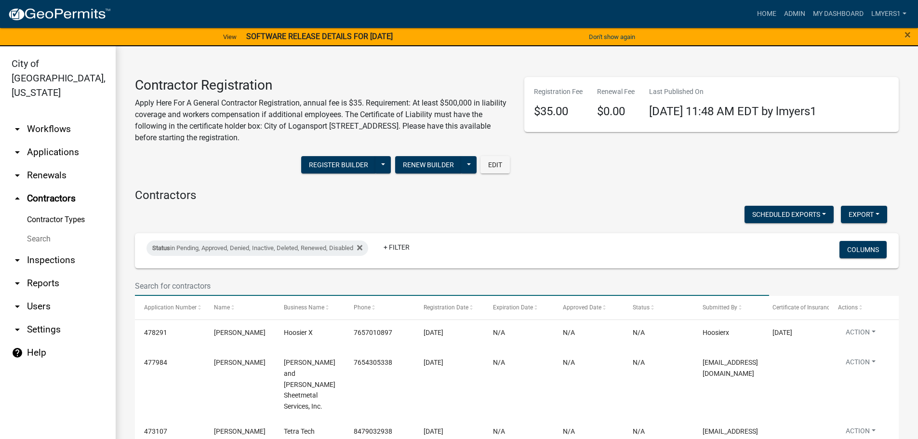
click at [186, 289] on input "text" at bounding box center [452, 286] width 634 height 20
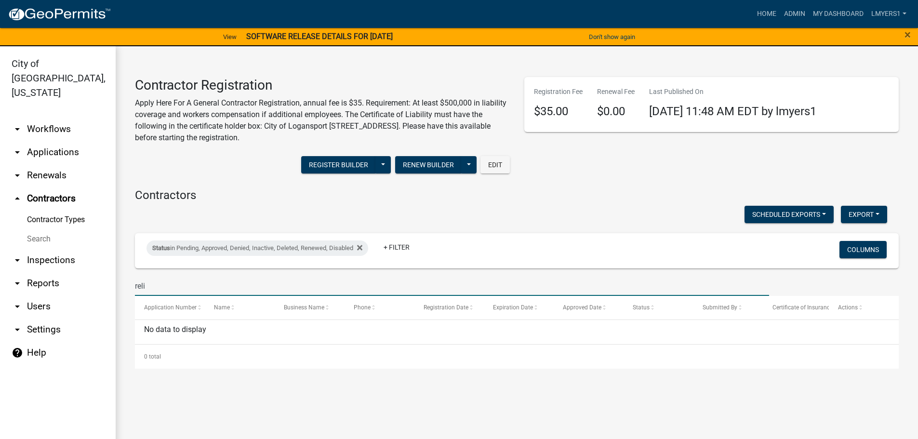
type input "reli"
click at [55, 118] on link "arrow_drop_down Workflows" at bounding box center [58, 129] width 116 height 23
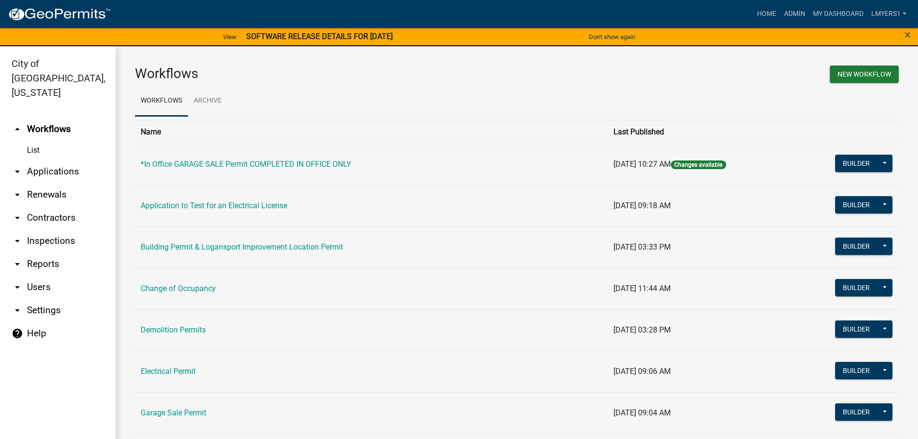
click at [32, 141] on link "List" at bounding box center [58, 150] width 116 height 19
click at [47, 118] on link "arrow_drop_up Workflows" at bounding box center [58, 129] width 116 height 23
click at [44, 160] on link "arrow_drop_down Applications" at bounding box center [58, 171] width 116 height 23
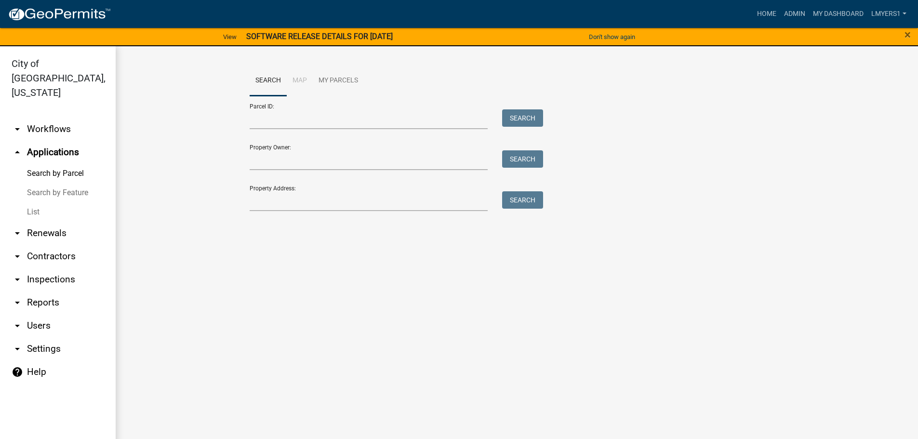
click at [39, 202] on link "List" at bounding box center [58, 211] width 116 height 19
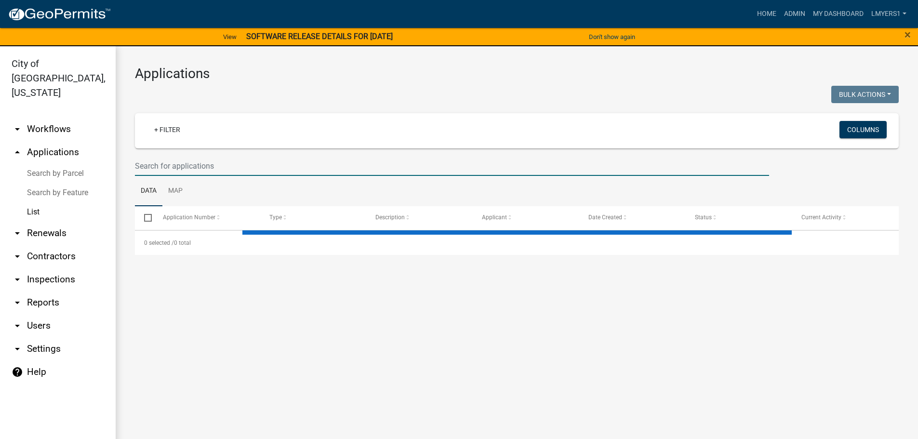
click at [163, 165] on input "text" at bounding box center [452, 166] width 634 height 20
select select "3: 100"
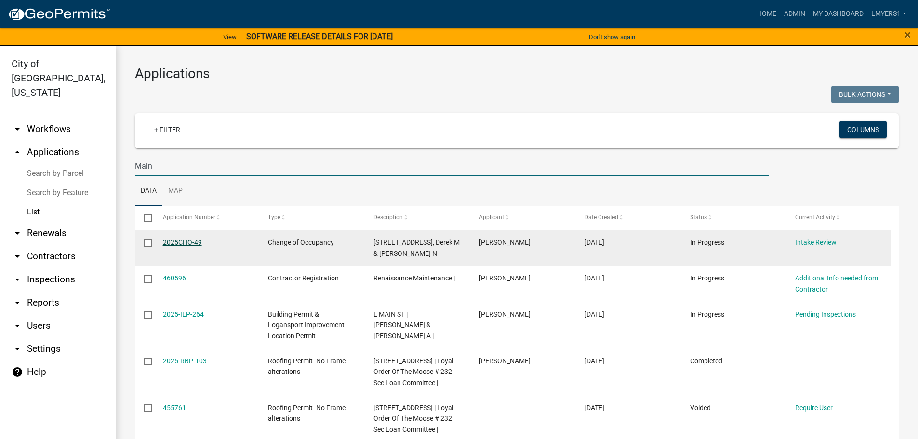
type input "Main"
click at [182, 239] on link "2025CHO-49" at bounding box center [182, 243] width 39 height 8
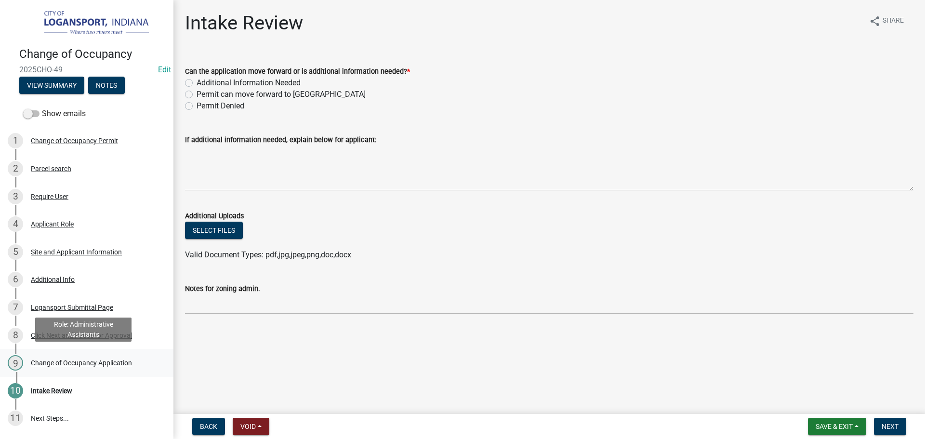
click at [79, 359] on div "Change of Occupancy Application" at bounding box center [81, 362] width 101 height 7
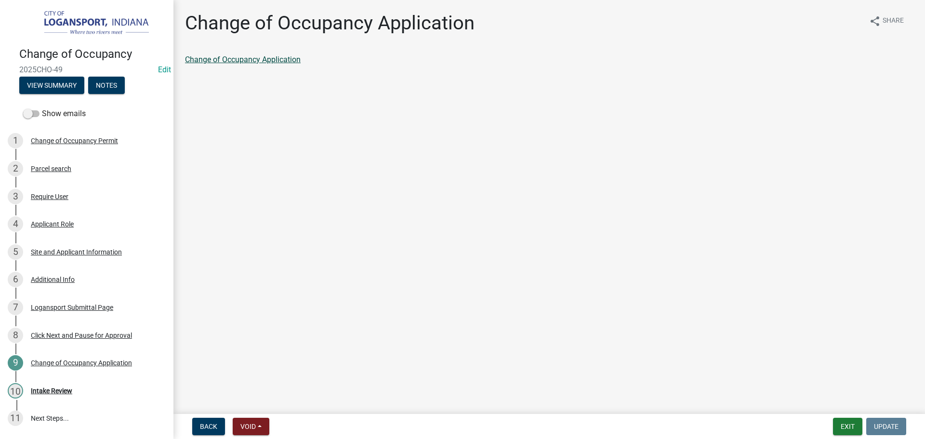
click at [255, 59] on link "Change of Occupancy Application" at bounding box center [243, 59] width 116 height 9
click at [58, 391] on div "Intake Review" at bounding box center [51, 390] width 41 height 7
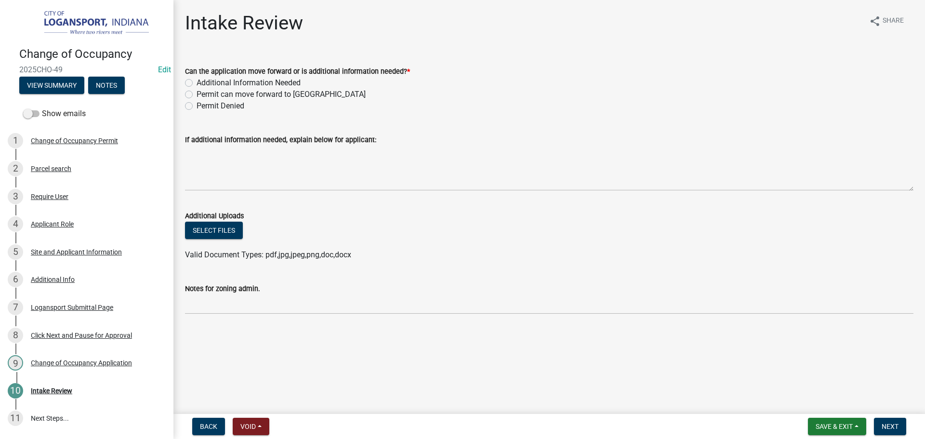
click at [197, 92] on label "Permit can move forward to Zoning" at bounding box center [281, 95] width 169 height 12
click at [197, 92] on input "Permit can move forward to Zoning" at bounding box center [200, 92] width 6 height 6
radio input "true"
click at [886, 423] on span "Next" at bounding box center [890, 427] width 17 height 8
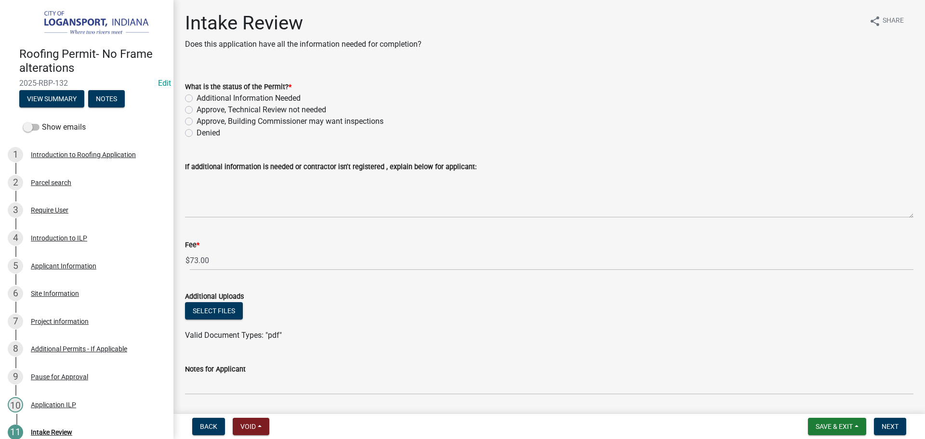
click at [197, 110] on label "Approve, Technical Review not needed" at bounding box center [262, 110] width 130 height 12
click at [197, 110] on input "Approve, Technical Review not needed" at bounding box center [200, 107] width 6 height 6
radio input "true"
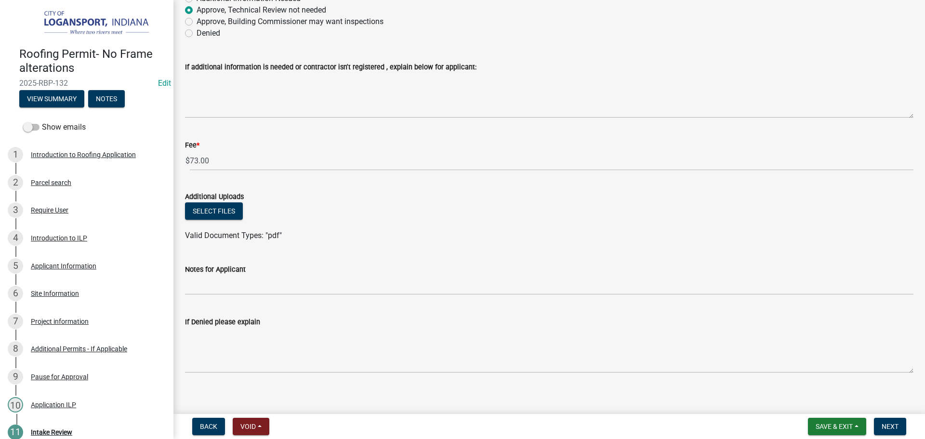
scroll to position [108, 0]
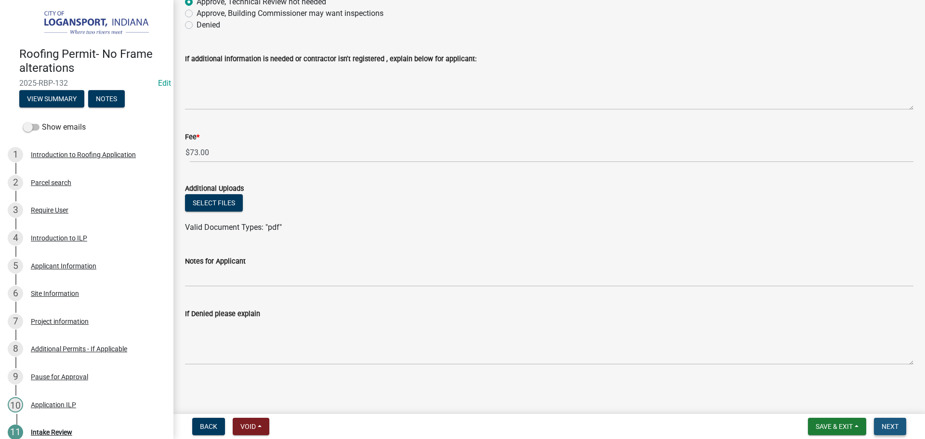
click at [895, 429] on span "Next" at bounding box center [890, 427] width 17 height 8
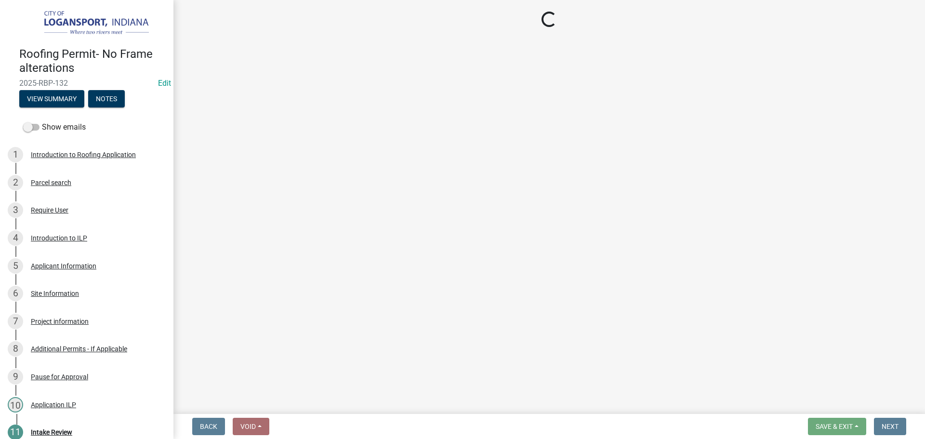
select select "3: 3"
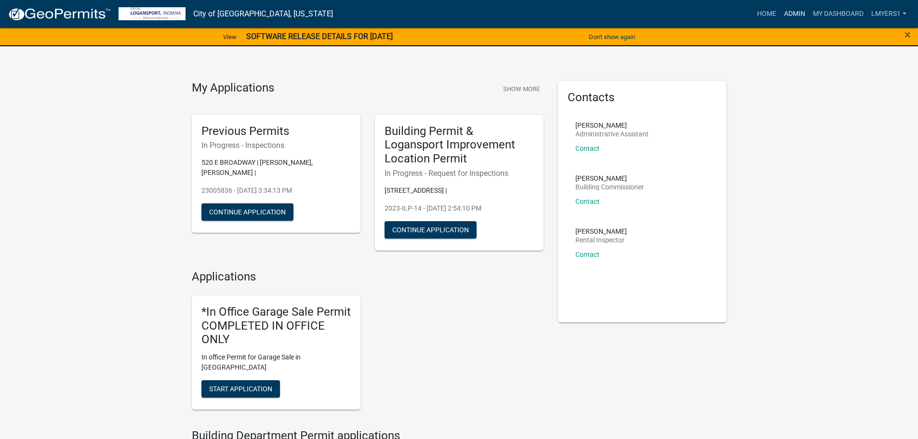
click at [785, 13] on link "Admin" at bounding box center [794, 14] width 29 height 18
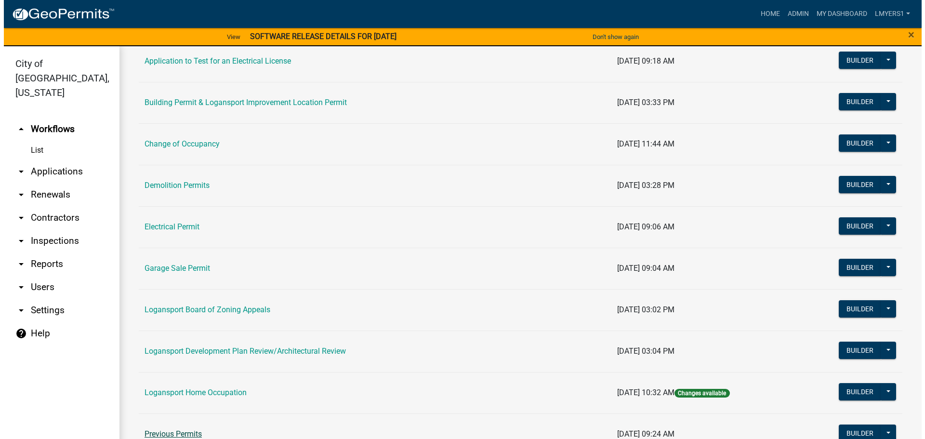
scroll to position [193, 0]
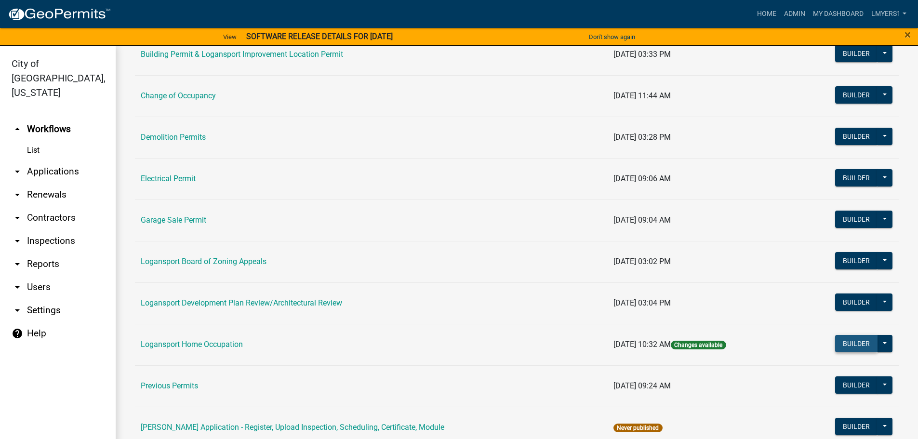
click at [849, 346] on button "Builder" at bounding box center [856, 343] width 42 height 17
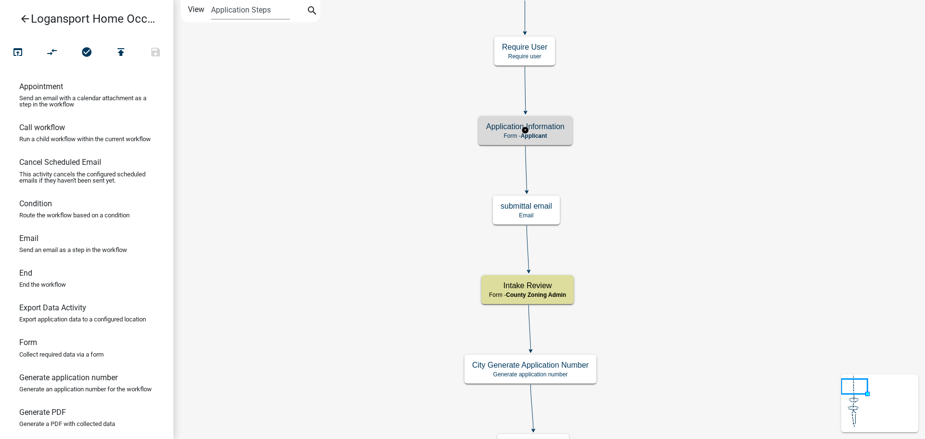
click at [516, 132] on div "Application Information Form - Applicant" at bounding box center [525, 130] width 94 height 29
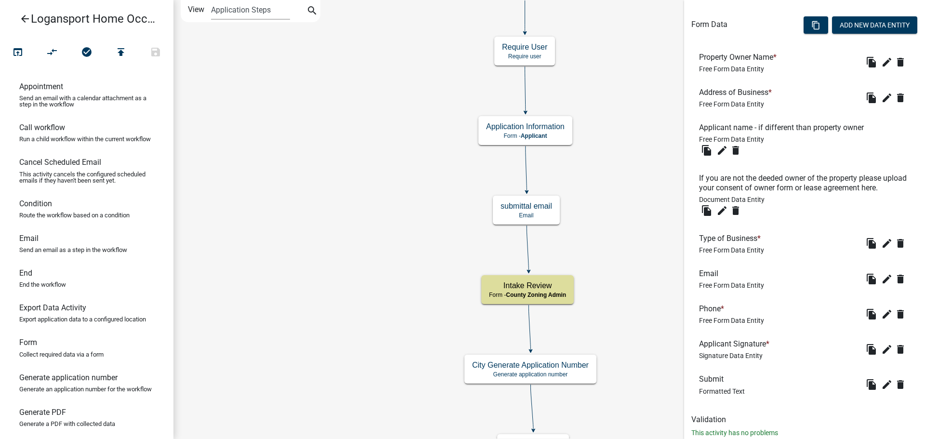
scroll to position [312, 0]
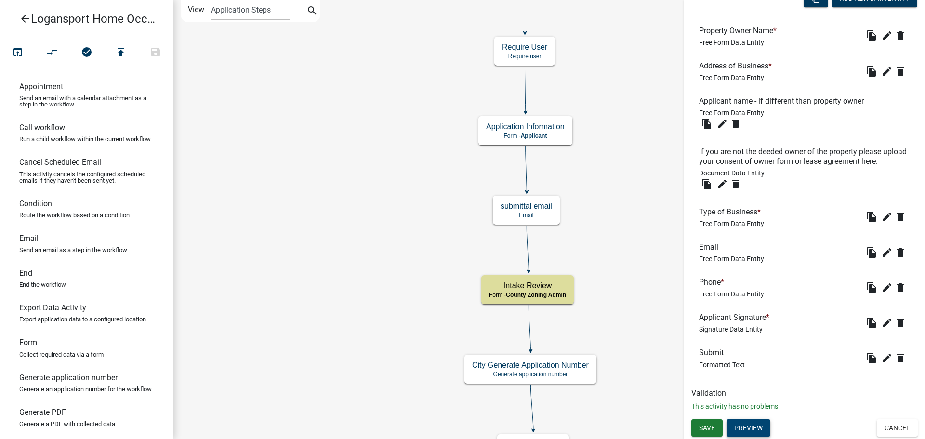
click at [741, 429] on button "Preview" at bounding box center [749, 427] width 44 height 17
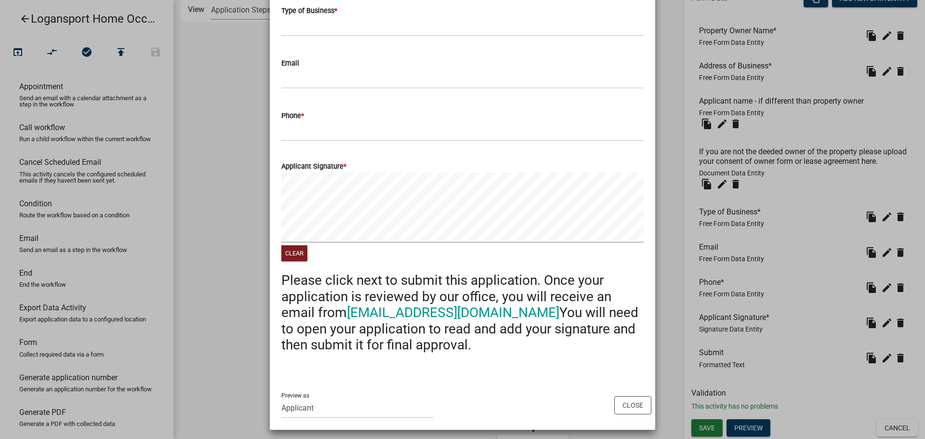
scroll to position [0, 0]
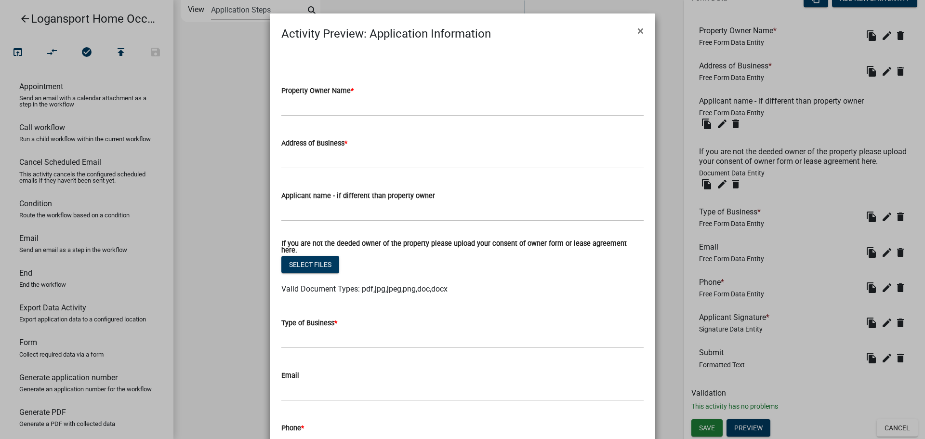
drag, startPoint x: 636, startPoint y: 34, endPoint x: 630, endPoint y: 41, distance: 9.3
click at [637, 34] on span "×" at bounding box center [640, 30] width 6 height 13
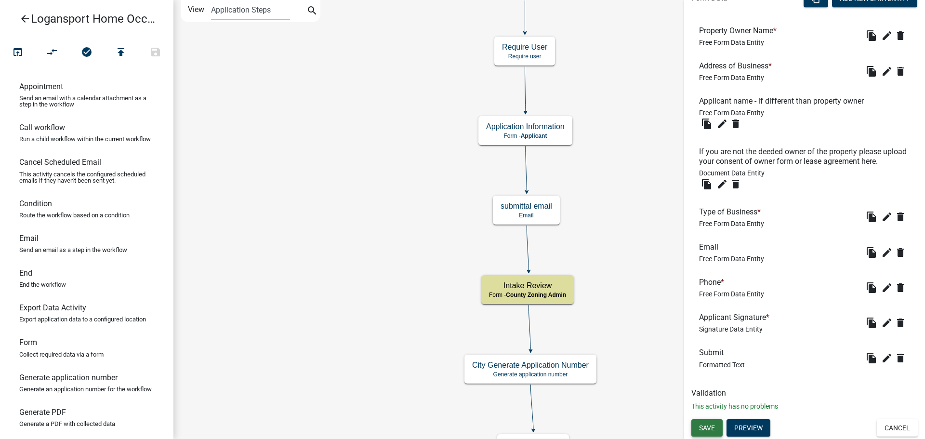
click at [710, 433] on button "Save" at bounding box center [706, 427] width 31 height 17
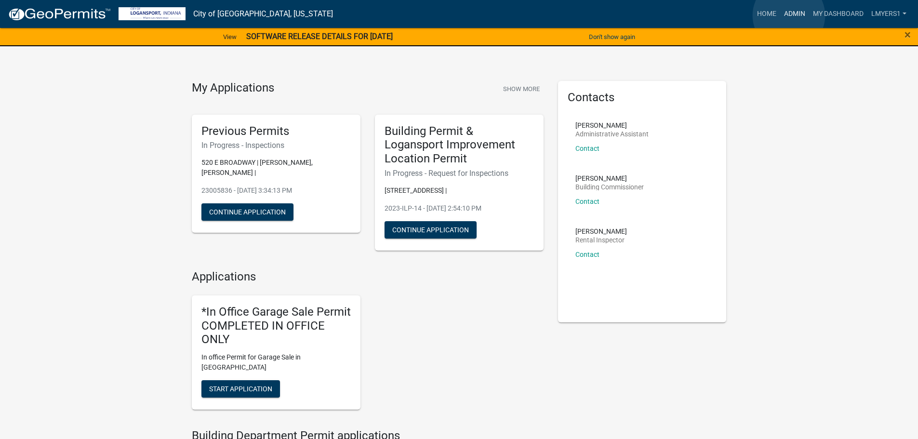
click at [789, 15] on link "Admin" at bounding box center [794, 14] width 29 height 18
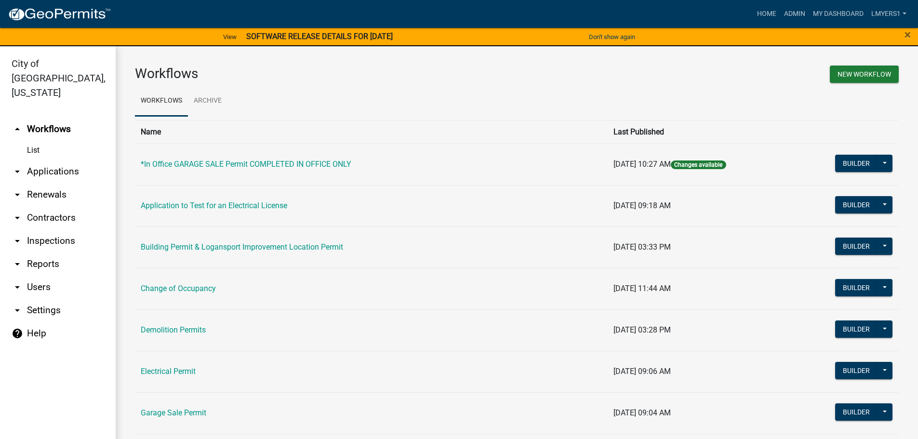
click at [56, 160] on link "arrow_drop_down Applications" at bounding box center [58, 171] width 116 height 23
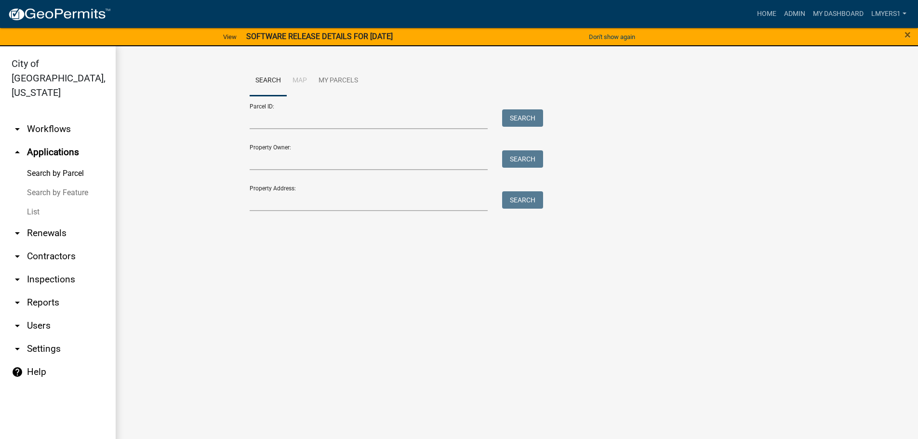
click at [36, 202] on link "List" at bounding box center [58, 211] width 116 height 19
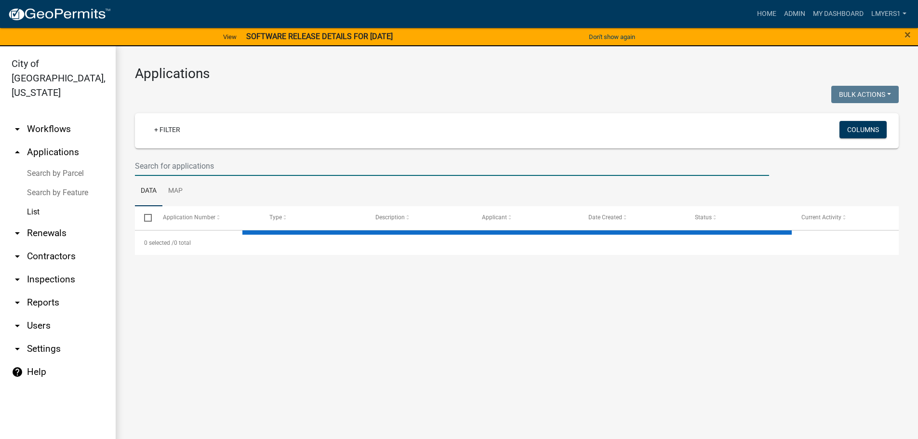
click at [163, 165] on input "text" at bounding box center [452, 166] width 634 height 20
type input "w"
select select "3: 100"
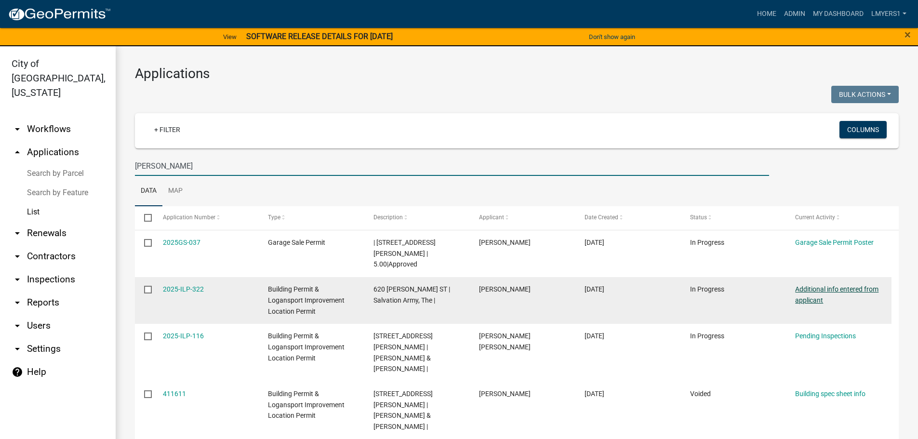
type input "[PERSON_NAME]"
click at [809, 285] on link "Additional info entered from applicant" at bounding box center [836, 294] width 83 height 19
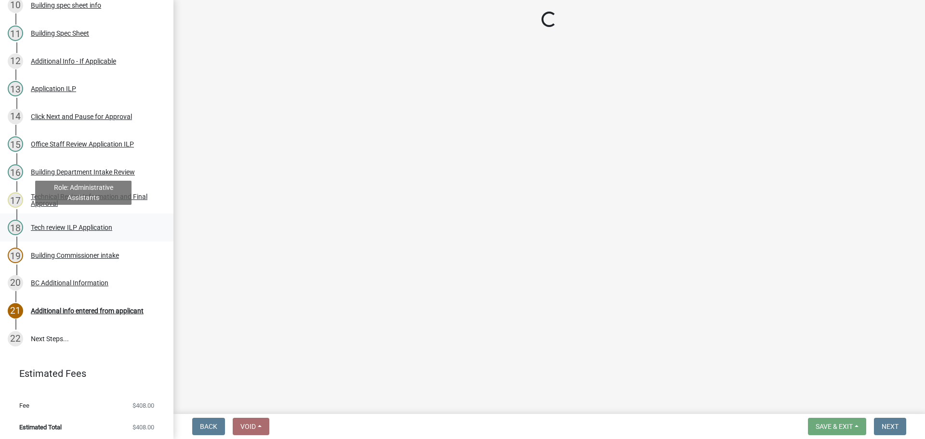
scroll to position [414, 0]
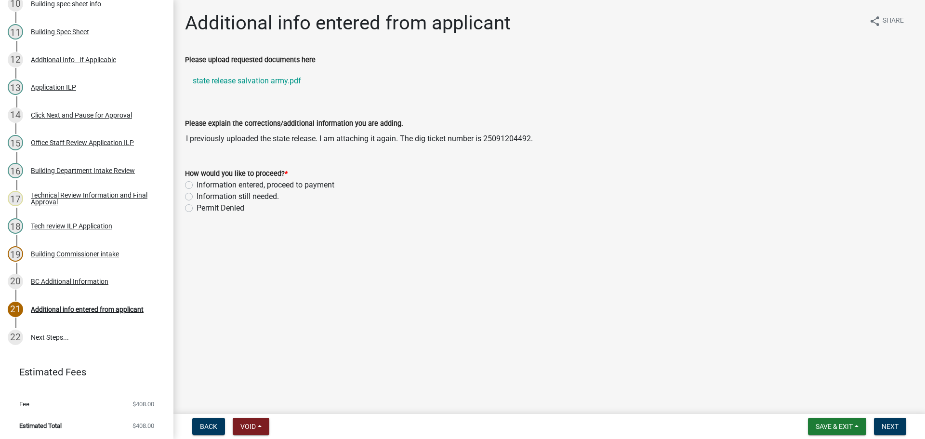
click at [197, 186] on label "Information entered, proceed to payment" at bounding box center [266, 185] width 138 height 12
click at [197, 186] on input "Information entered, proceed to payment" at bounding box center [200, 182] width 6 height 6
radio input "true"
click at [898, 427] on span "Next" at bounding box center [890, 427] width 17 height 8
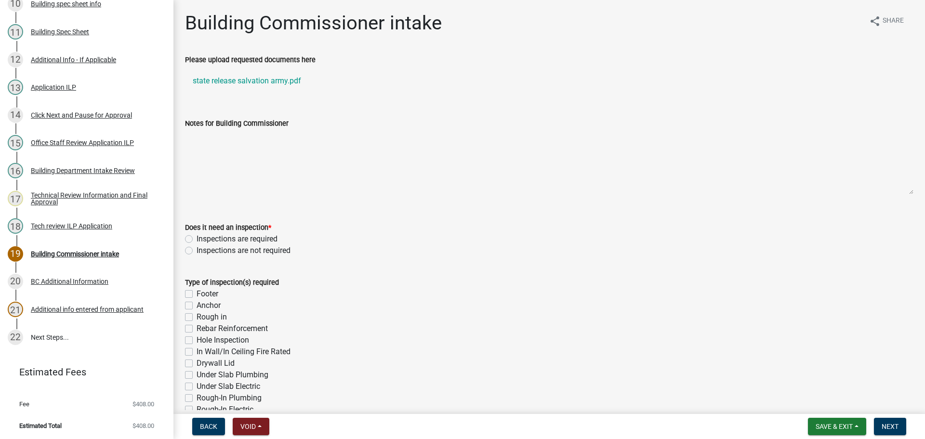
click at [197, 237] on label "Inspections are required" at bounding box center [237, 239] width 81 height 12
click at [197, 237] on input "Inspections are required" at bounding box center [200, 236] width 6 height 6
radio input "true"
click at [197, 292] on label "Footer" at bounding box center [208, 294] width 22 height 12
click at [197, 292] on input "Footer" at bounding box center [200, 291] width 6 height 6
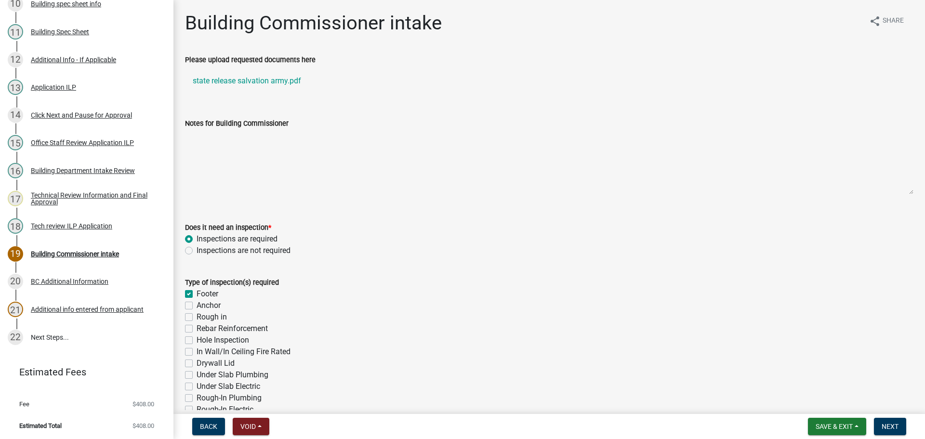
checkbox input "true"
checkbox input "false"
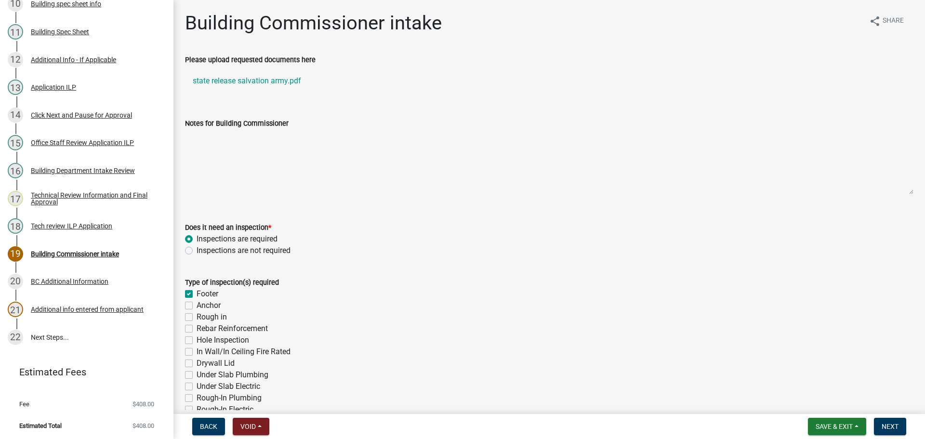
checkbox input "false"
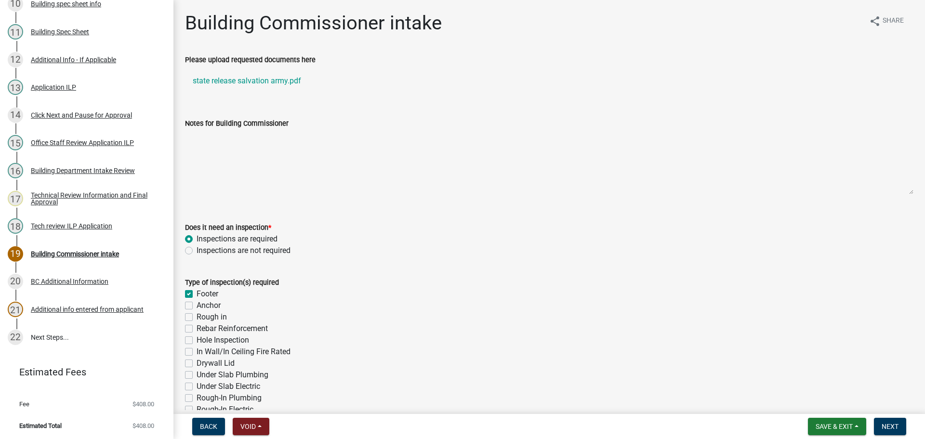
checkbox input "false"
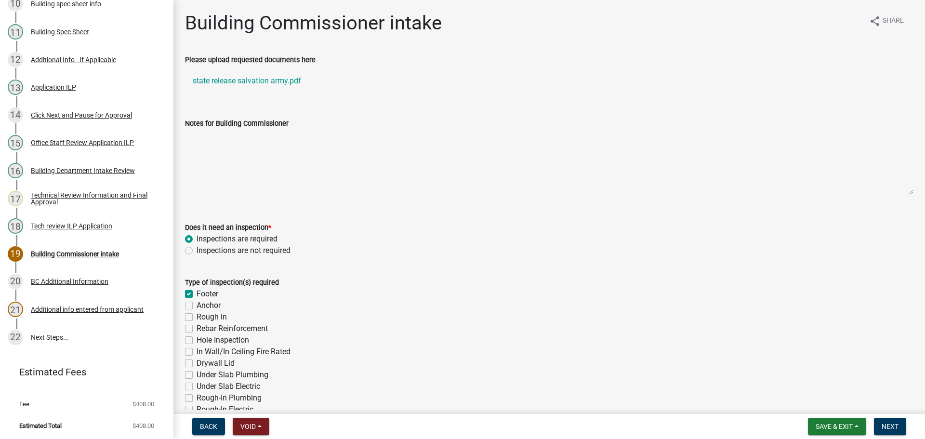
checkbox input "false"
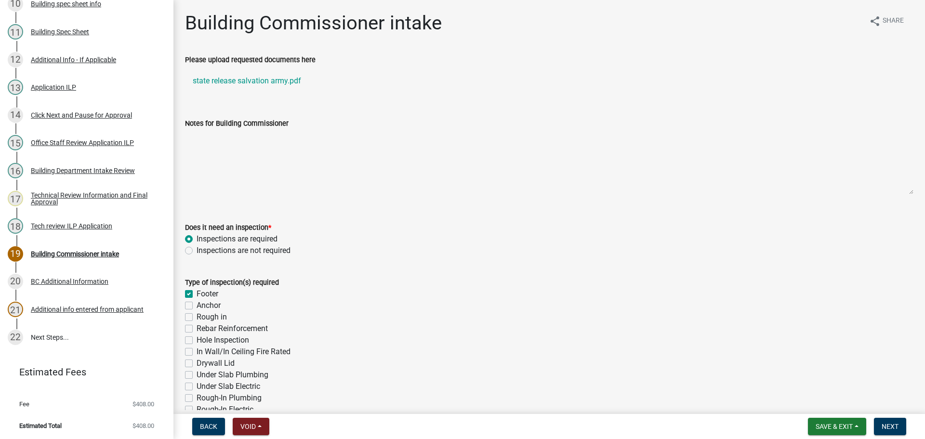
scroll to position [48, 0]
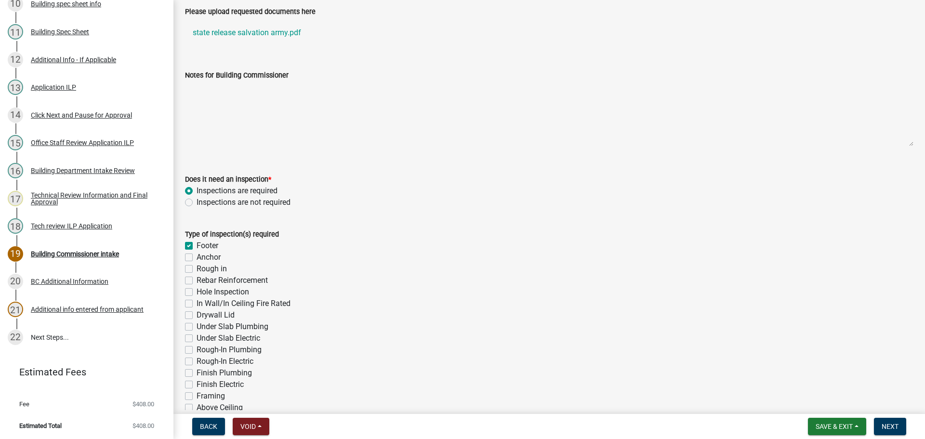
click at [197, 289] on label "Hole Inspection" at bounding box center [223, 292] width 53 height 12
click at [197, 289] on input "Hole Inspection" at bounding box center [200, 289] width 6 height 6
checkbox input "true"
checkbox input "false"
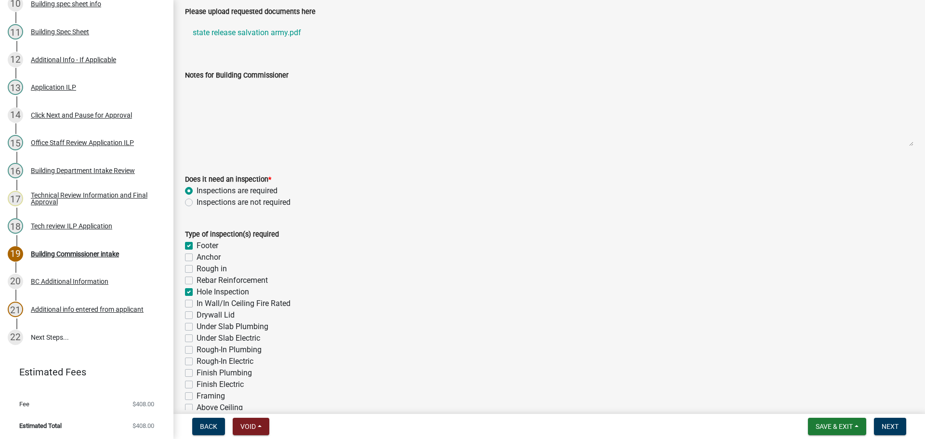
checkbox input "false"
checkbox input "true"
checkbox input "false"
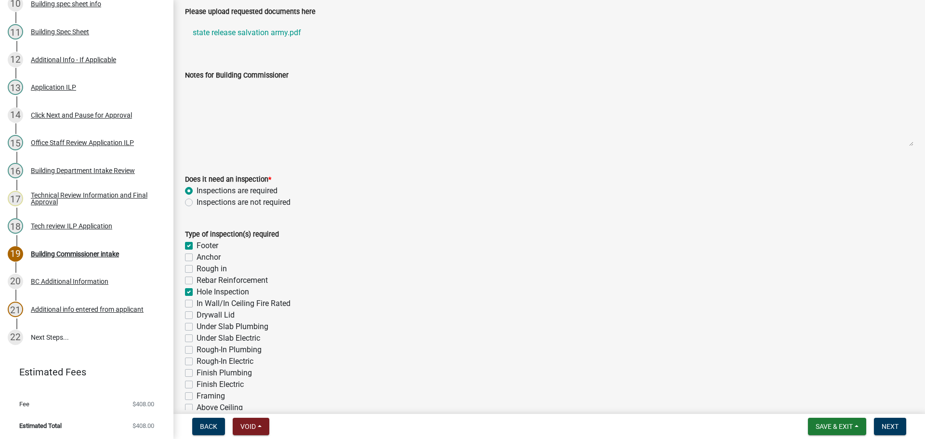
checkbox input "false"
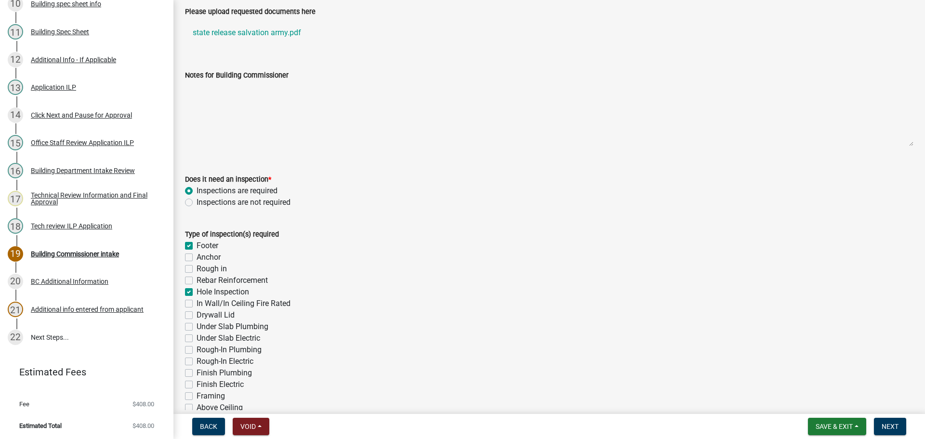
checkbox input "false"
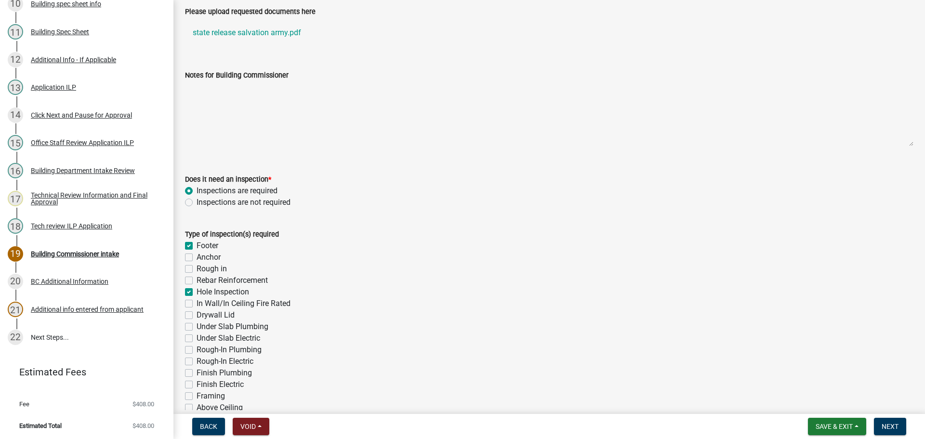
checkbox input "false"
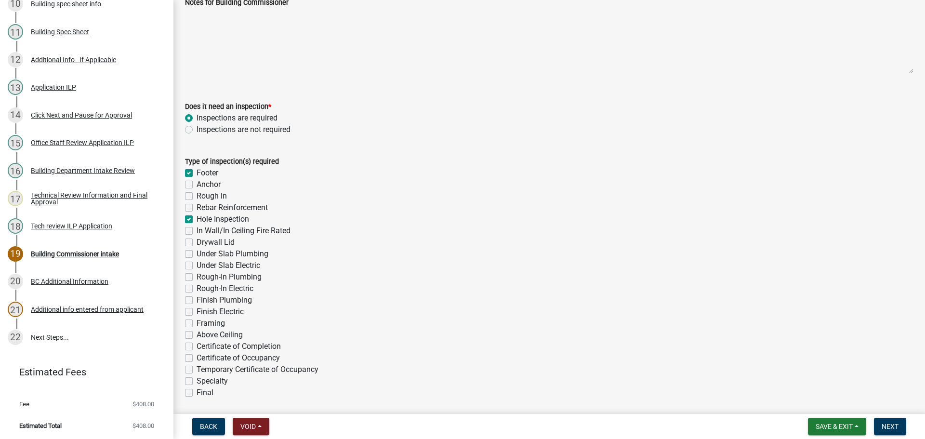
scroll to position [145, 0]
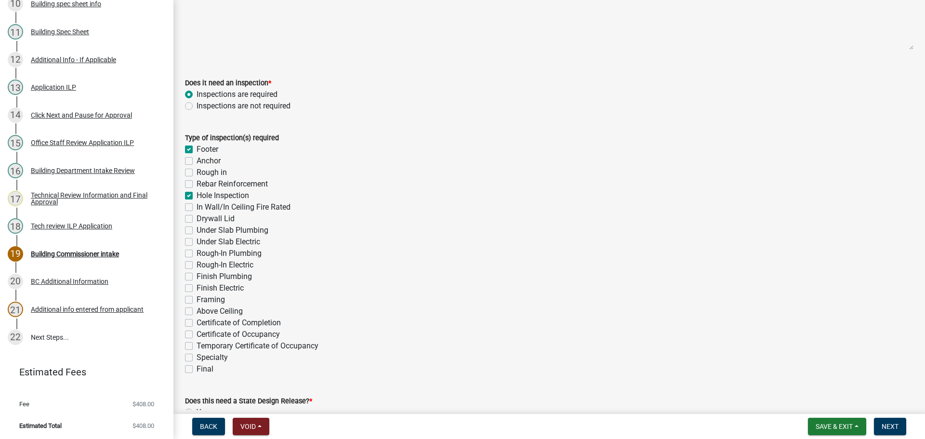
click at [197, 358] on label "Specialty" at bounding box center [212, 358] width 31 height 12
click at [197, 358] on input "Specialty" at bounding box center [200, 355] width 6 height 6
checkbox input "true"
checkbox input "false"
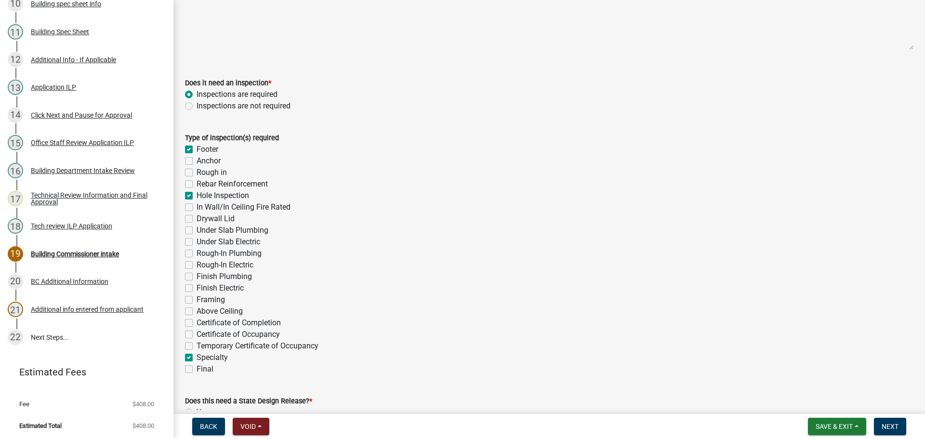
checkbox input "false"
checkbox input "true"
checkbox input "false"
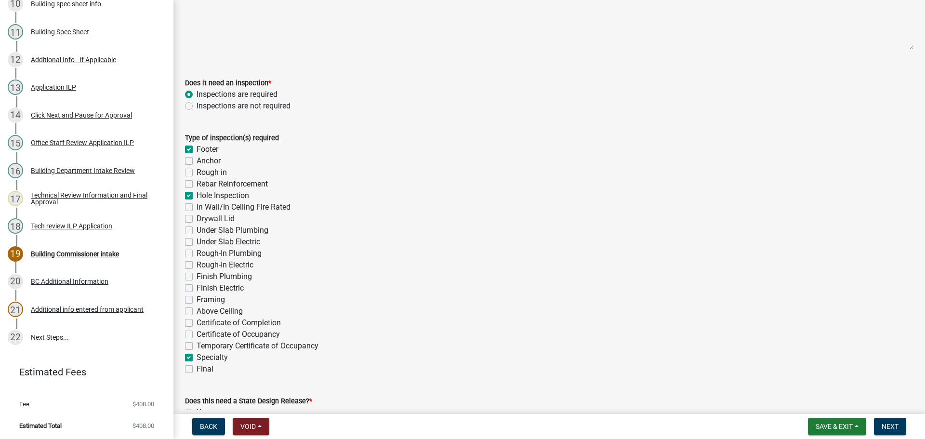
checkbox input "false"
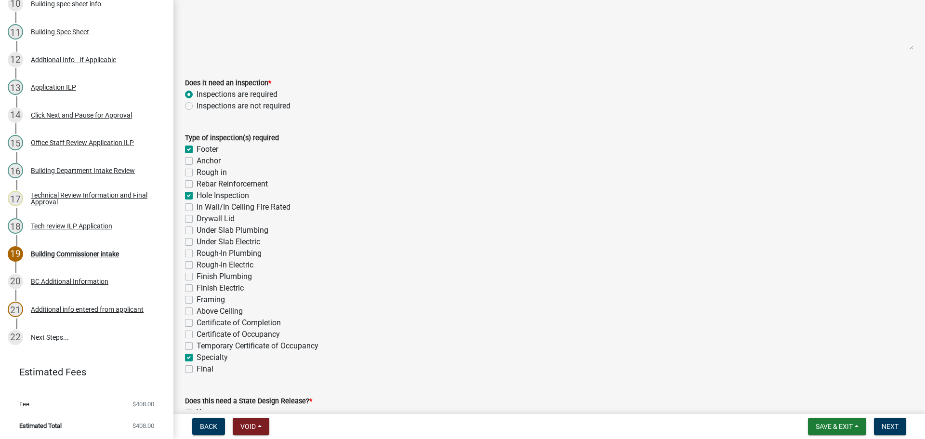
checkbox input "false"
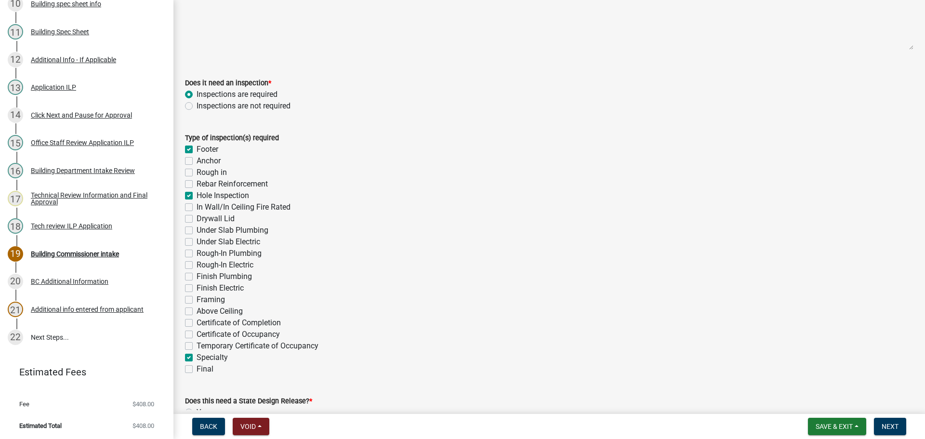
checkbox input "false"
checkbox input "true"
click at [197, 368] on label "Final" at bounding box center [205, 369] width 17 height 12
click at [197, 368] on input "Final" at bounding box center [200, 366] width 6 height 6
checkbox input "true"
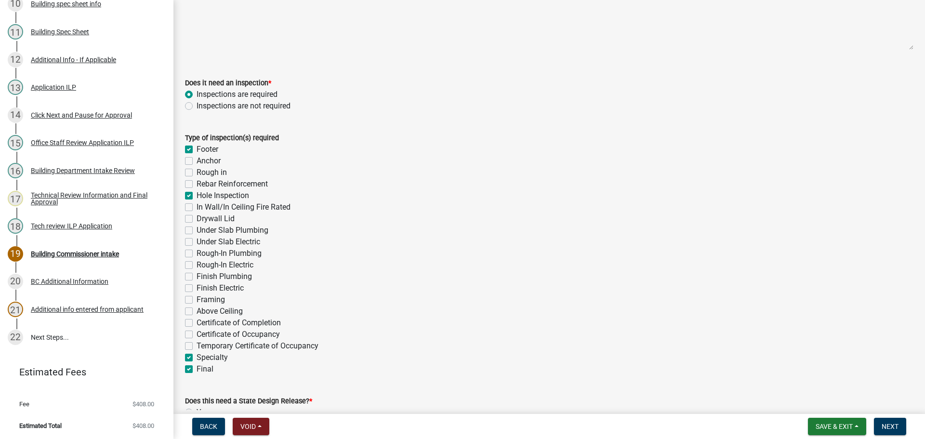
checkbox input "true"
checkbox input "false"
checkbox input "true"
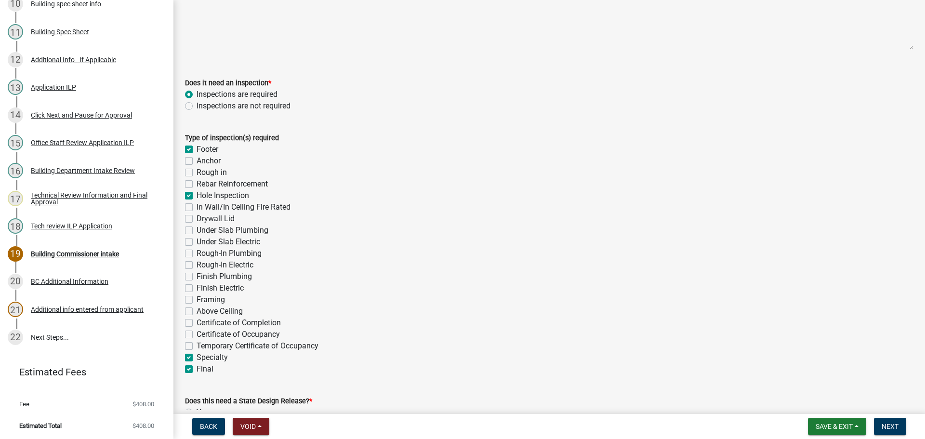
checkbox input "false"
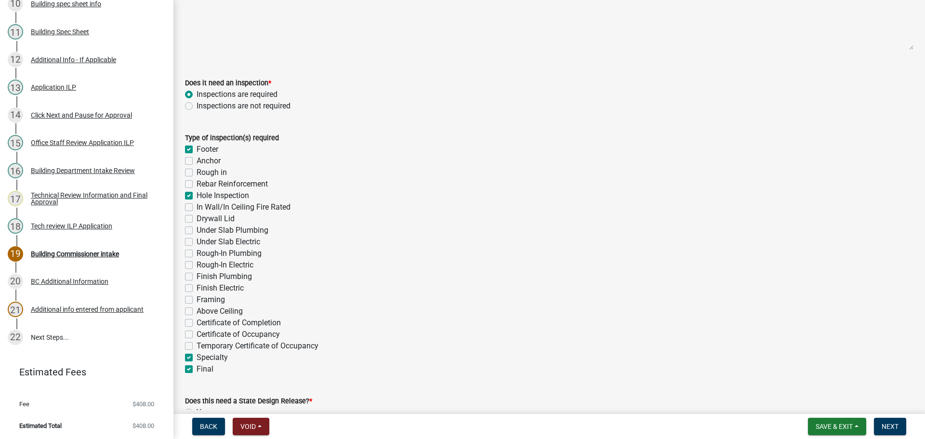
checkbox input "false"
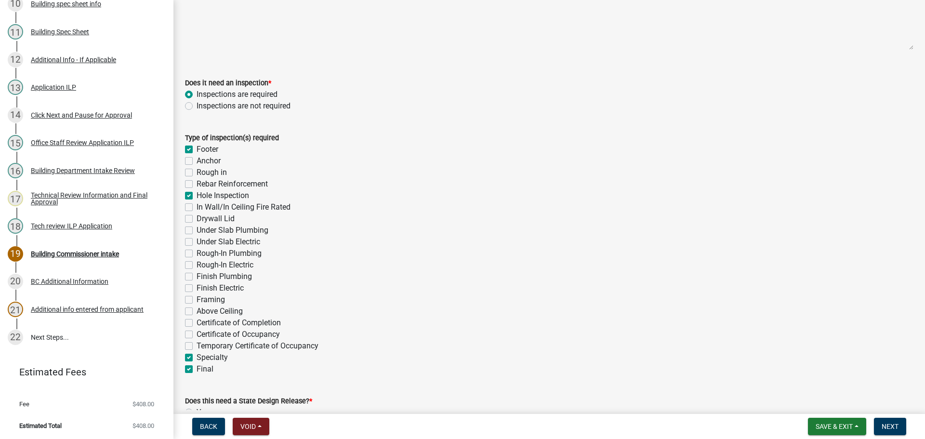
checkbox input "false"
checkbox input "true"
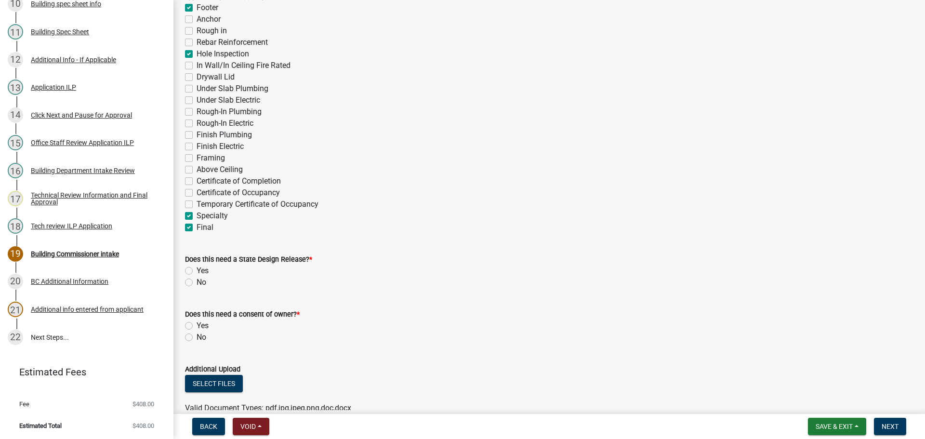
scroll to position [289, 0]
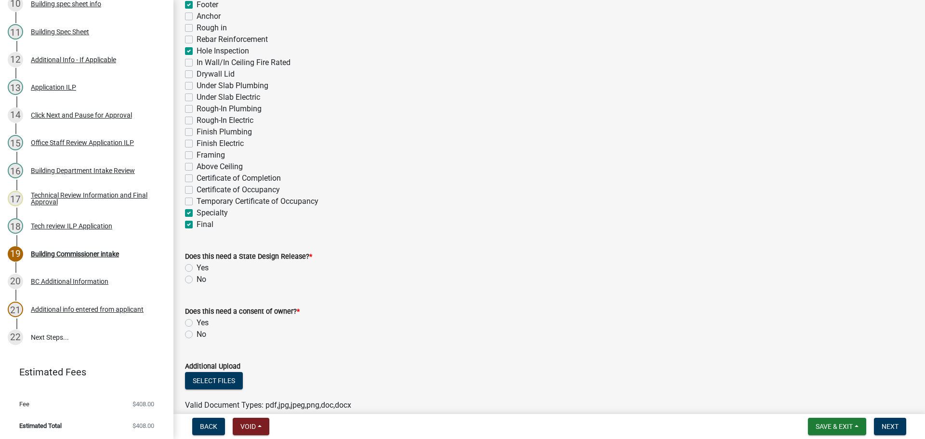
click at [197, 154] on label "Framing" at bounding box center [211, 155] width 28 height 12
click at [197, 154] on input "Framing" at bounding box center [200, 152] width 6 height 6
checkbox input "true"
checkbox input "false"
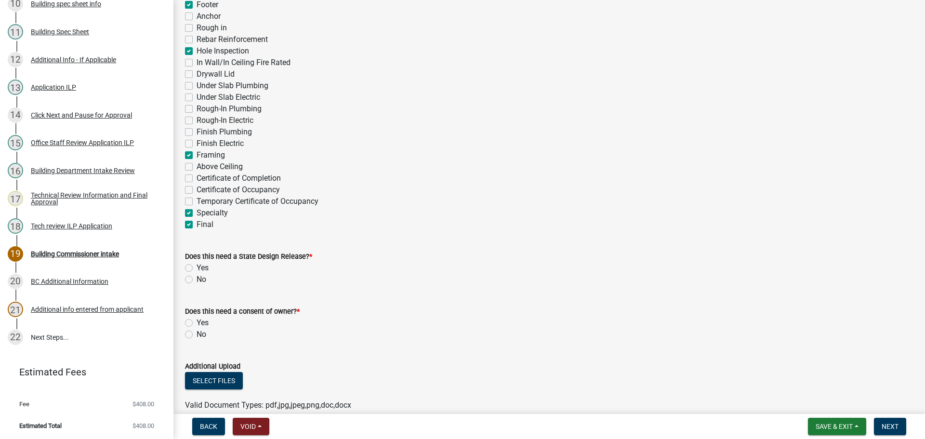
checkbox input "false"
checkbox input "true"
checkbox input "false"
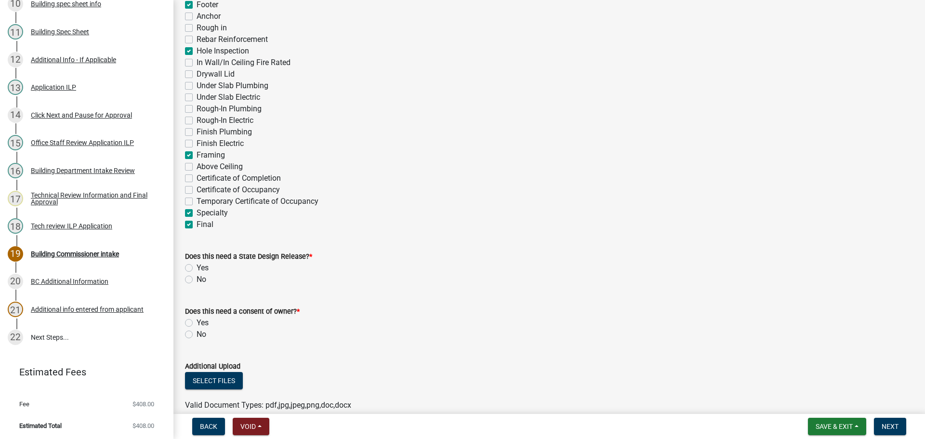
checkbox input "false"
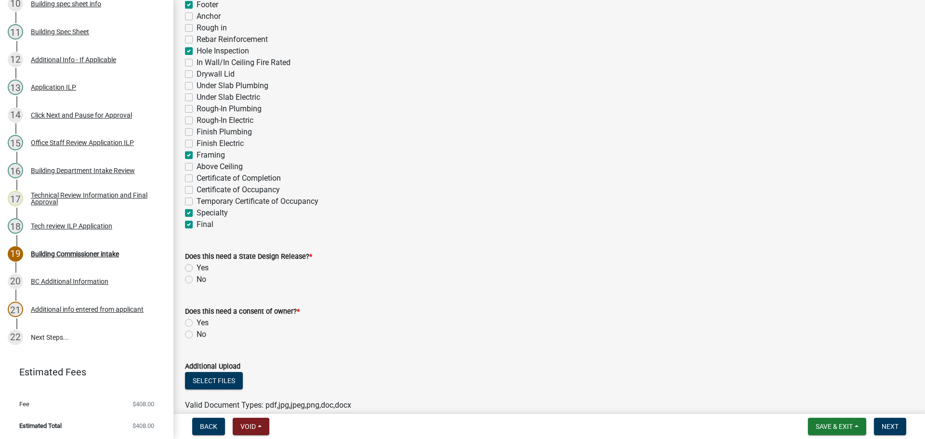
checkbox input "false"
checkbox input "true"
checkbox input "false"
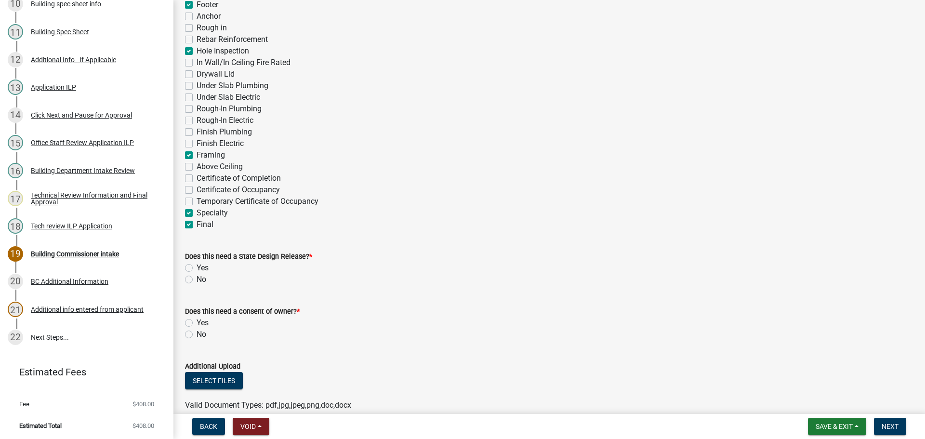
checkbox input "false"
checkbox input "true"
click at [197, 282] on label "No" at bounding box center [202, 280] width 10 height 12
click at [197, 280] on input "No" at bounding box center [200, 277] width 6 height 6
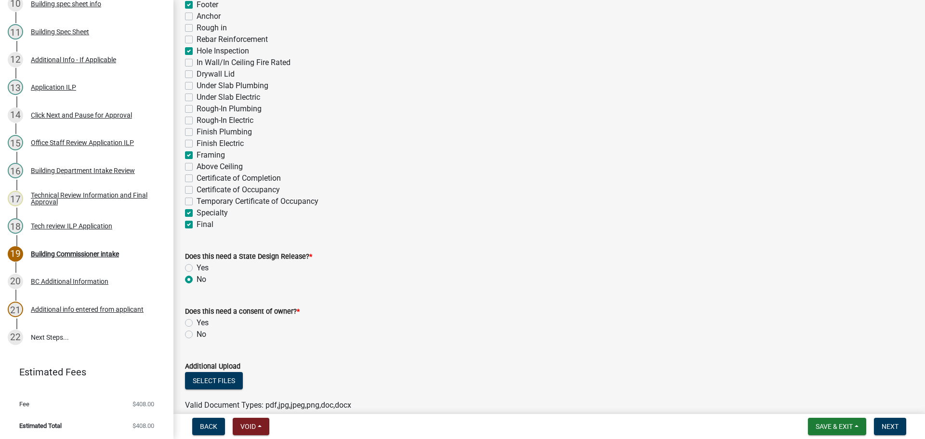
radio input "true"
click at [188, 341] on wm-data-entity-input "Does this need a consent of owner? * Yes No" at bounding box center [549, 321] width 729 height 55
click at [197, 334] on label "No" at bounding box center [202, 335] width 10 height 12
click at [197, 334] on input "No" at bounding box center [200, 332] width 6 height 6
radio input "true"
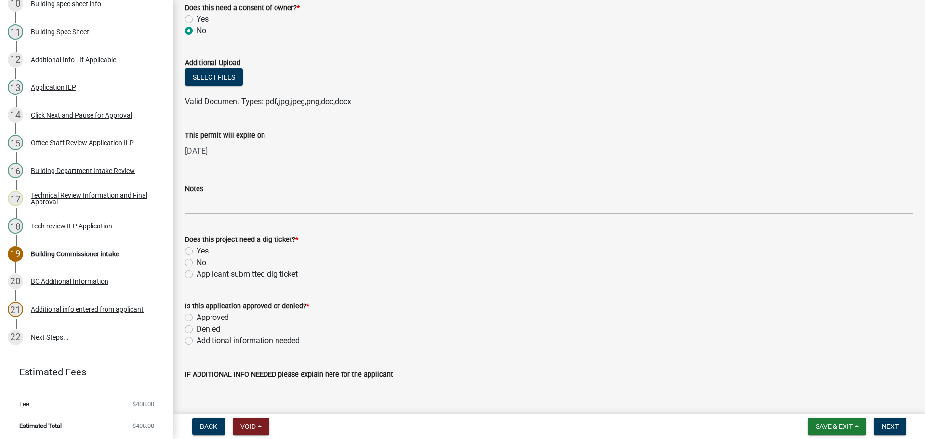
scroll to position [626, 0]
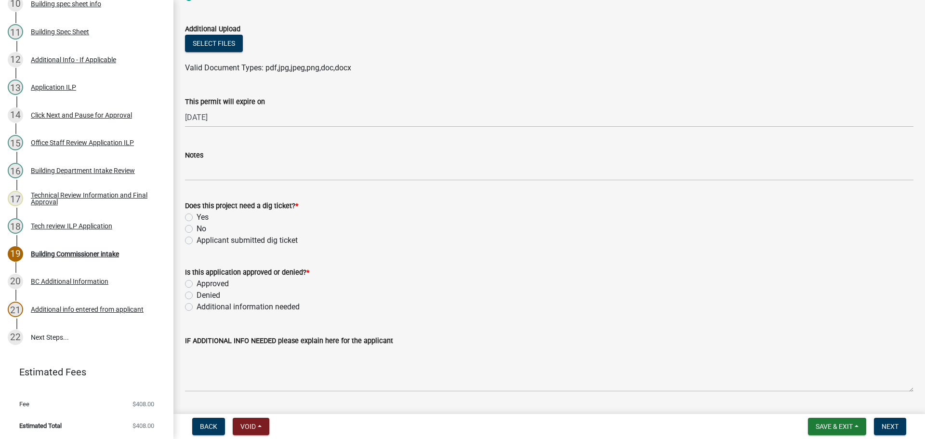
click at [197, 240] on label "Applicant submitted dig ticket" at bounding box center [247, 241] width 101 height 12
click at [197, 240] on input "Applicant submitted dig ticket" at bounding box center [200, 238] width 6 height 6
radio input "true"
click at [197, 282] on label "Approved" at bounding box center [213, 284] width 32 height 12
click at [197, 282] on input "Approved" at bounding box center [200, 281] width 6 height 6
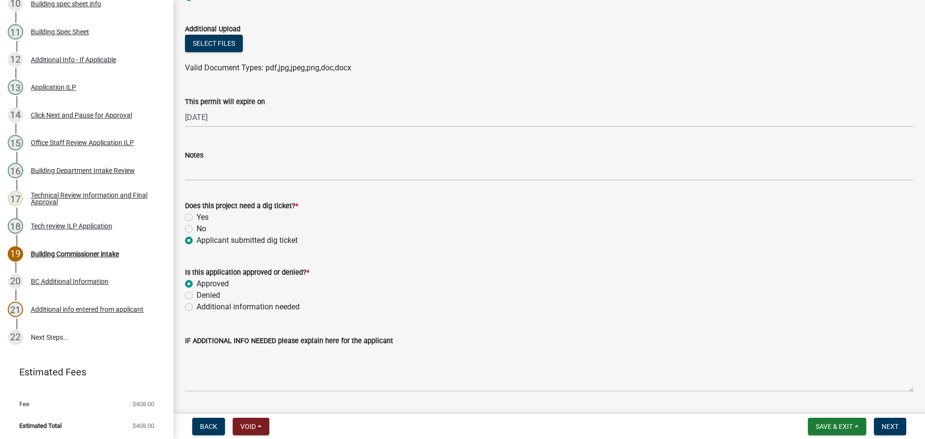
radio input "true"
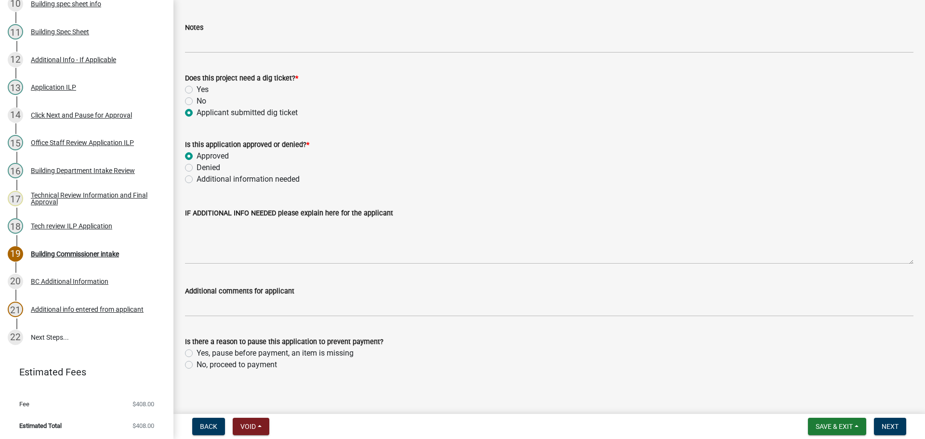
scroll to position [761, 0]
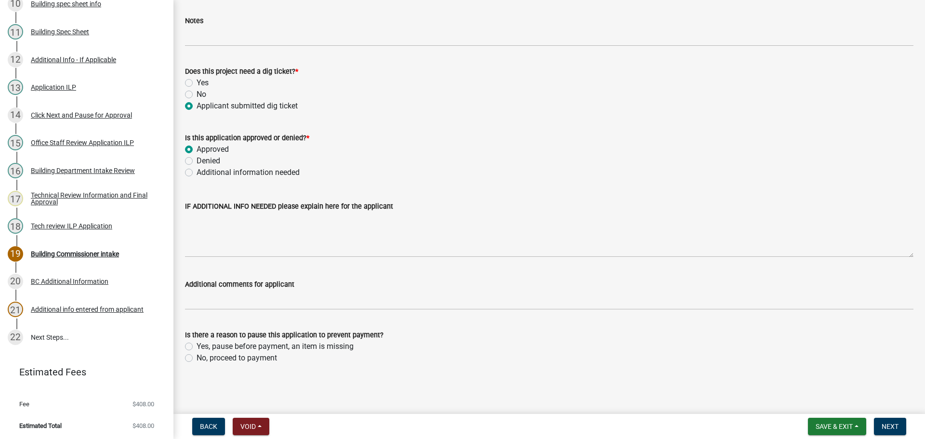
drag, startPoint x: 190, startPoint y: 358, endPoint x: 193, endPoint y: 353, distance: 5.6
click at [197, 358] on label "No, proceed to payment" at bounding box center [237, 358] width 80 height 12
click at [197, 358] on input "No, proceed to payment" at bounding box center [200, 355] width 6 height 6
radio input "true"
drag, startPoint x: 889, startPoint y: 431, endPoint x: 884, endPoint y: 430, distance: 4.8
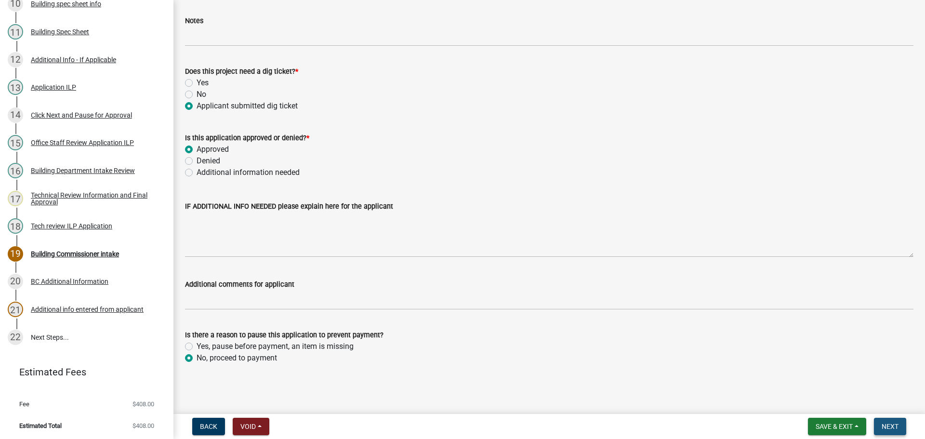
click at [889, 430] on button "Next" at bounding box center [890, 426] width 32 height 17
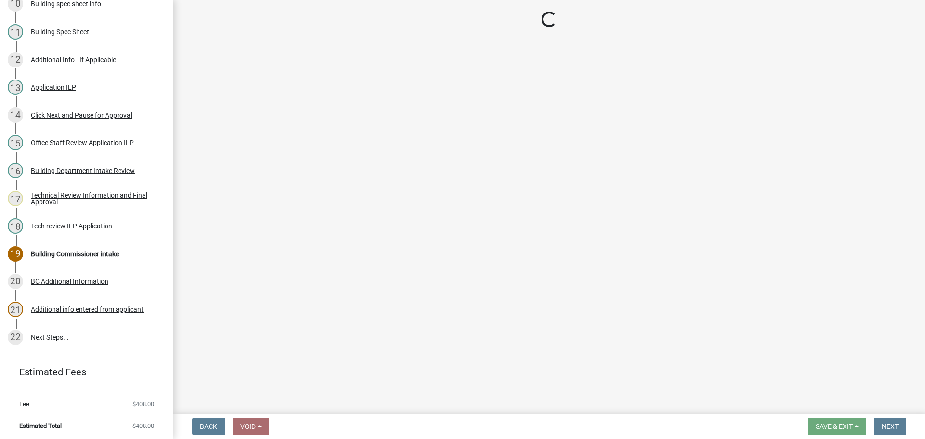
select select "3: 3"
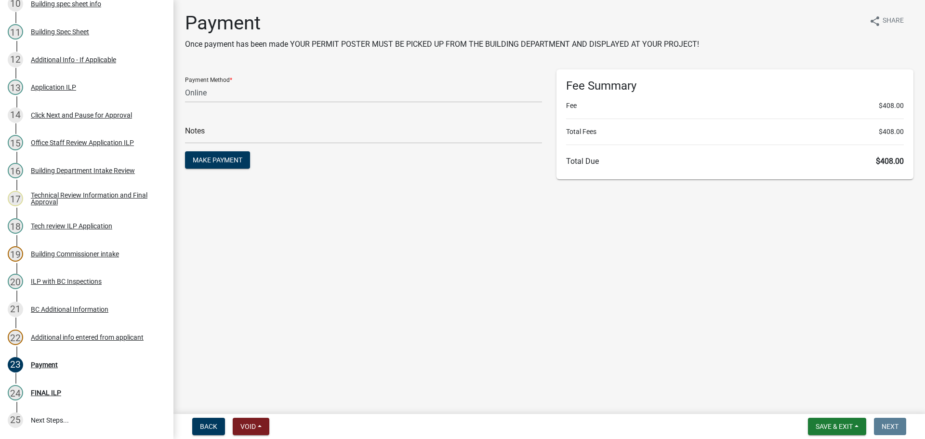
scroll to position [498, 0]
